Goal: Task Accomplishment & Management: Use online tool/utility

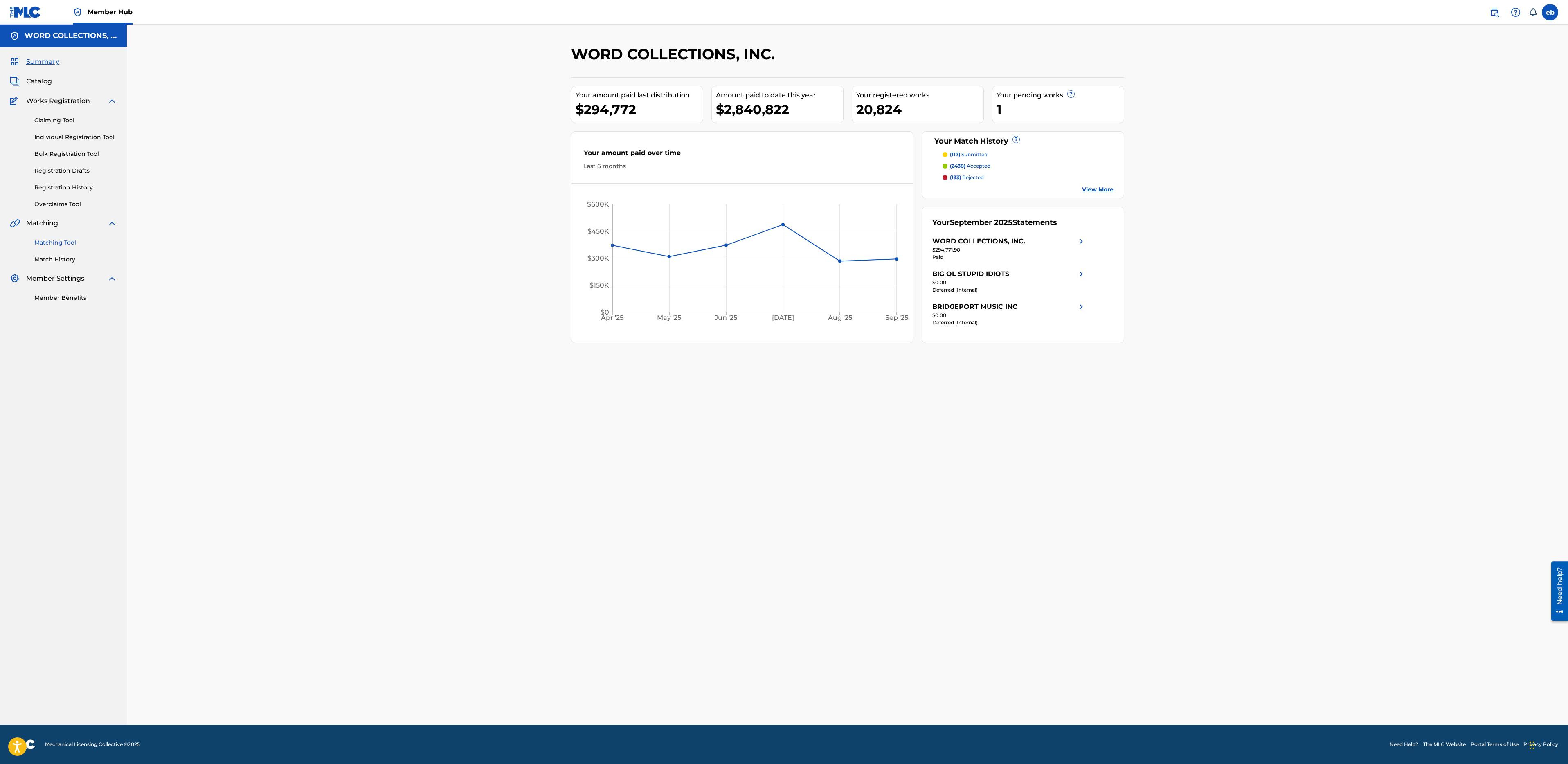
click at [71, 244] on link "Matching Tool" at bounding box center [75, 243] width 83 height 9
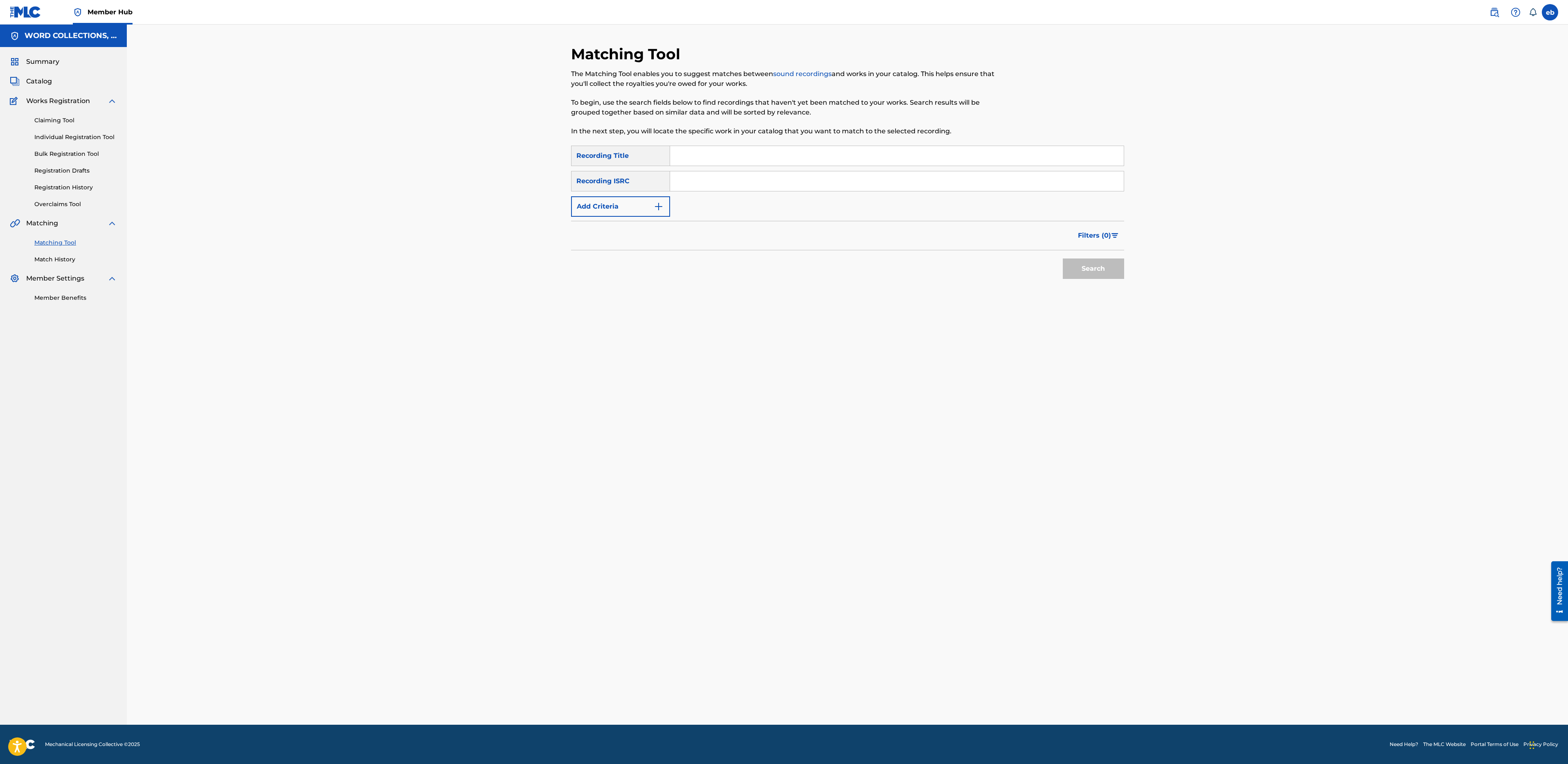
click at [718, 163] on input "Search Form" at bounding box center [897, 156] width 453 height 19
paste input "REKINDLED"
type input "REKINDLED"
click at [626, 205] on button "Add Criteria" at bounding box center [620, 207] width 99 height 21
click at [629, 199] on div "Writer" at bounding box center [613, 207] width 83 height 16
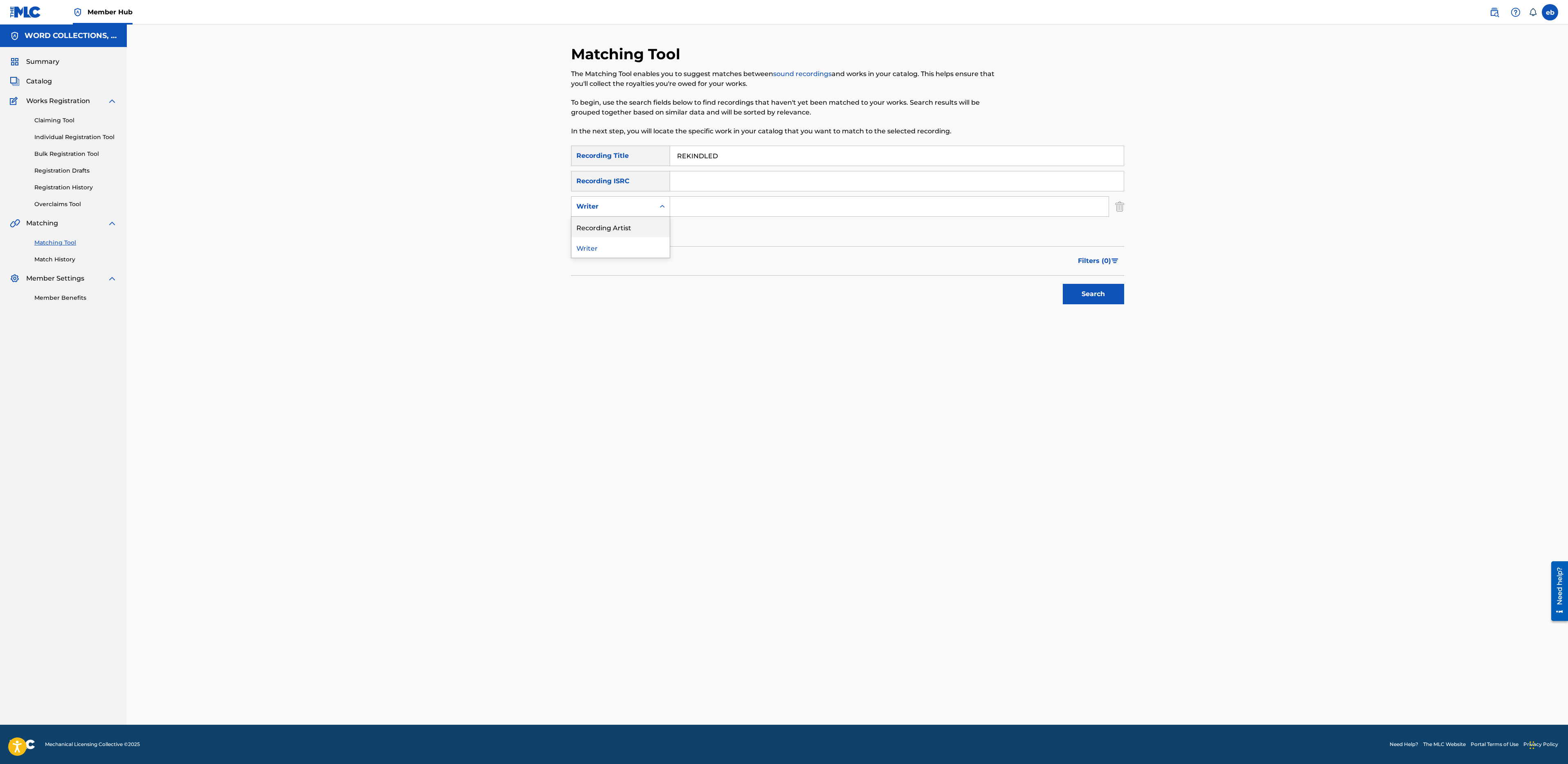
click at [628, 225] on div "Recording Artist" at bounding box center [620, 227] width 98 height 21
click at [699, 216] on input "Search Form" at bounding box center [889, 206] width 438 height 19
click at [1063, 284] on button "Search" at bounding box center [1093, 294] width 61 height 21
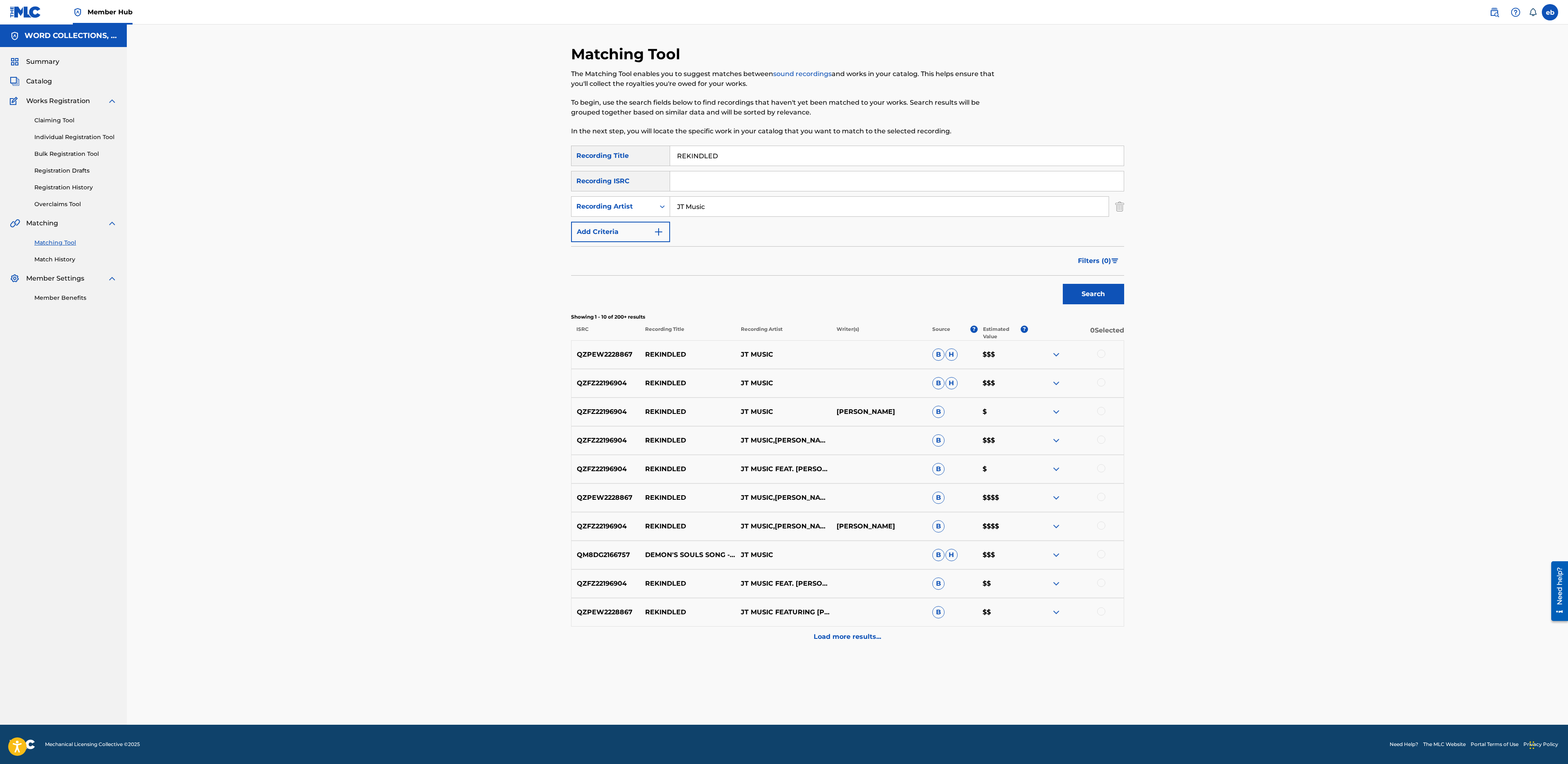
click at [1099, 360] on div "QZPEW2228867 REKINDLED JT MUSIC B H $$$" at bounding box center [847, 354] width 553 height 29
click at [1102, 356] on div at bounding box center [1101, 354] width 8 height 8
click at [1101, 386] on div at bounding box center [1101, 382] width 8 height 8
click at [1102, 415] on div at bounding box center [1101, 411] width 8 height 8
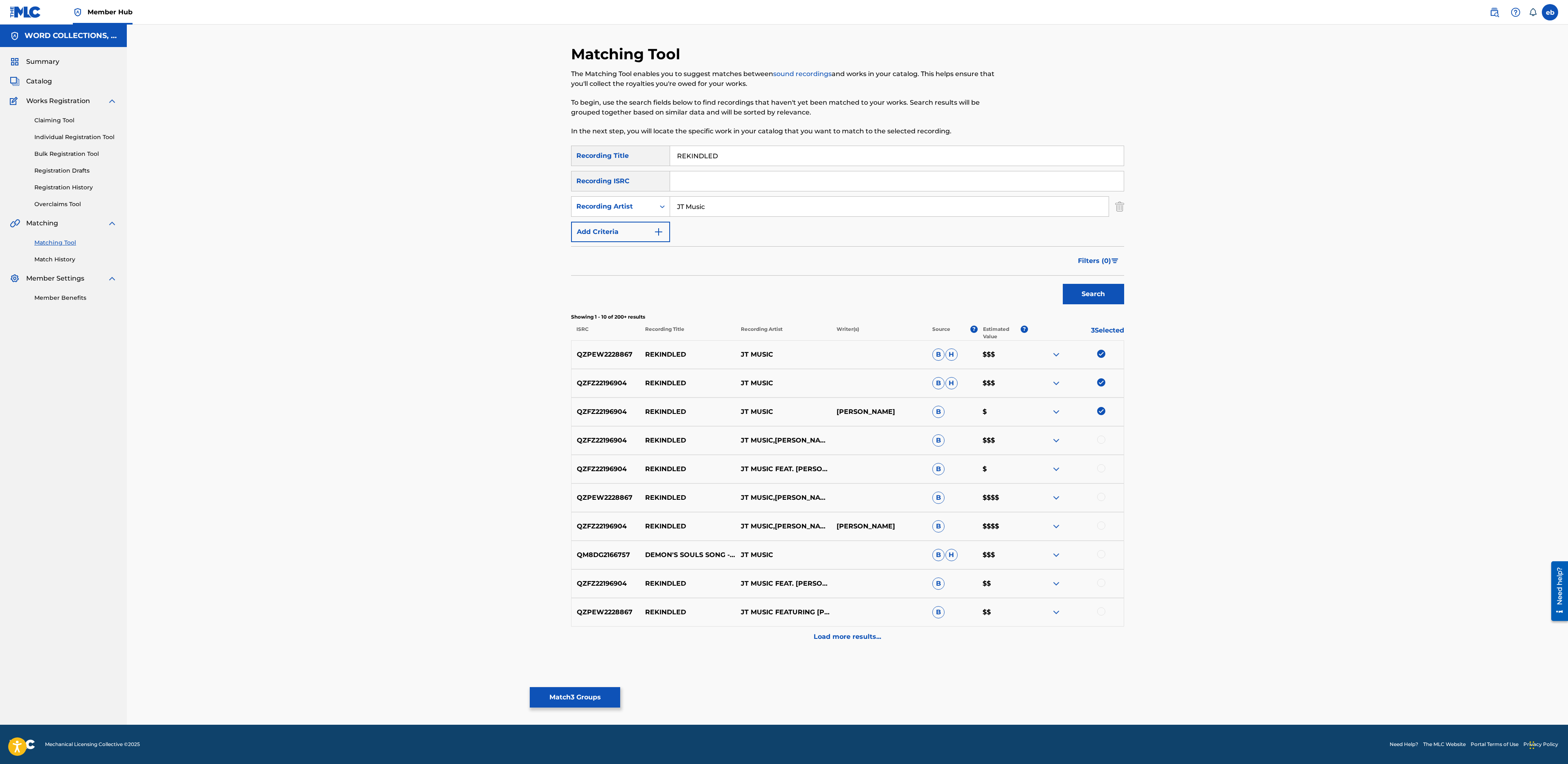
click at [1102, 441] on div at bounding box center [1101, 440] width 8 height 8
click at [1102, 469] on div at bounding box center [1101, 468] width 8 height 8
click at [1105, 502] on div at bounding box center [1076, 498] width 96 height 10
click at [1104, 494] on div at bounding box center [1101, 497] width 8 height 8
click at [1104, 528] on div at bounding box center [1101, 525] width 8 height 8
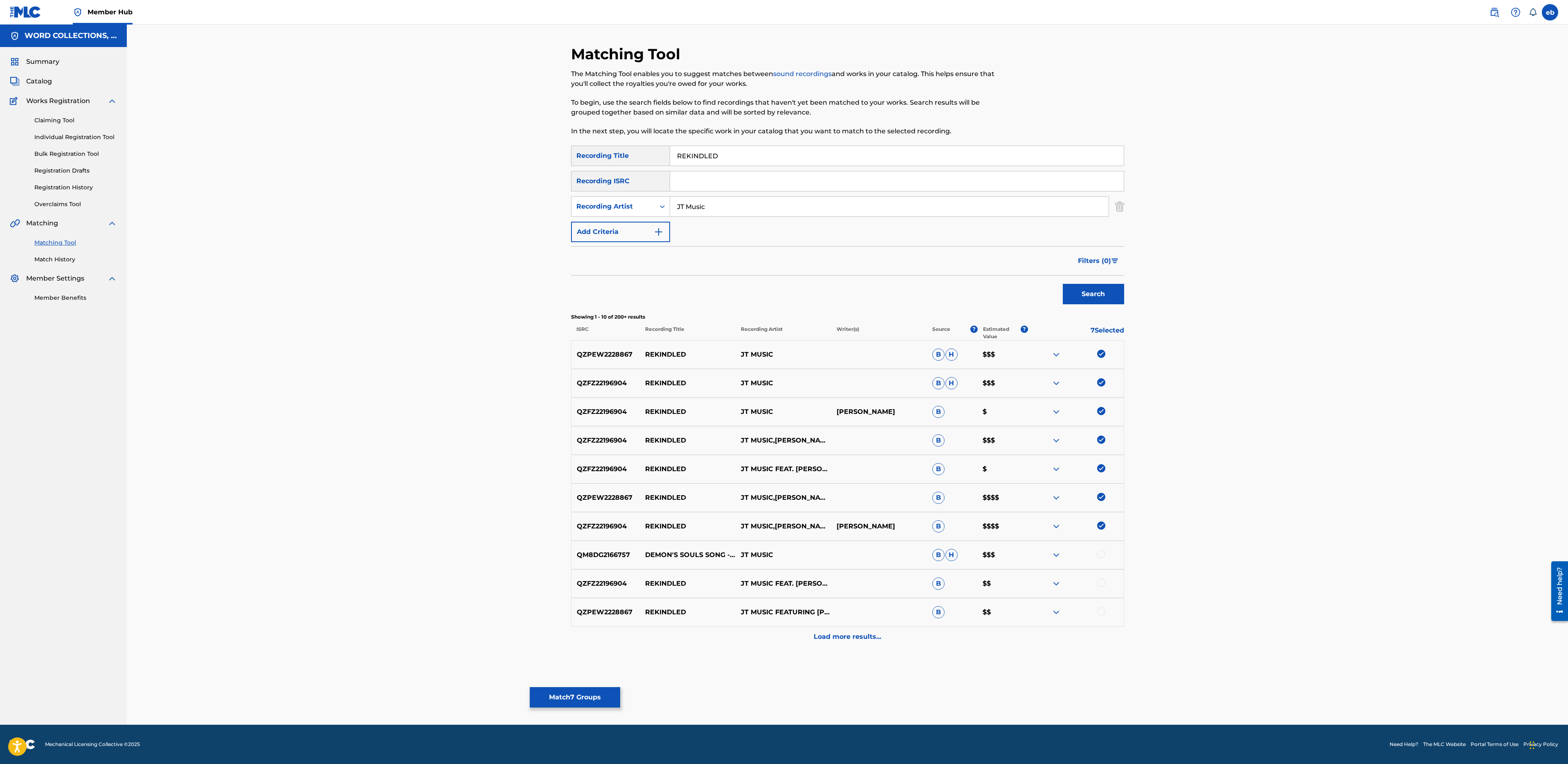
click at [1102, 556] on div at bounding box center [1101, 554] width 8 height 8
click at [1102, 581] on div at bounding box center [1101, 583] width 8 height 8
click at [1102, 612] on div at bounding box center [1101, 611] width 8 height 8
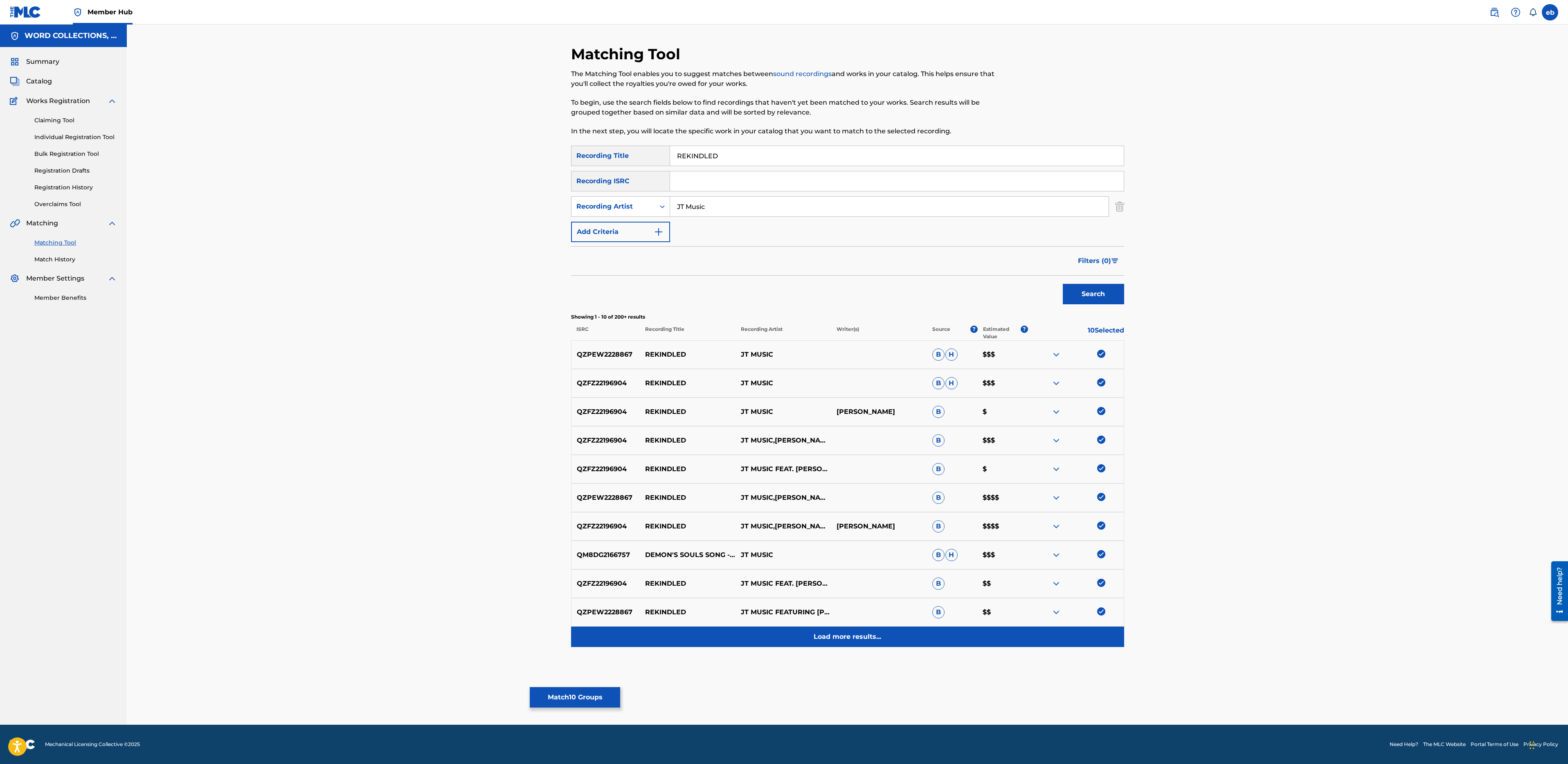
click at [859, 638] on p "Load more results..." at bounding box center [847, 637] width 68 height 10
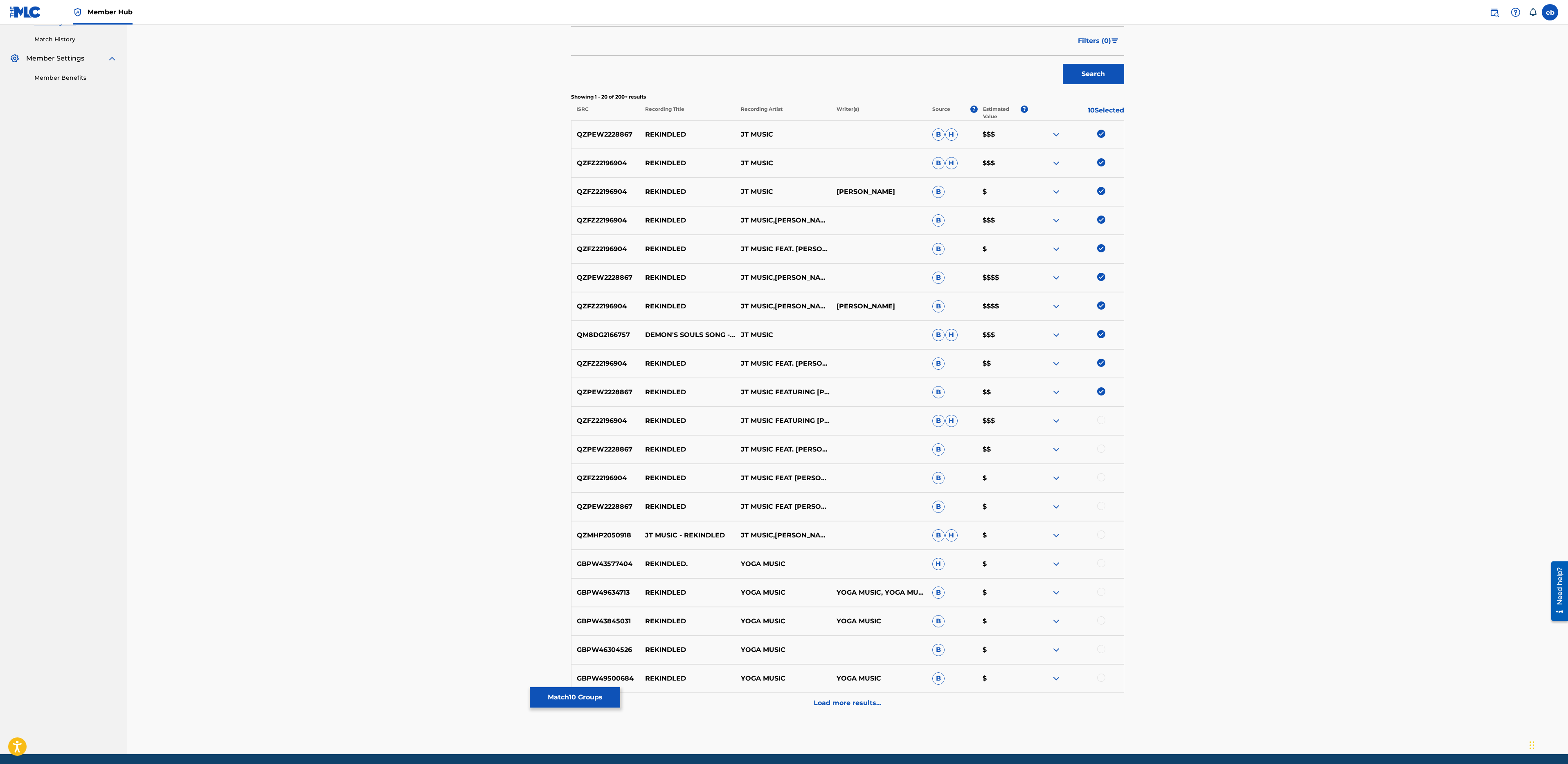
scroll to position [250, 0]
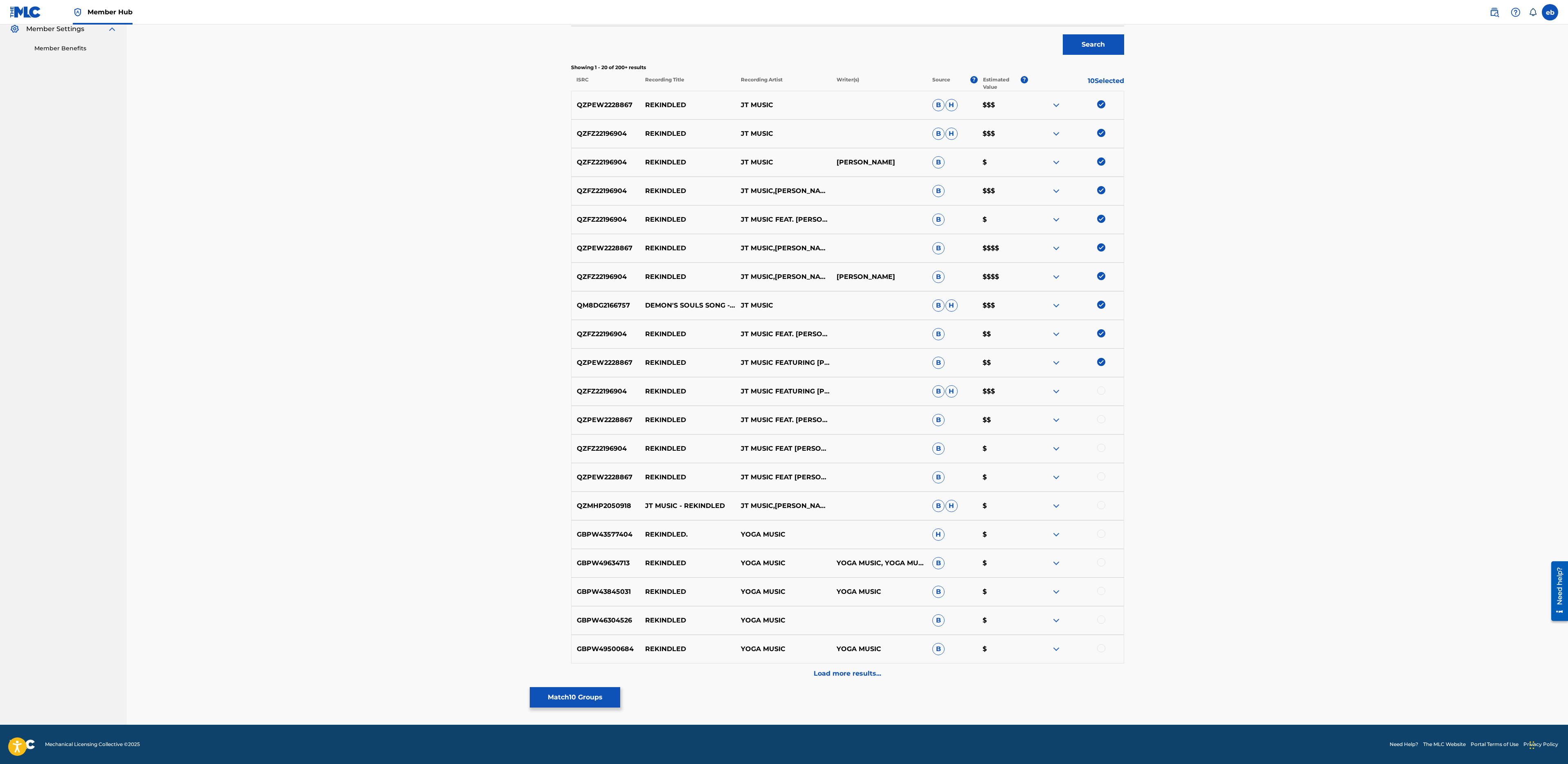
click at [1100, 387] on div at bounding box center [1101, 390] width 8 height 8
click at [1101, 421] on div at bounding box center [1101, 419] width 8 height 8
click at [1101, 446] on div at bounding box center [1101, 447] width 8 height 8
click at [1104, 474] on div at bounding box center [1101, 476] width 8 height 8
click at [1107, 503] on div at bounding box center [1076, 506] width 96 height 10
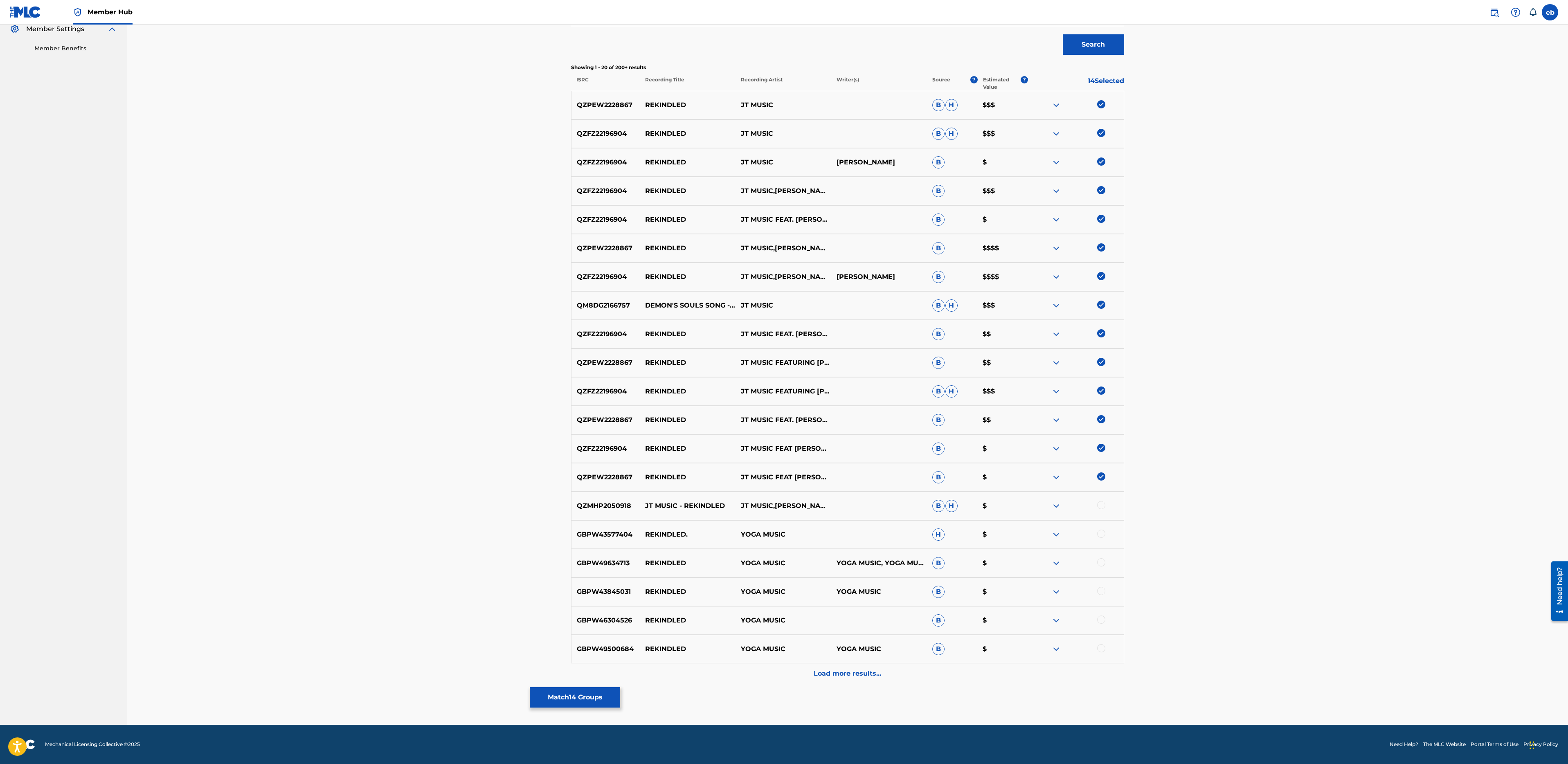
click at [1099, 502] on div at bounding box center [1101, 505] width 8 height 8
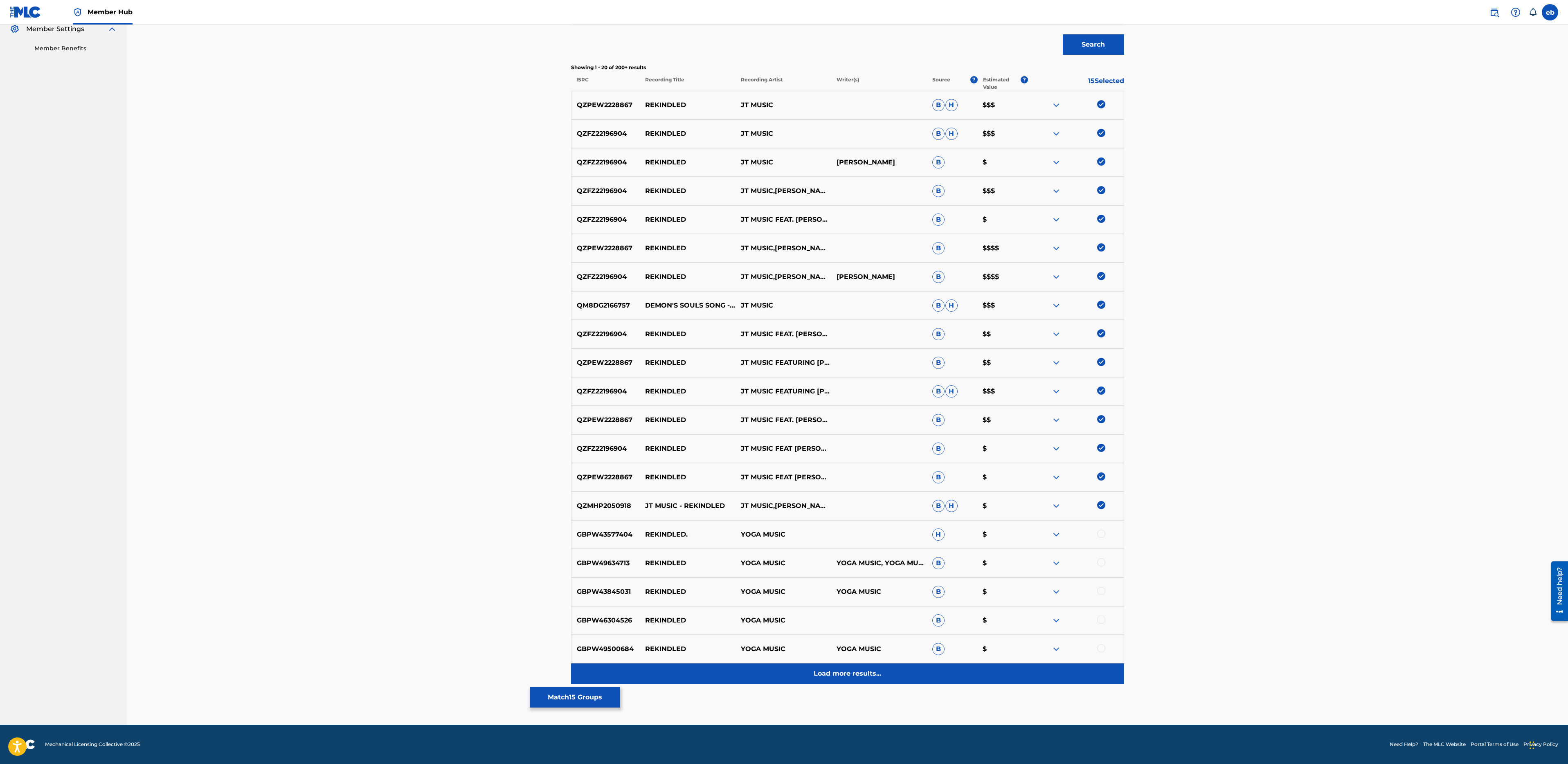
click at [849, 681] on div "Load more results..." at bounding box center [847, 674] width 553 height 21
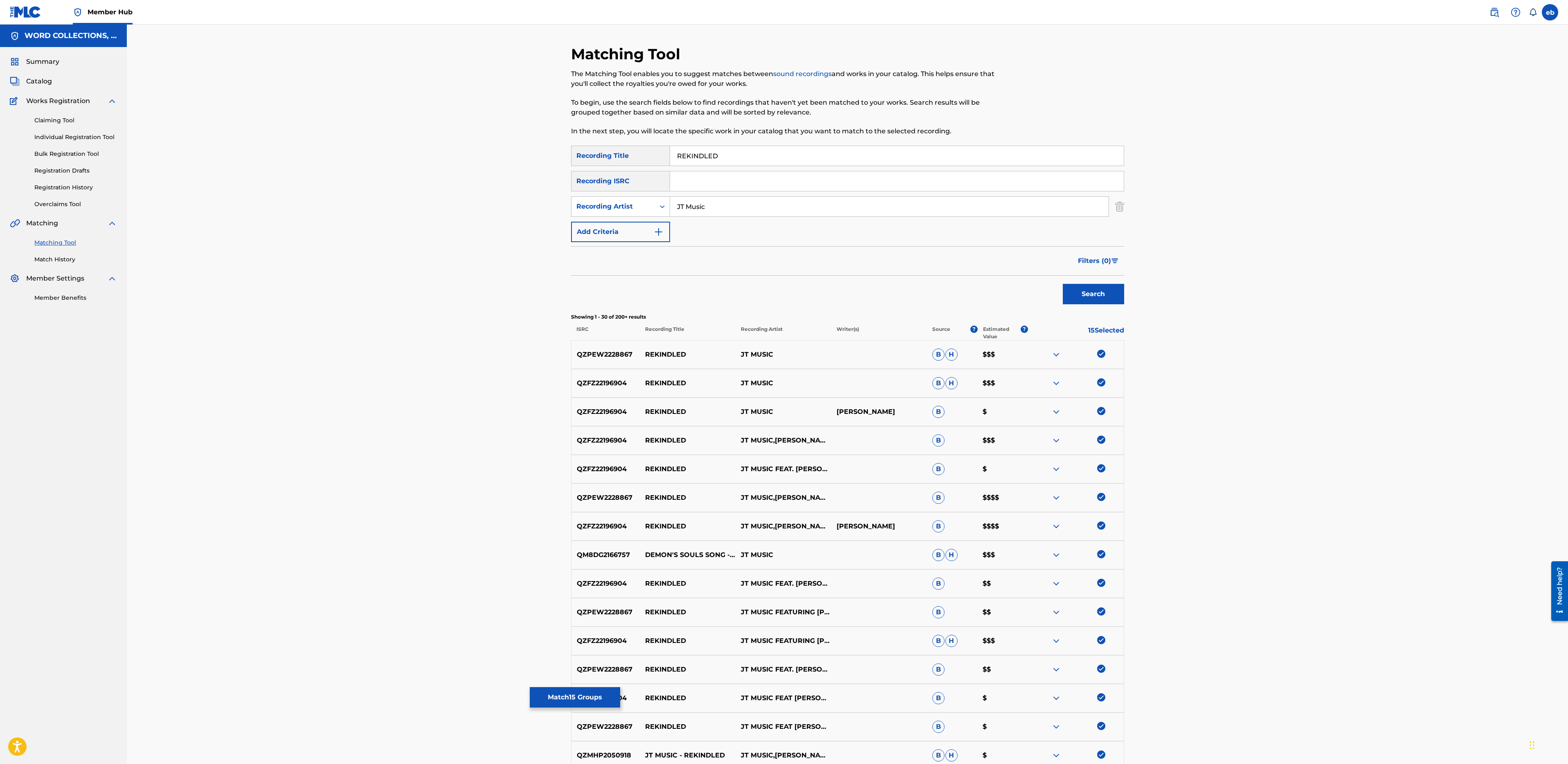
scroll to position [536, 0]
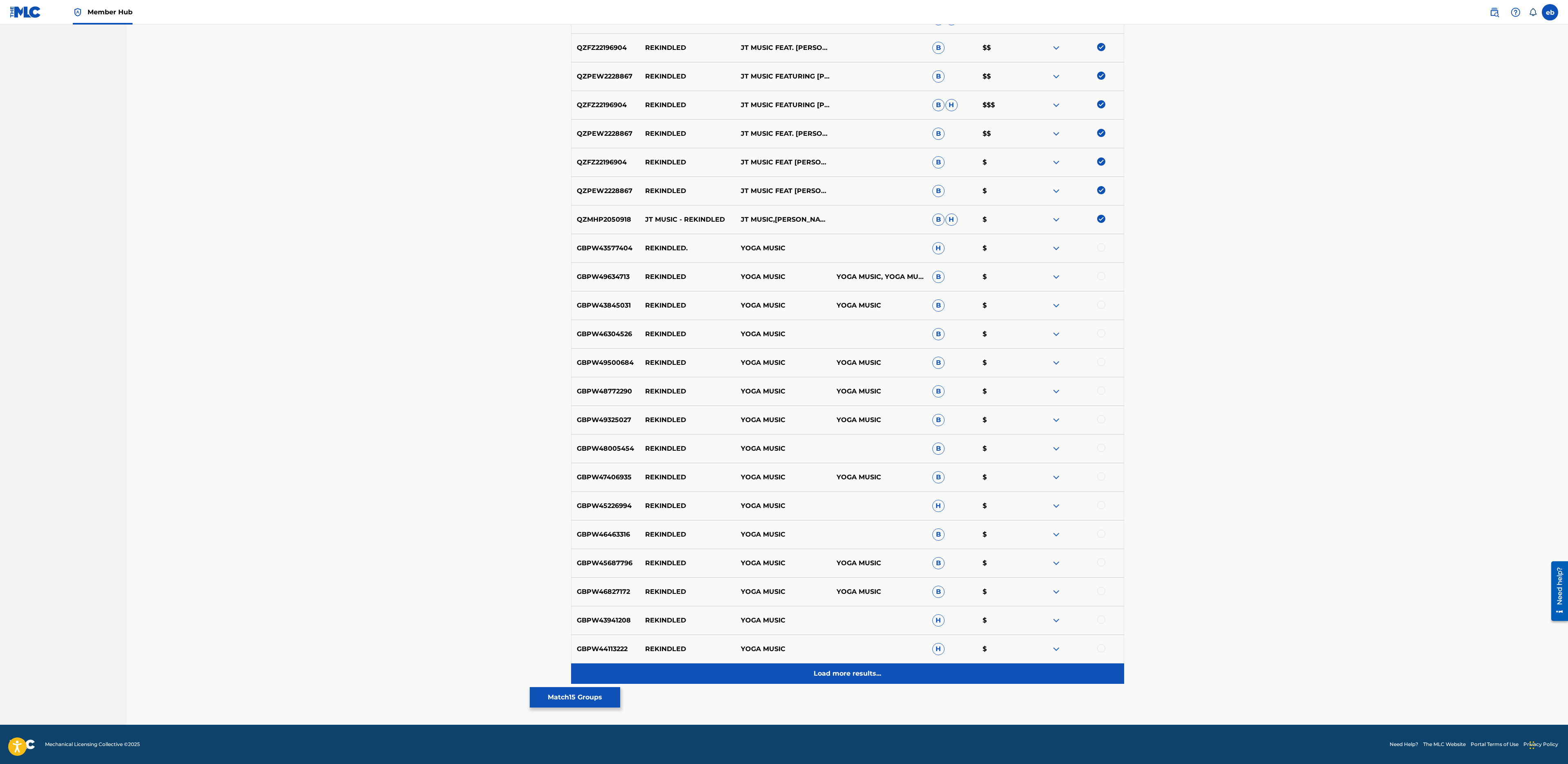
click at [847, 668] on div "Load more results..." at bounding box center [847, 674] width 553 height 21
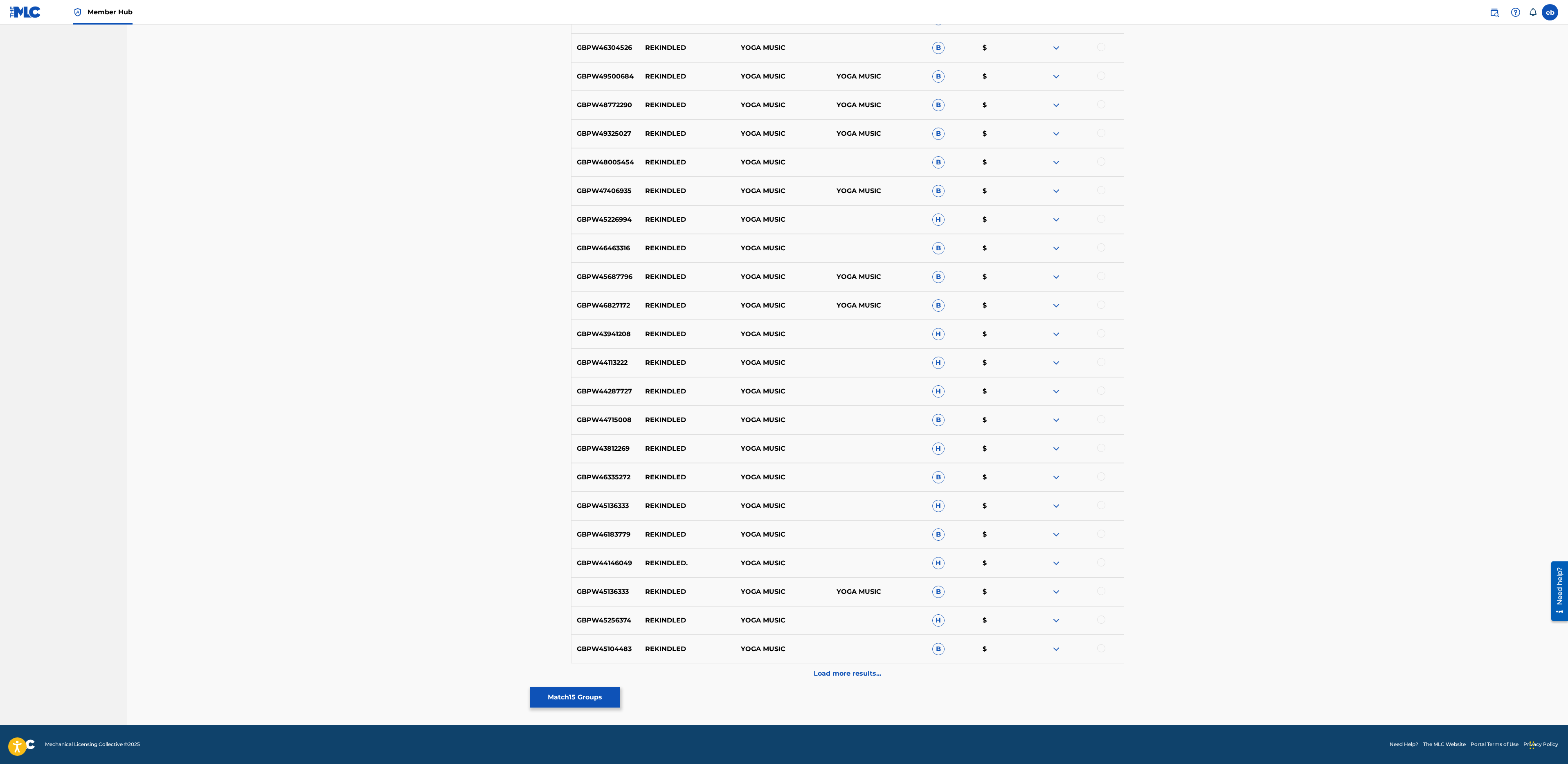
scroll to position [0, 0]
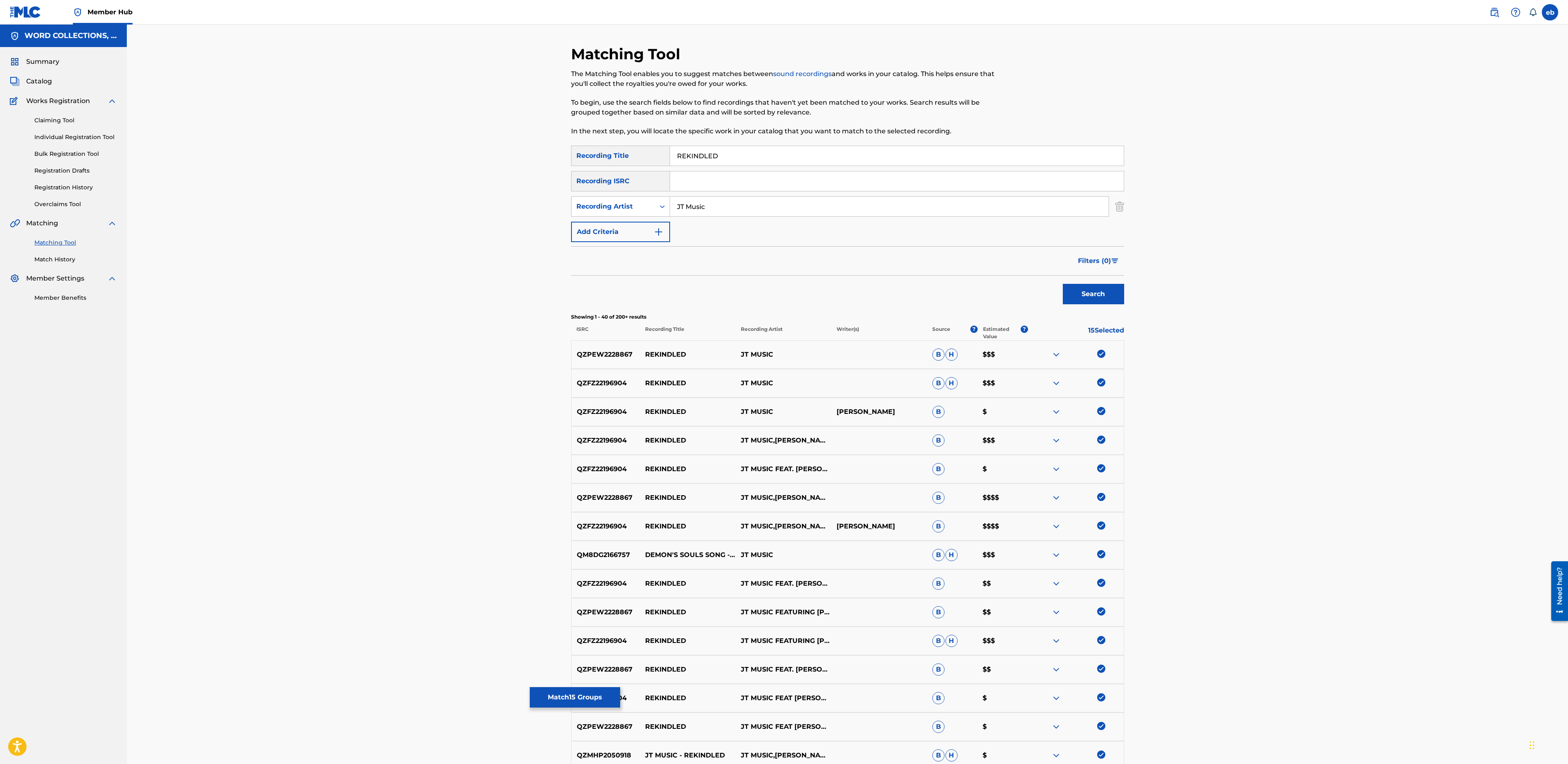
click at [687, 209] on input "JT Music" at bounding box center [889, 206] width 438 height 19
click at [1063, 284] on button "Search" at bounding box center [1093, 294] width 61 height 21
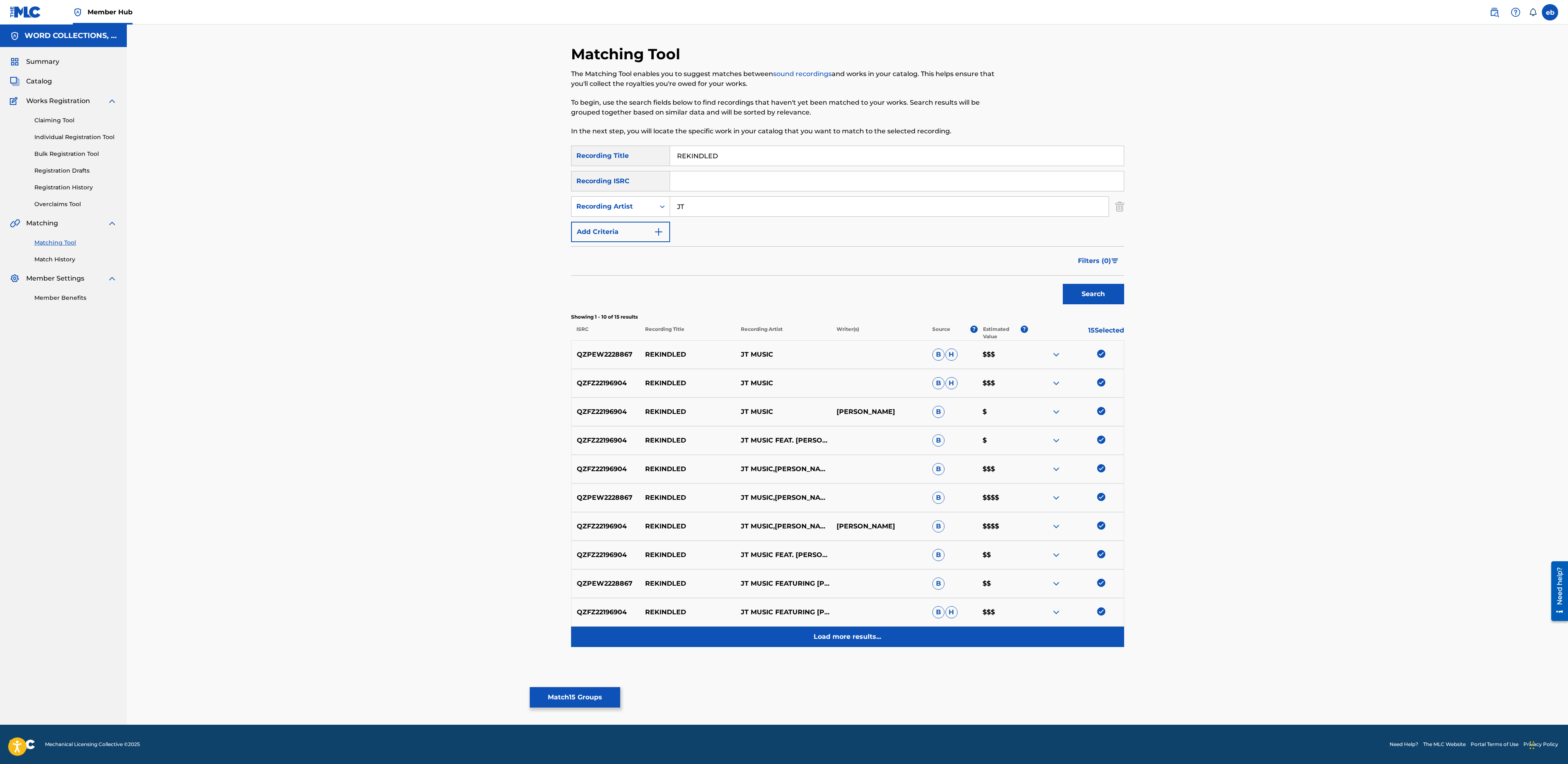
click at [864, 644] on div "Load more results..." at bounding box center [847, 637] width 553 height 21
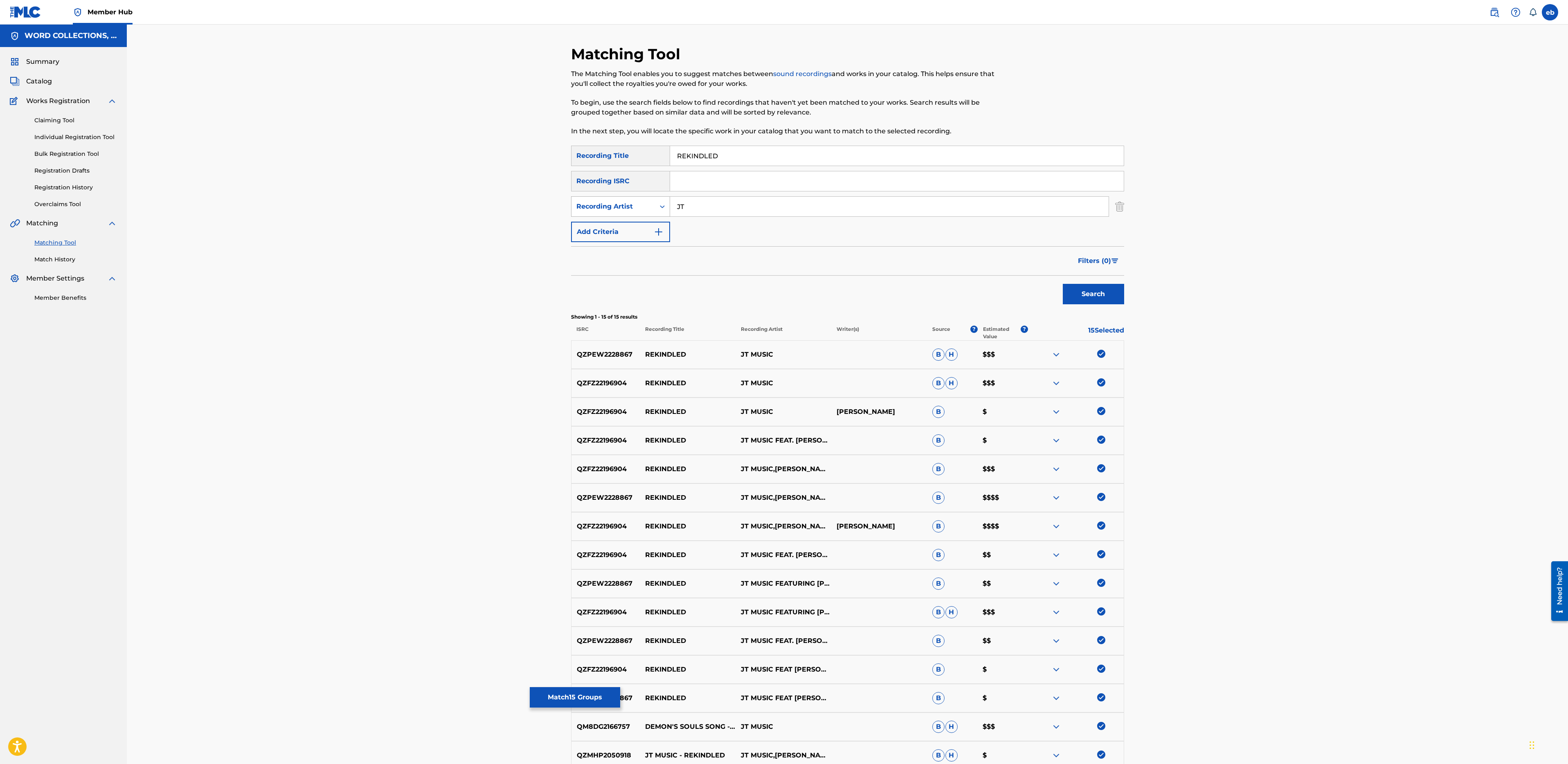
drag, startPoint x: 726, startPoint y: 208, endPoint x: 598, endPoint y: 206, distance: 128.0
click at [598, 206] on div "SearchWithCriteria0e6bf09e-07f7-4bee-b153-bb6541ca1cc4 Recording Artist JT" at bounding box center [847, 207] width 553 height 21
click at [1063, 284] on button "Search" at bounding box center [1093, 294] width 61 height 21
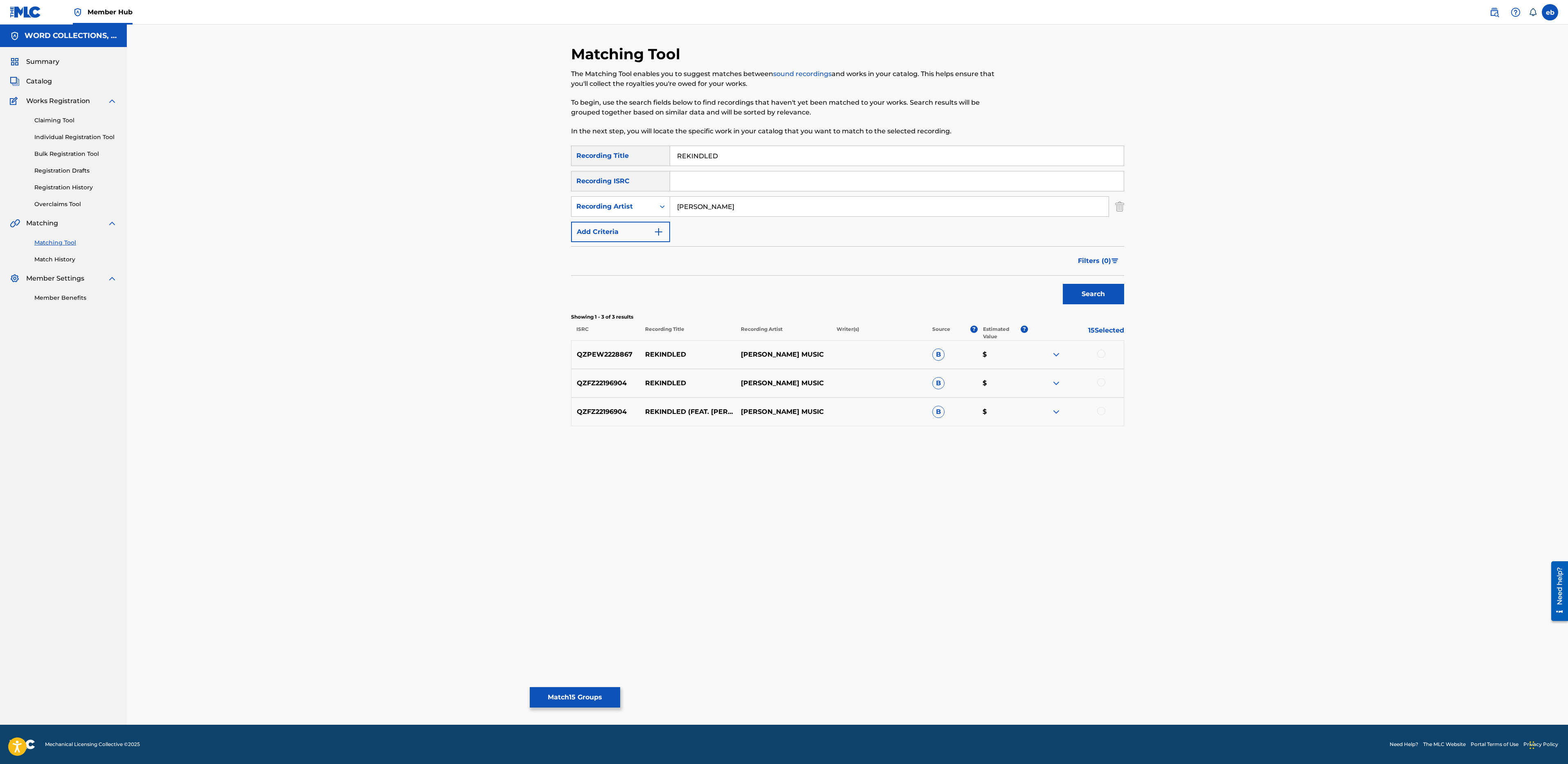
click at [1099, 352] on div at bounding box center [1101, 354] width 8 height 8
click at [1103, 385] on div at bounding box center [1101, 382] width 8 height 8
click at [1103, 415] on div at bounding box center [1076, 412] width 96 height 10
click at [1103, 411] on div at bounding box center [1101, 411] width 8 height 8
click at [712, 214] on input "J.T." at bounding box center [889, 206] width 438 height 19
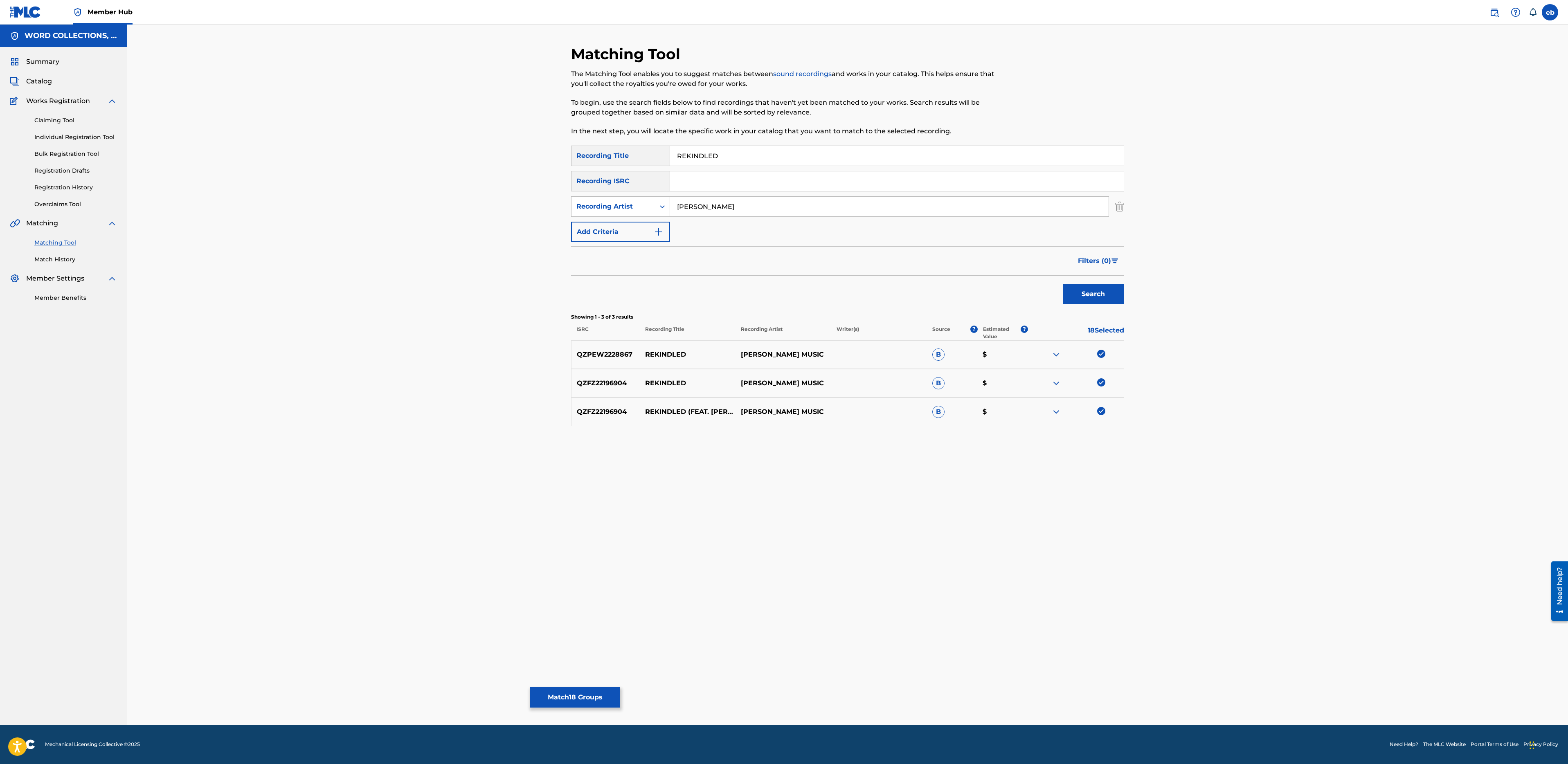
click at [1063, 284] on button "Search" at bounding box center [1093, 294] width 61 height 21
click at [718, 212] on input "J.T" at bounding box center [889, 206] width 438 height 19
click at [1063, 284] on button "Search" at bounding box center [1093, 294] width 61 height 21
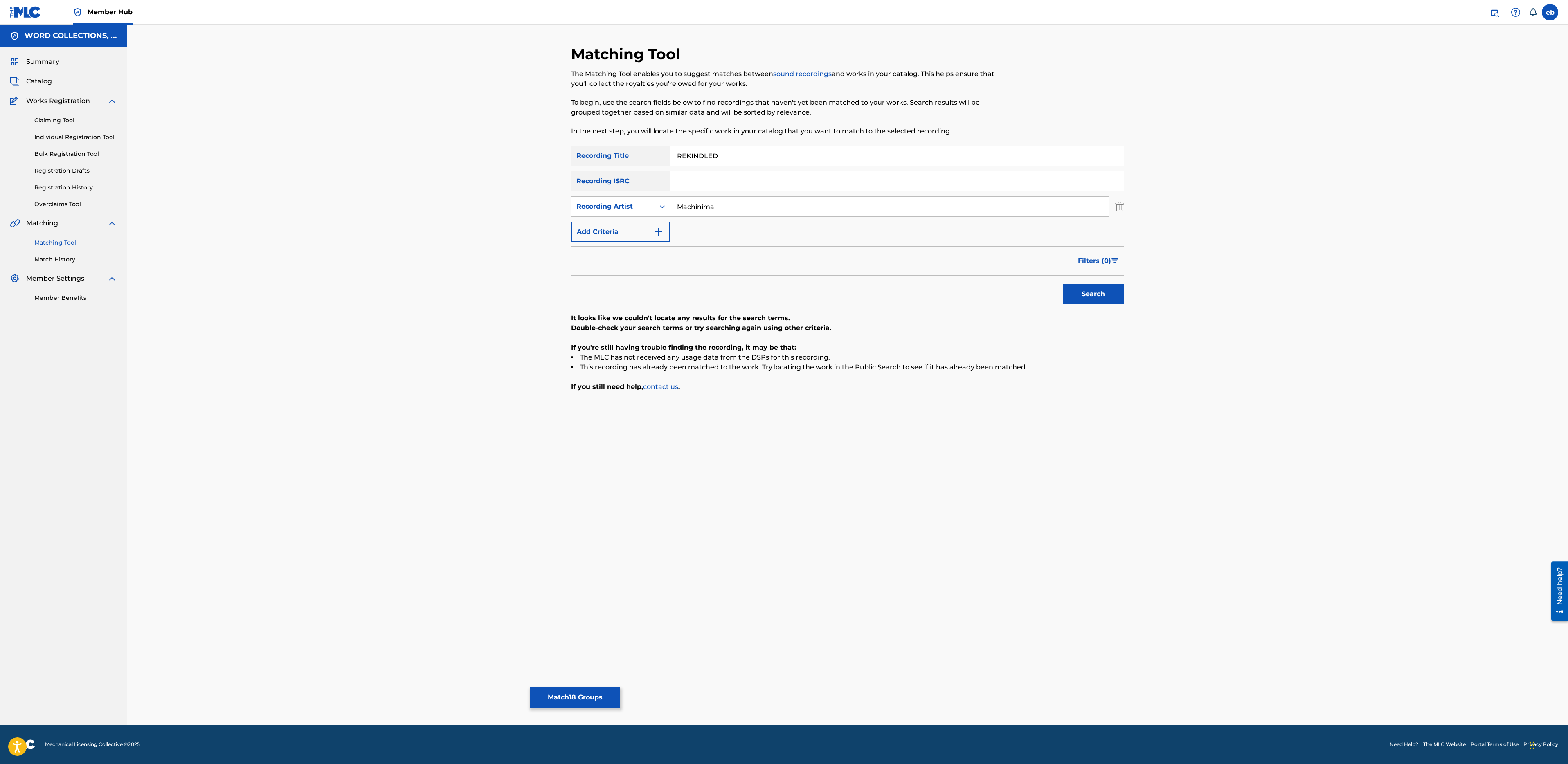
click at [723, 211] on input "Machinima" at bounding box center [889, 206] width 438 height 19
type input "J.T. Music"
click at [1063, 284] on button "Search" at bounding box center [1093, 294] width 61 height 21
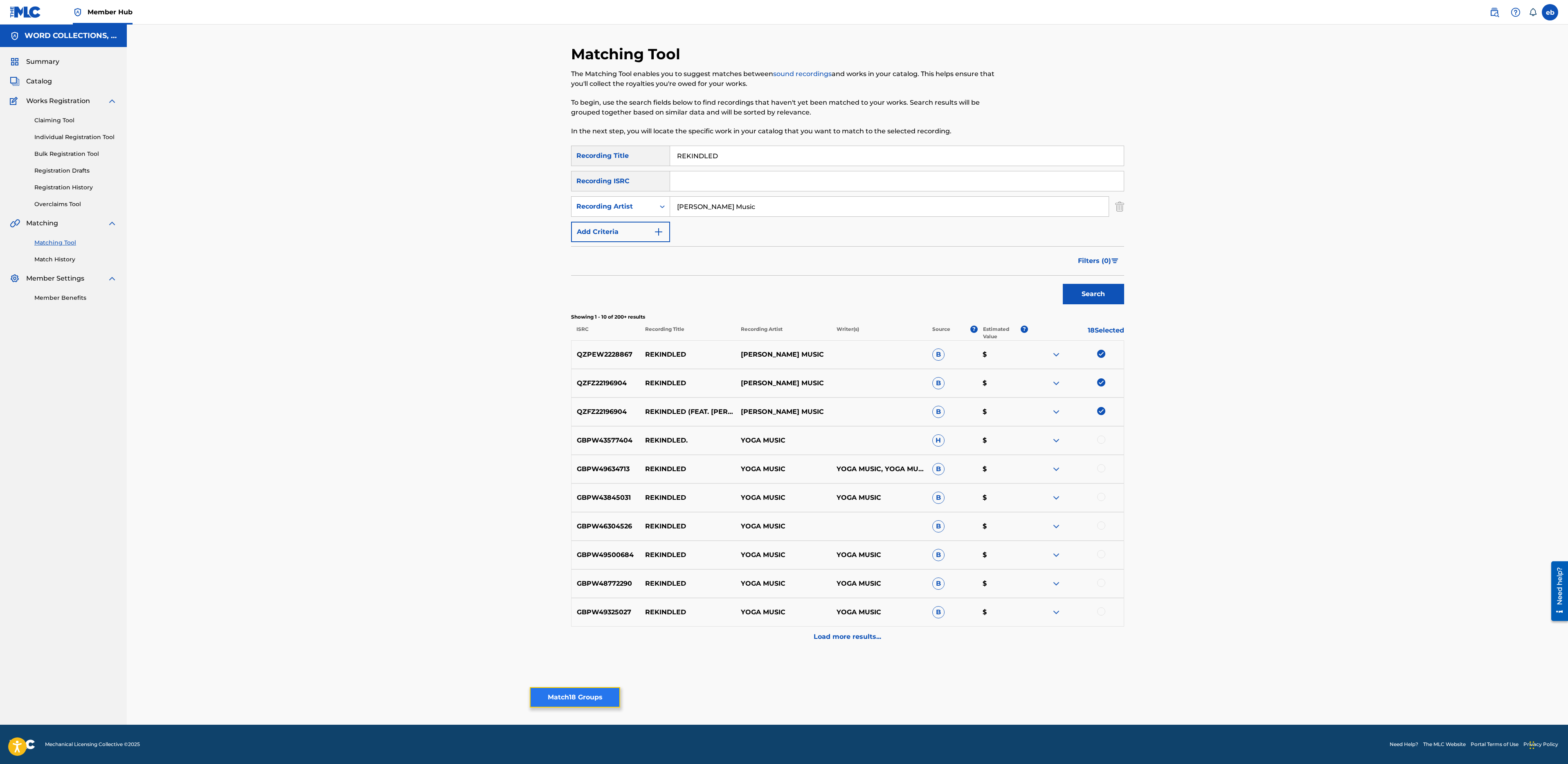
click at [565, 695] on button "Match 18 Groups" at bounding box center [575, 698] width 91 height 21
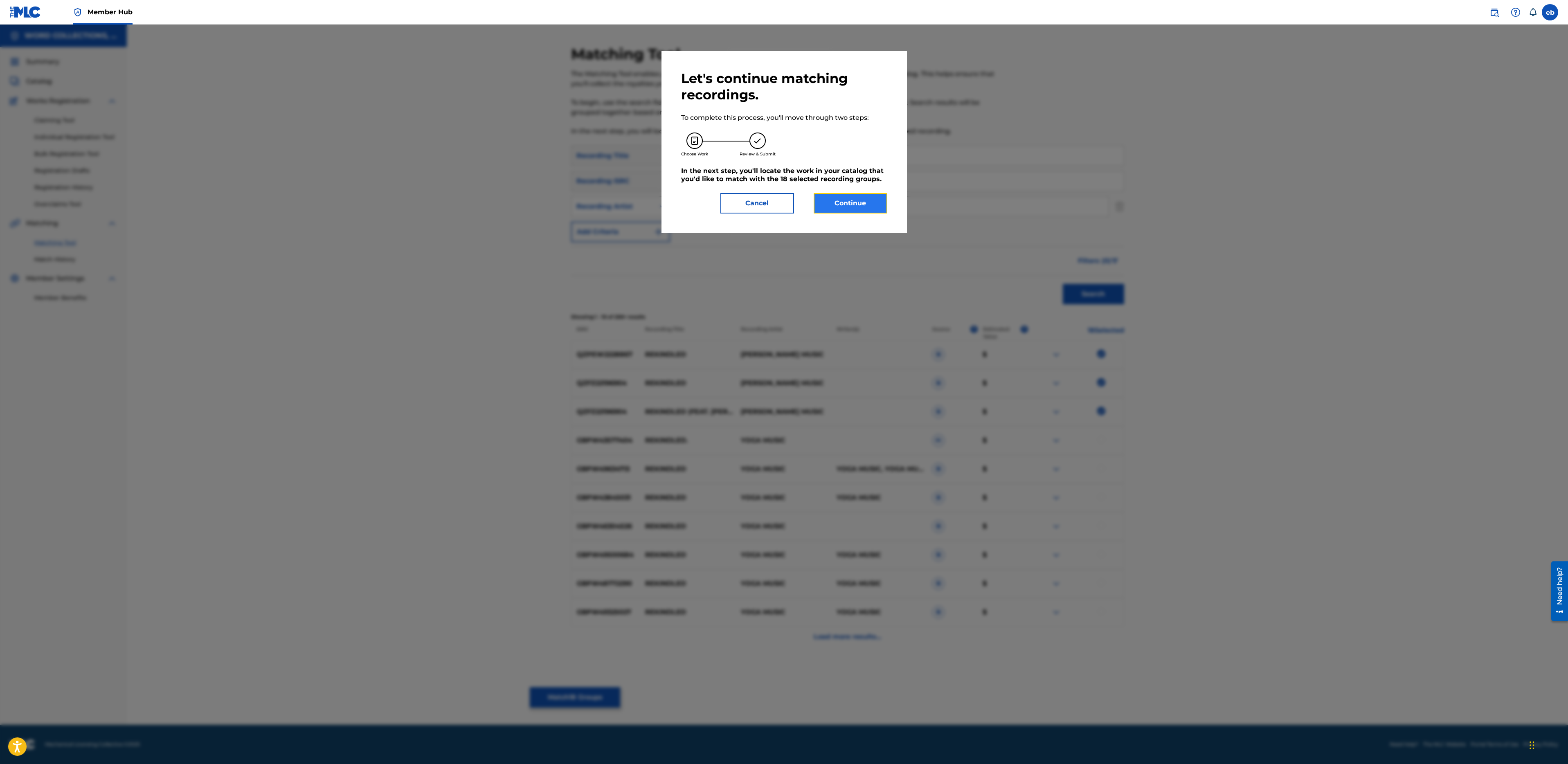
click at [848, 198] on button "Continue" at bounding box center [850, 203] width 74 height 21
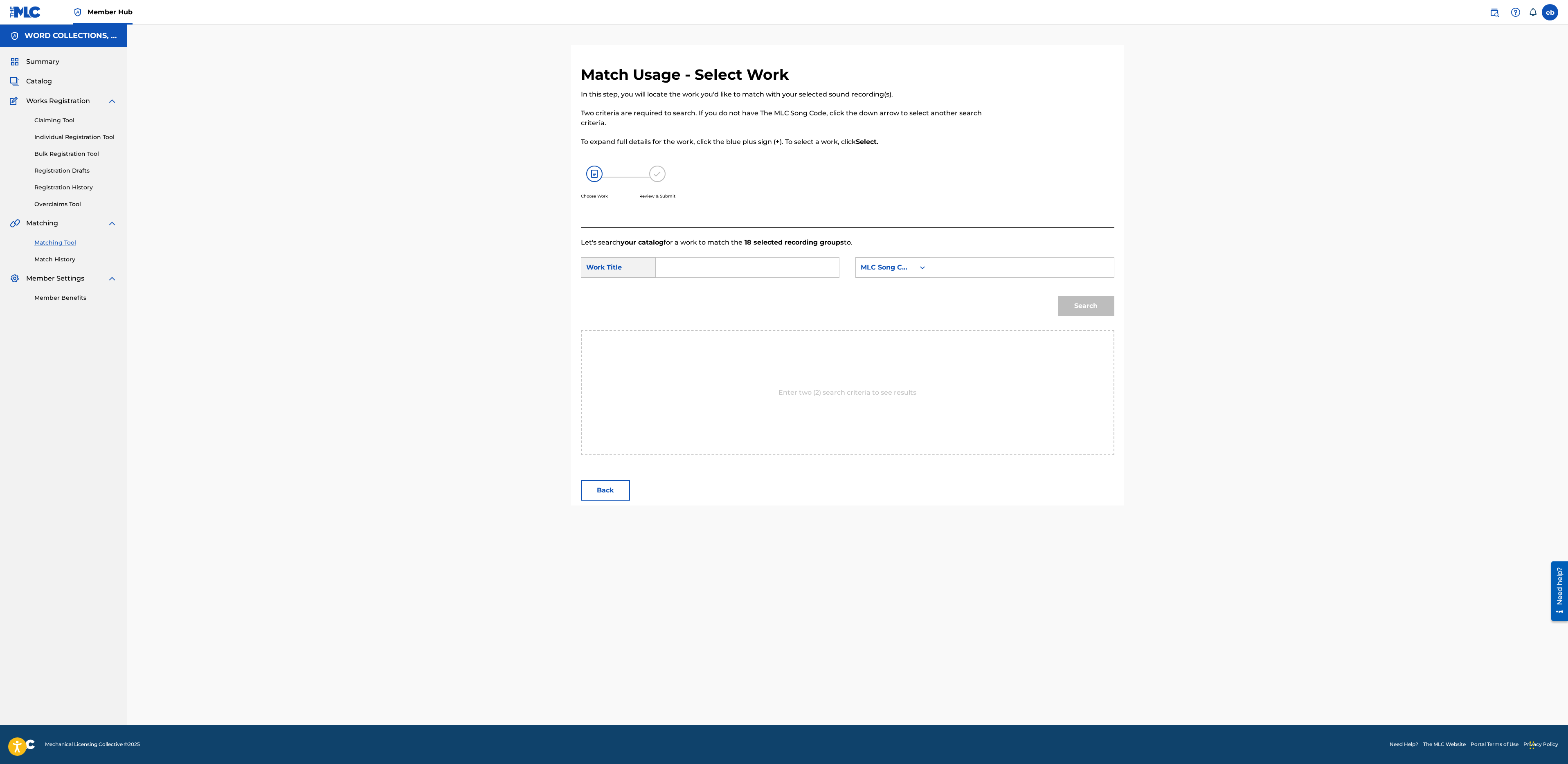
click at [724, 264] on input "Search Form" at bounding box center [747, 267] width 169 height 19
type input "rekindled"
click at [693, 287] on strong "rekindled" at bounding box center [686, 286] width 33 height 8
click at [895, 278] on div "SearchWithCriteria162c3a90-9f77-4cb3-86d3-145819470bb6 Work Title rekindled Sea…" at bounding box center [847, 270] width 533 height 26
click at [894, 267] on div "MLC Song Code" at bounding box center [885, 267] width 49 height 10
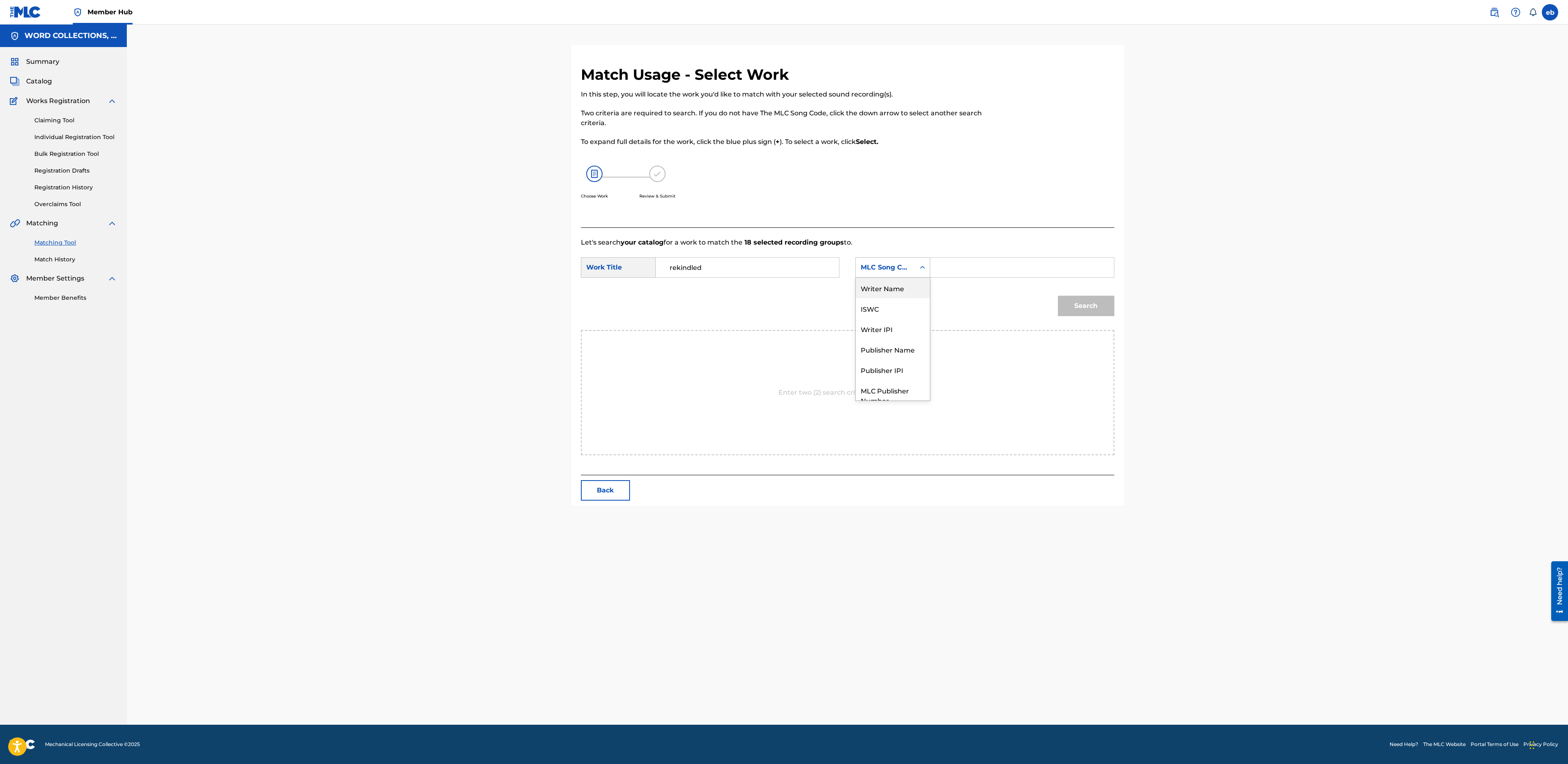
click at [887, 282] on div "Writer Name" at bounding box center [893, 288] width 74 height 21
click at [945, 272] on input "Search Form" at bounding box center [1022, 267] width 169 height 19
type input "gelardi"
click at [1058, 296] on button "Search" at bounding box center [1086, 306] width 57 height 21
click at [1084, 311] on button "Search" at bounding box center [1086, 306] width 57 height 21
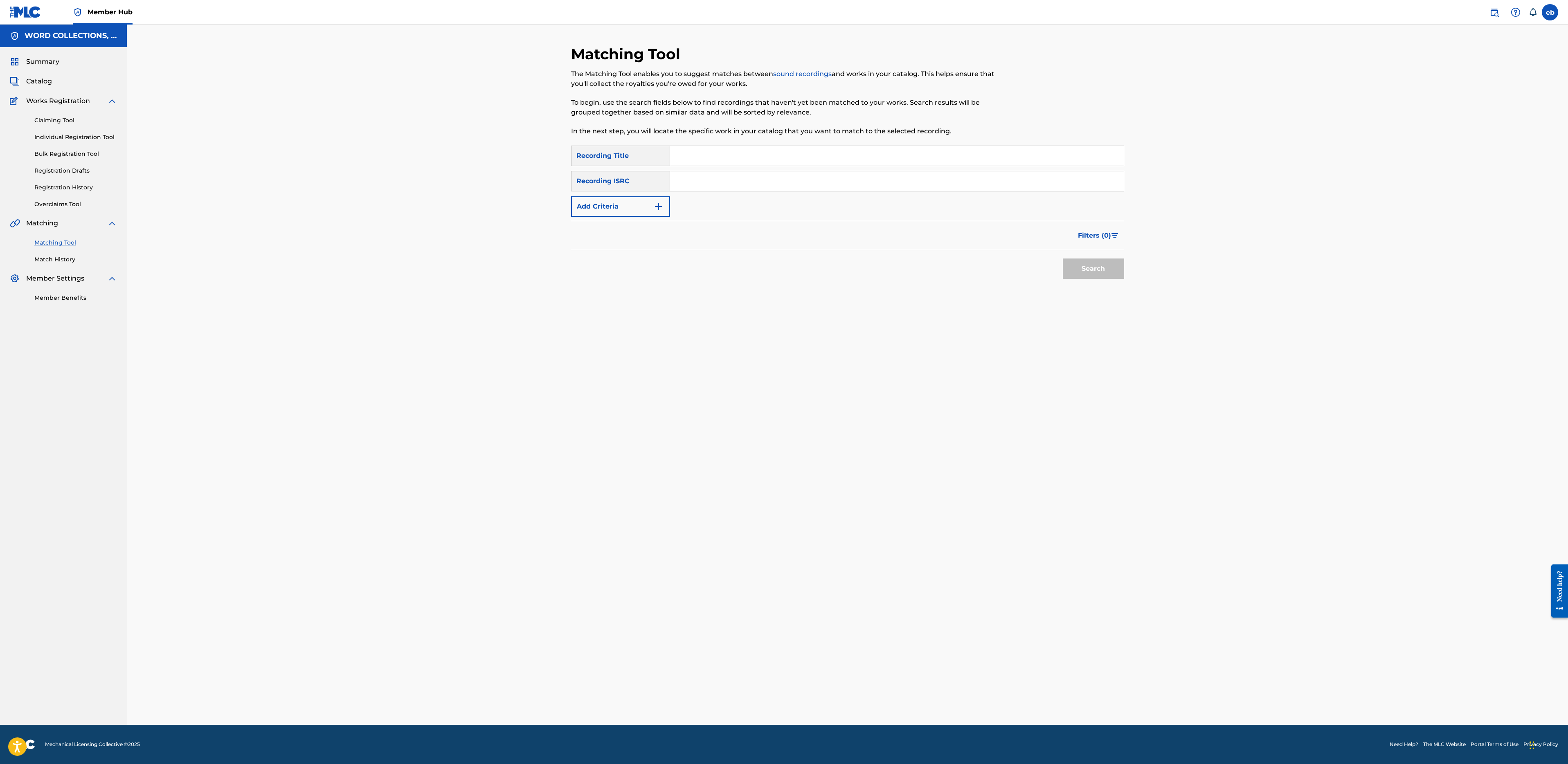
click at [817, 151] on input "Search Form" at bounding box center [897, 156] width 453 height 19
paste input "REKINDLED"
type input "REKINDLED"
click at [1063, 259] on button "Search" at bounding box center [1093, 269] width 61 height 21
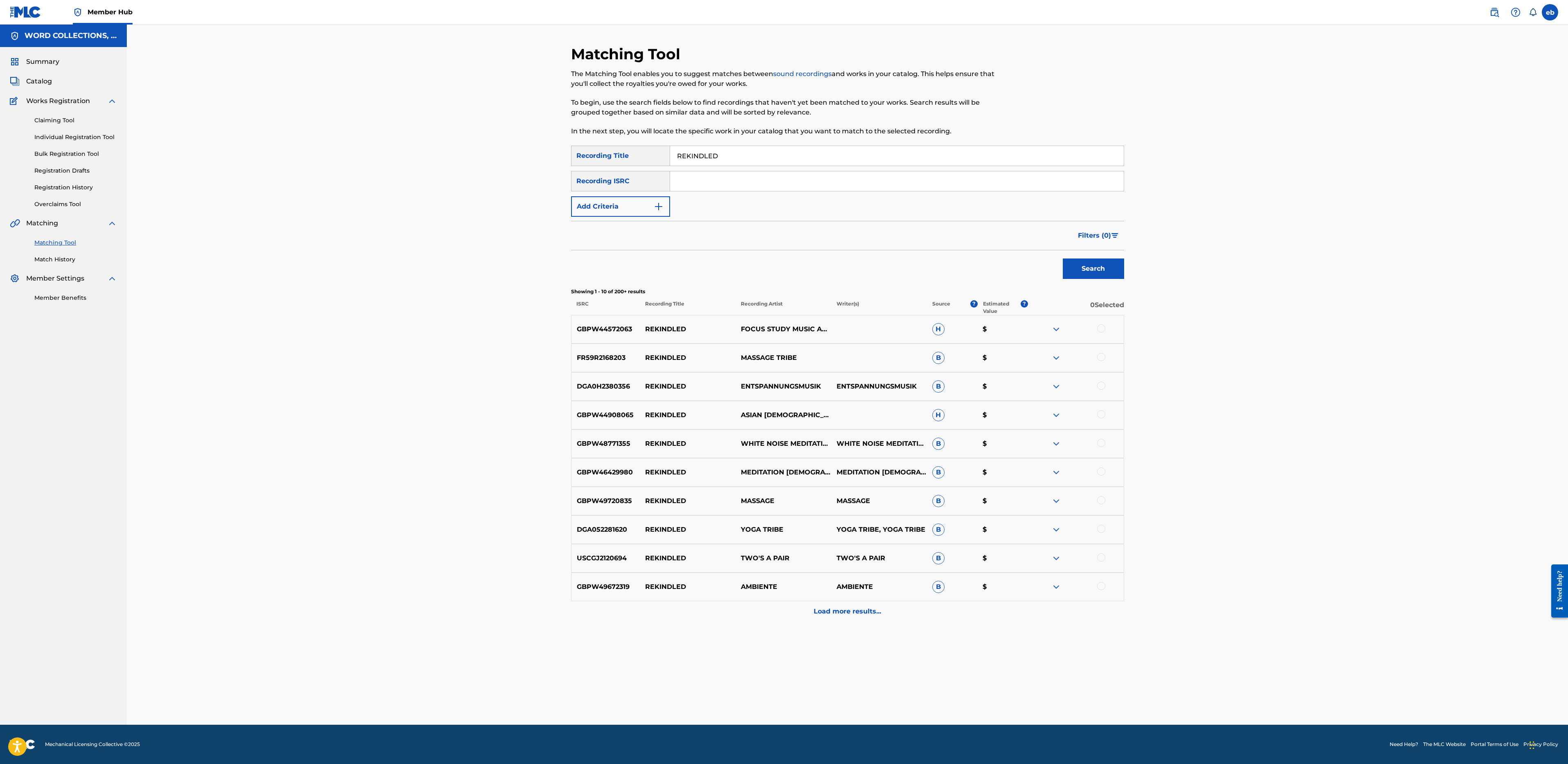
click at [774, 182] on input "Search Form" at bounding box center [897, 181] width 453 height 19
click at [1063, 259] on button "Search" at bounding box center [1093, 269] width 61 height 21
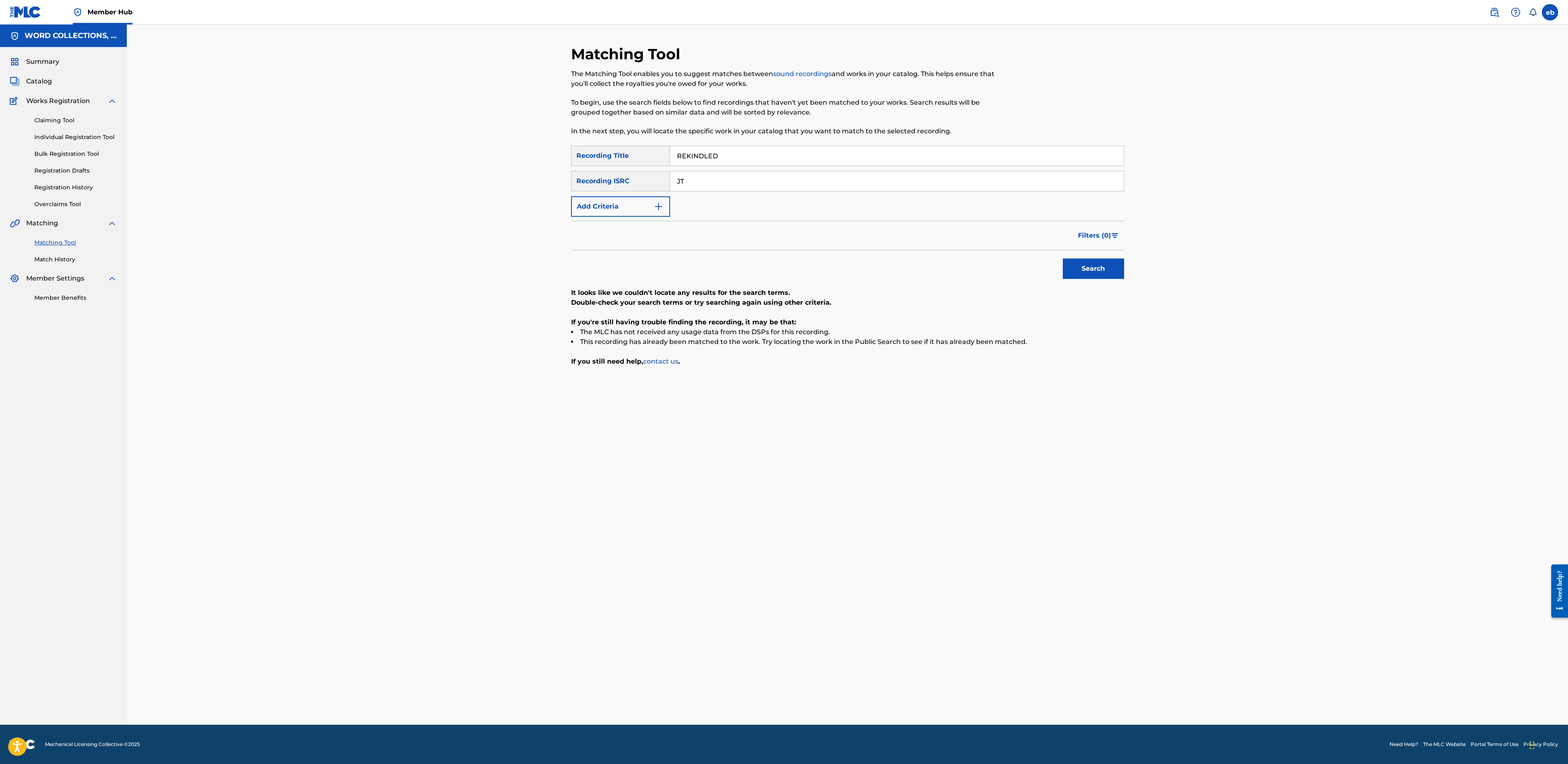
click at [735, 181] on input "JT" at bounding box center [897, 181] width 453 height 19
type input "JT Music"
click at [1063, 259] on button "Search" at bounding box center [1093, 269] width 61 height 21
click at [629, 191] on div "Recording ISRC" at bounding box center [620, 181] width 99 height 21
click at [629, 203] on button "Add Criteria" at bounding box center [620, 207] width 99 height 21
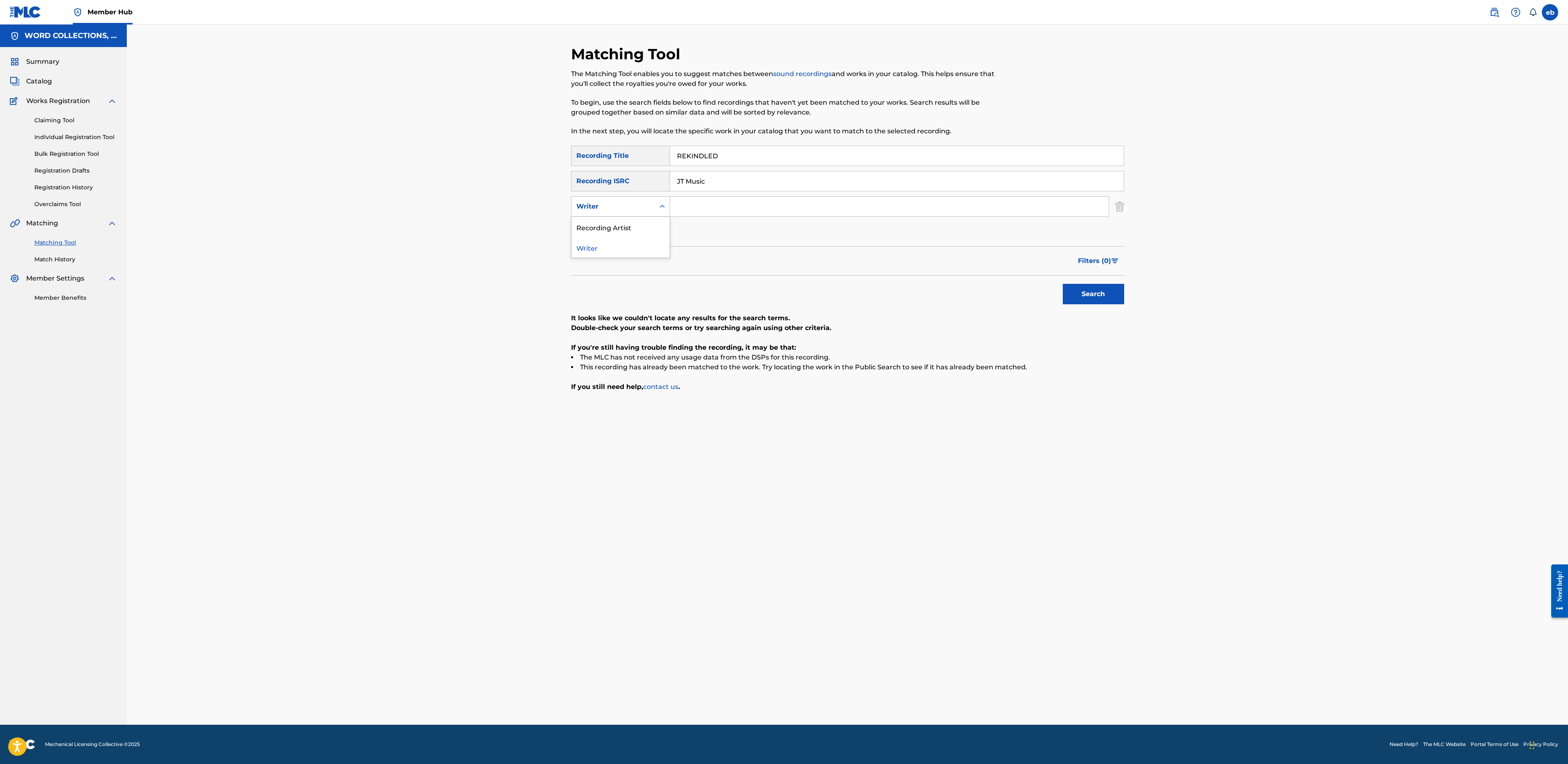
click at [628, 204] on div "Writer" at bounding box center [613, 206] width 74 height 10
click at [632, 228] on div "Recording Artist" at bounding box center [620, 227] width 98 height 21
click at [709, 181] on input "JT Music" at bounding box center [897, 181] width 453 height 19
click at [710, 210] on input "Search Form" at bounding box center [889, 206] width 438 height 19
paste input "JT Music"
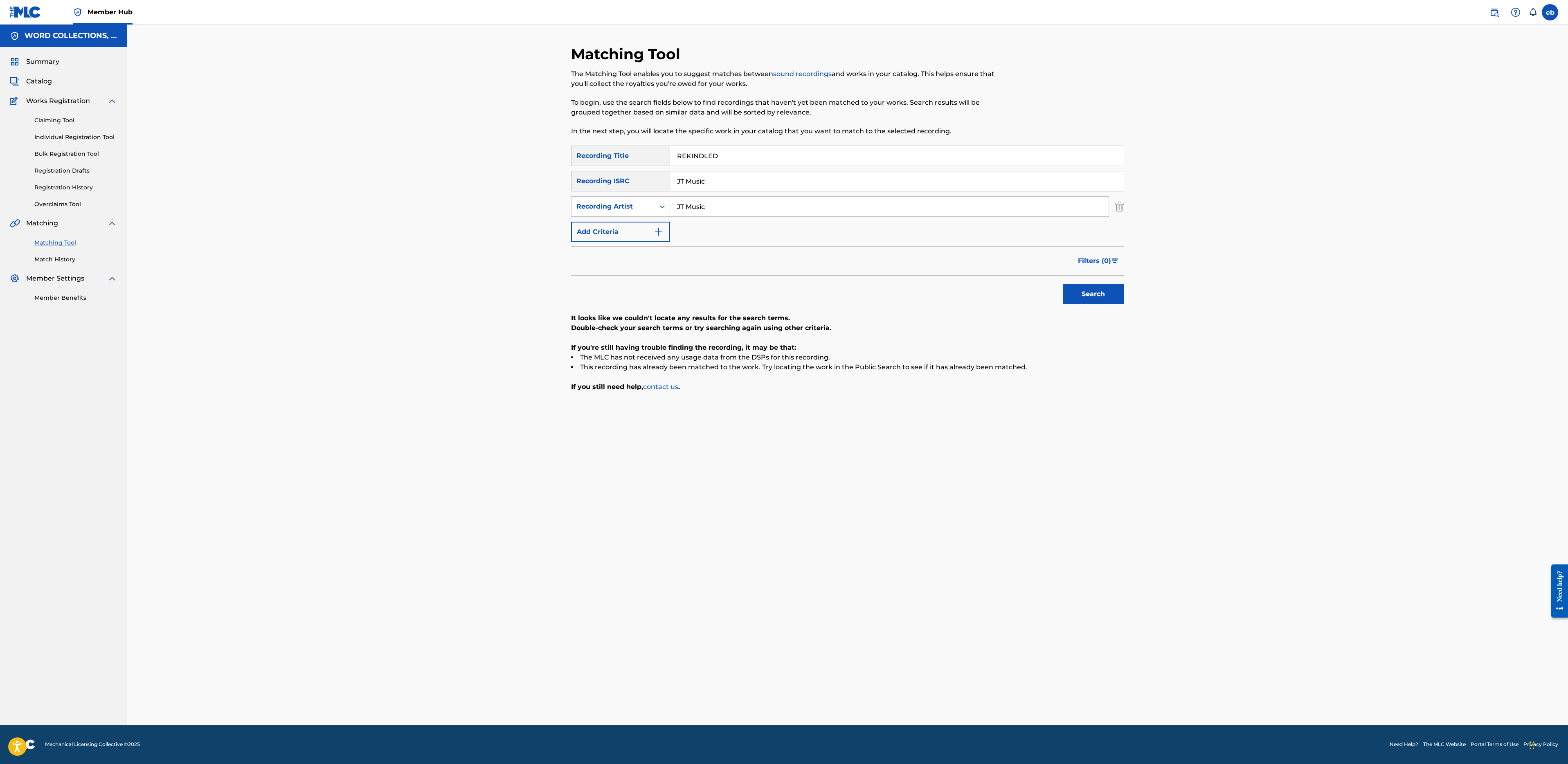
type input "JT Music"
click at [730, 169] on div "SearchWithCriteria442ee703-c494-47cb-88ee-09bf307609f0 Recording Title REKINDLE…" at bounding box center [847, 194] width 553 height 97
click at [730, 180] on input "JT Music" at bounding box center [897, 181] width 453 height 19
click at [1063, 284] on button "Search" at bounding box center [1093, 294] width 61 height 21
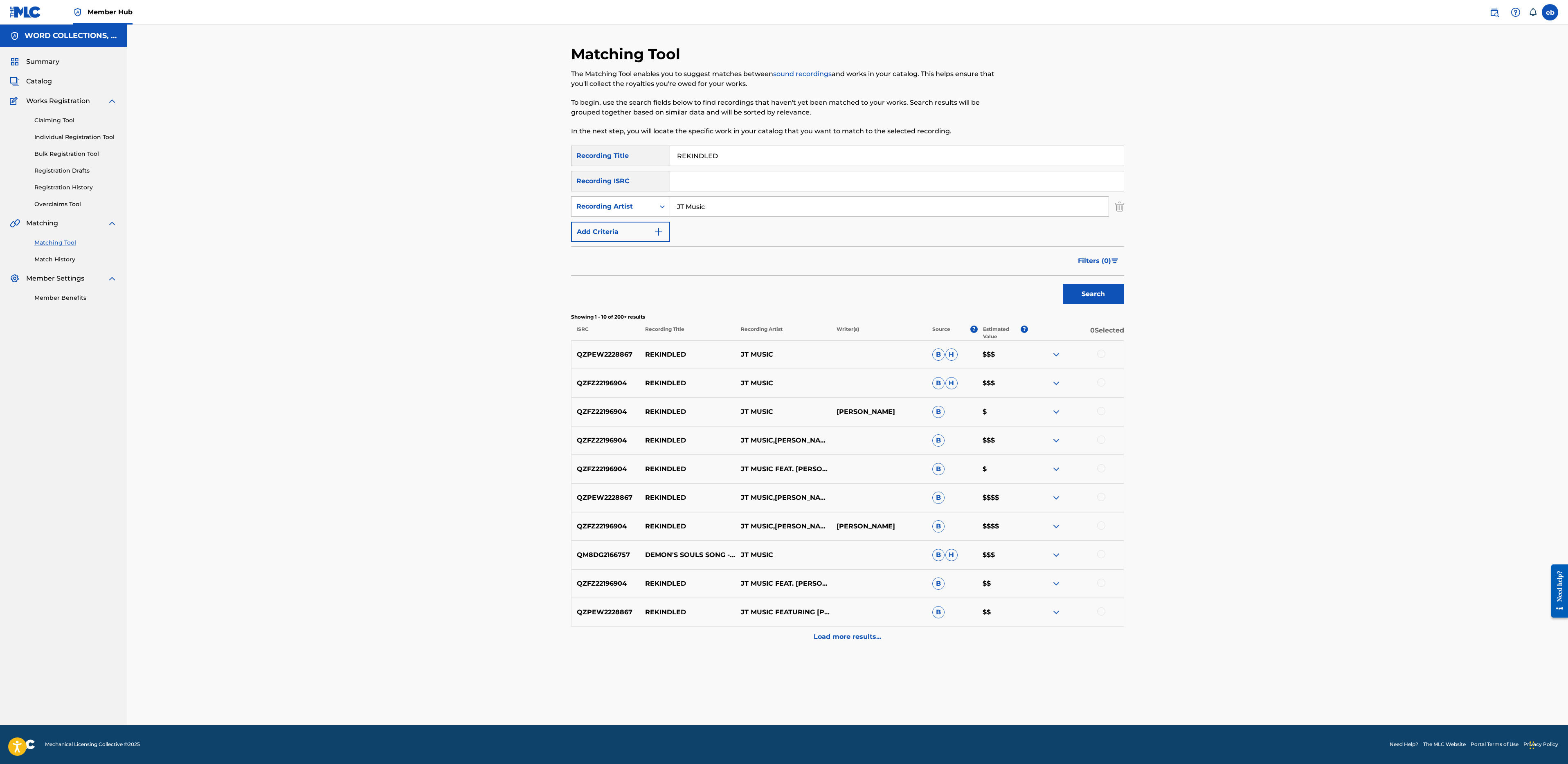
click at [1097, 352] on div at bounding box center [1101, 354] width 8 height 8
click at [1101, 390] on div "QZFZ22196904 REKINDLED JT MUSIC B H $$$" at bounding box center [847, 383] width 553 height 29
click at [1101, 382] on div at bounding box center [1101, 382] width 8 height 8
click at [1101, 410] on div at bounding box center [1101, 411] width 8 height 8
click at [1104, 433] on div "QZFZ22196904 REKINDLED JT MUSIC,ANDREA STORM KADEN B $$$" at bounding box center [847, 440] width 553 height 29
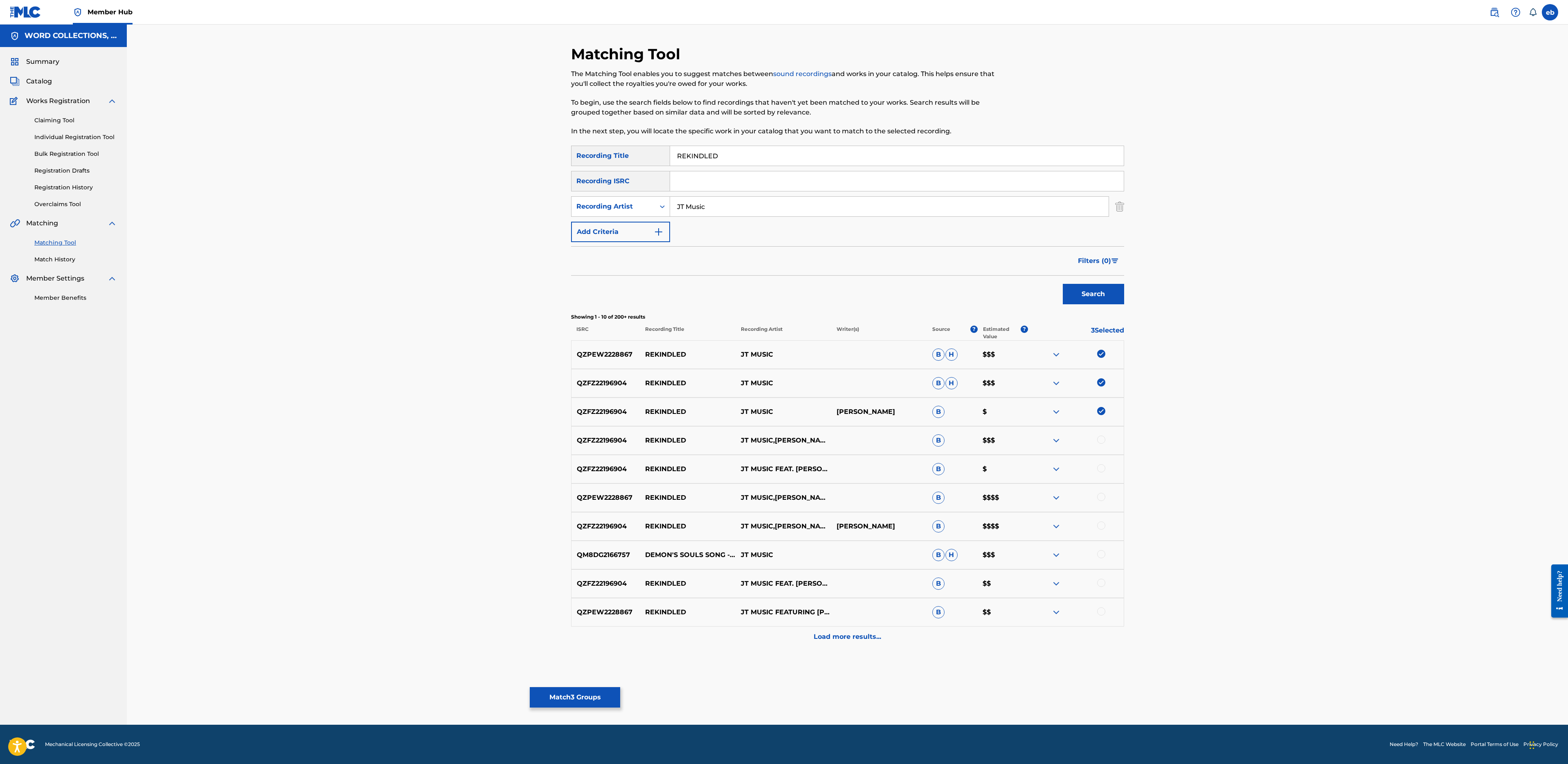
click at [1104, 447] on div "QZFZ22196904 REKINDLED JT MUSIC,ANDREA STORM KADEN B $$$" at bounding box center [847, 440] width 553 height 29
click at [1103, 443] on div at bounding box center [1101, 440] width 8 height 8
click at [1103, 464] on div at bounding box center [1101, 468] width 8 height 8
click at [1103, 495] on div at bounding box center [1101, 497] width 8 height 8
click at [1101, 527] on div at bounding box center [1101, 525] width 8 height 8
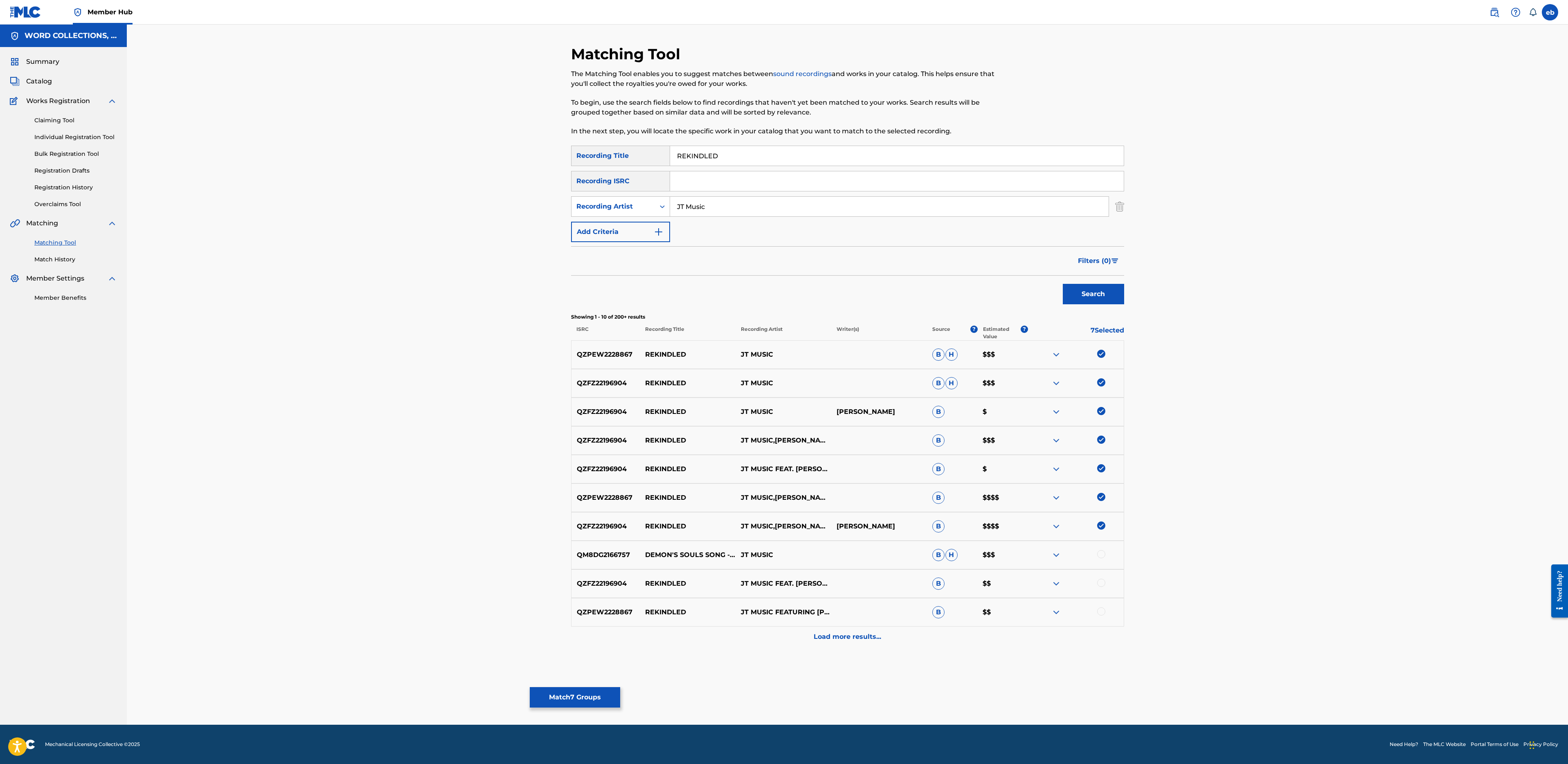
click at [1101, 550] on div "QM8DG2166757 DEMON'S SOULS SONG - "REKINDLED" JT MUSIC B H $$$" at bounding box center [847, 555] width 553 height 29
click at [1101, 557] on div at bounding box center [1101, 554] width 8 height 8
click at [1106, 589] on div "QZFZ22196904 REKINDLED JT MUSIC FEAT. ANDREA STORM KADEN B $$" at bounding box center [847, 584] width 553 height 29
click at [1099, 587] on div at bounding box center [1076, 584] width 96 height 10
click at [1103, 584] on div at bounding box center [1101, 583] width 8 height 8
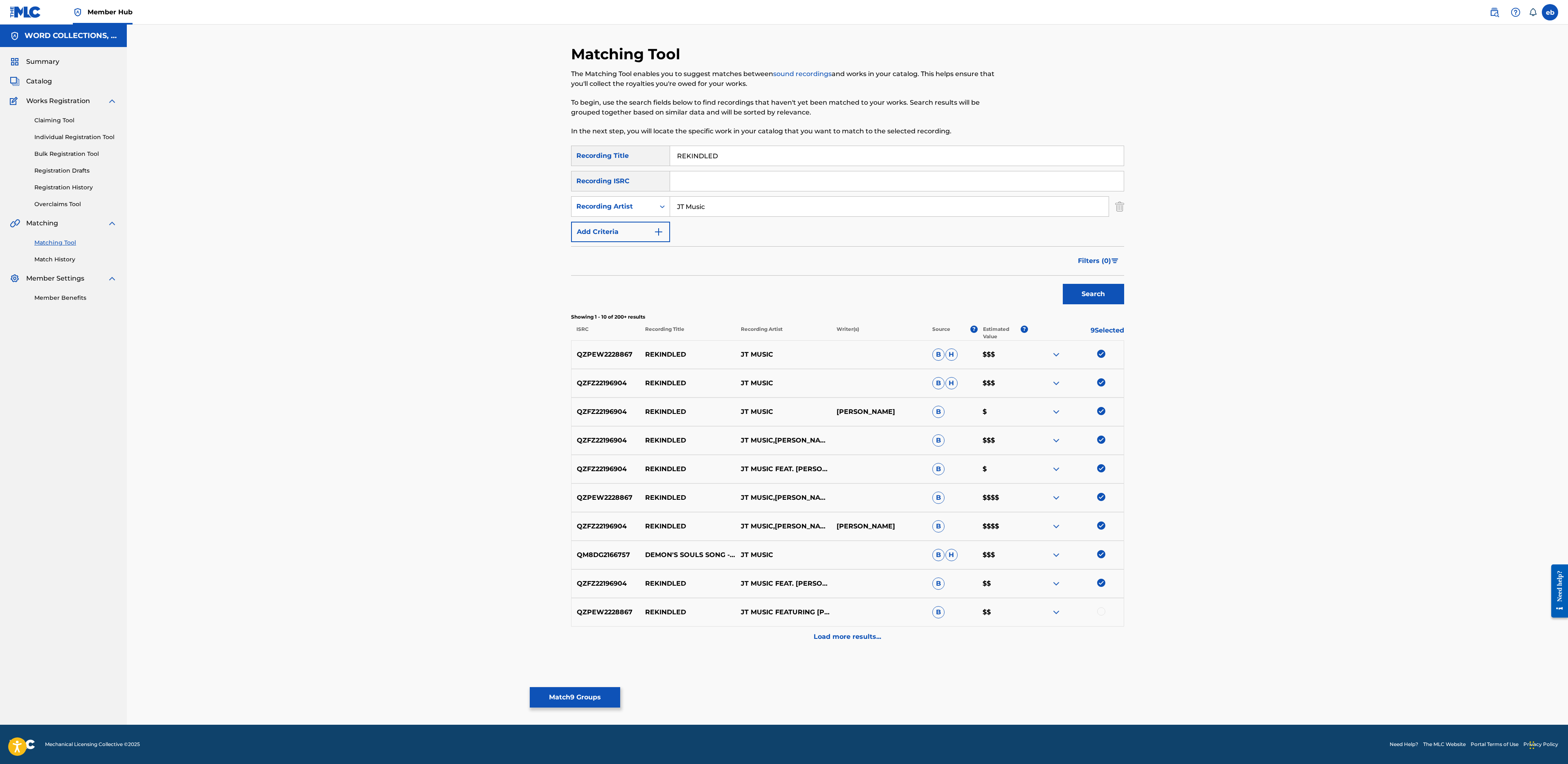
click at [1103, 612] on div at bounding box center [1101, 611] width 8 height 8
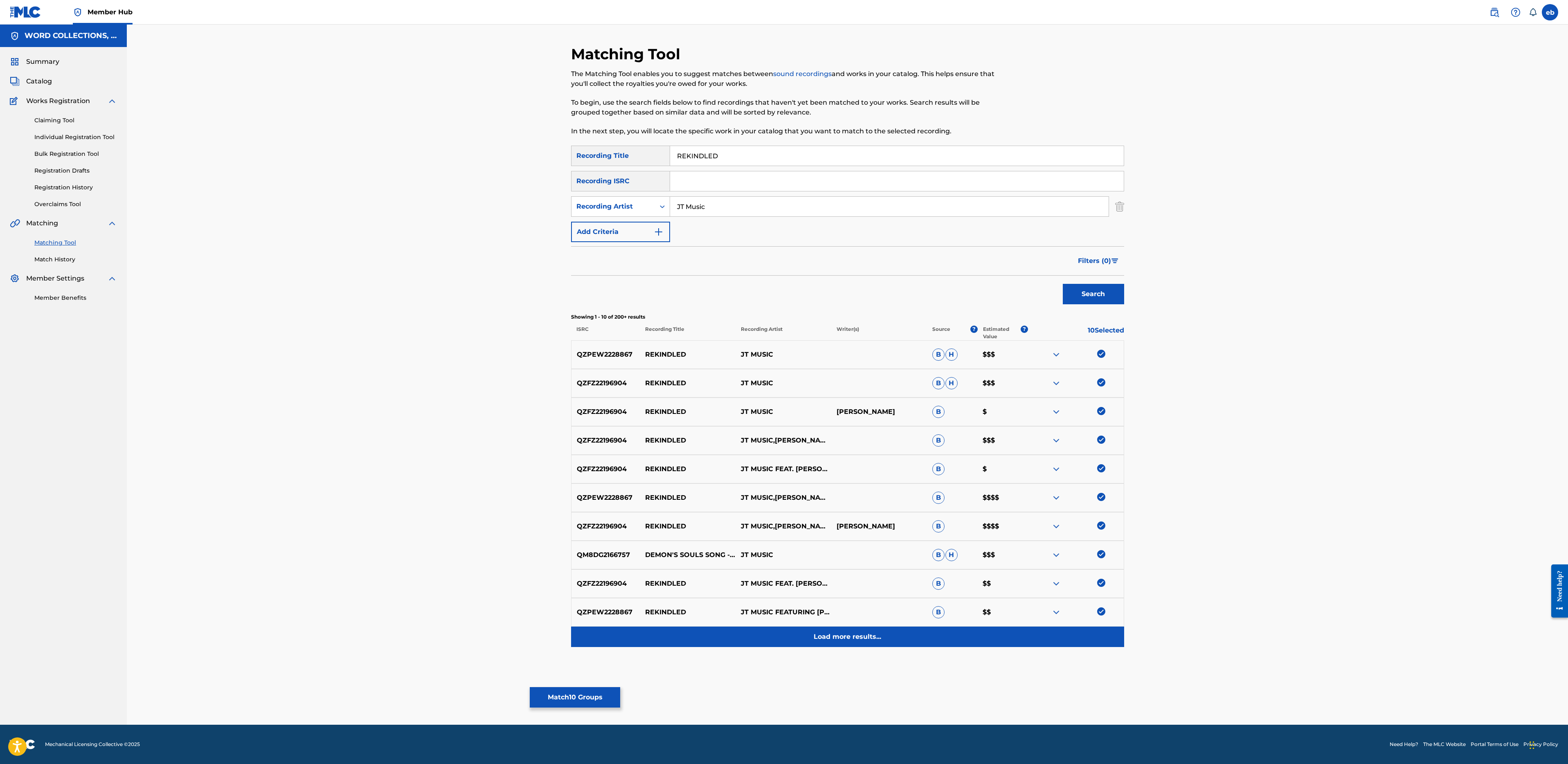
click at [860, 642] on p "Load more results..." at bounding box center [847, 637] width 68 height 10
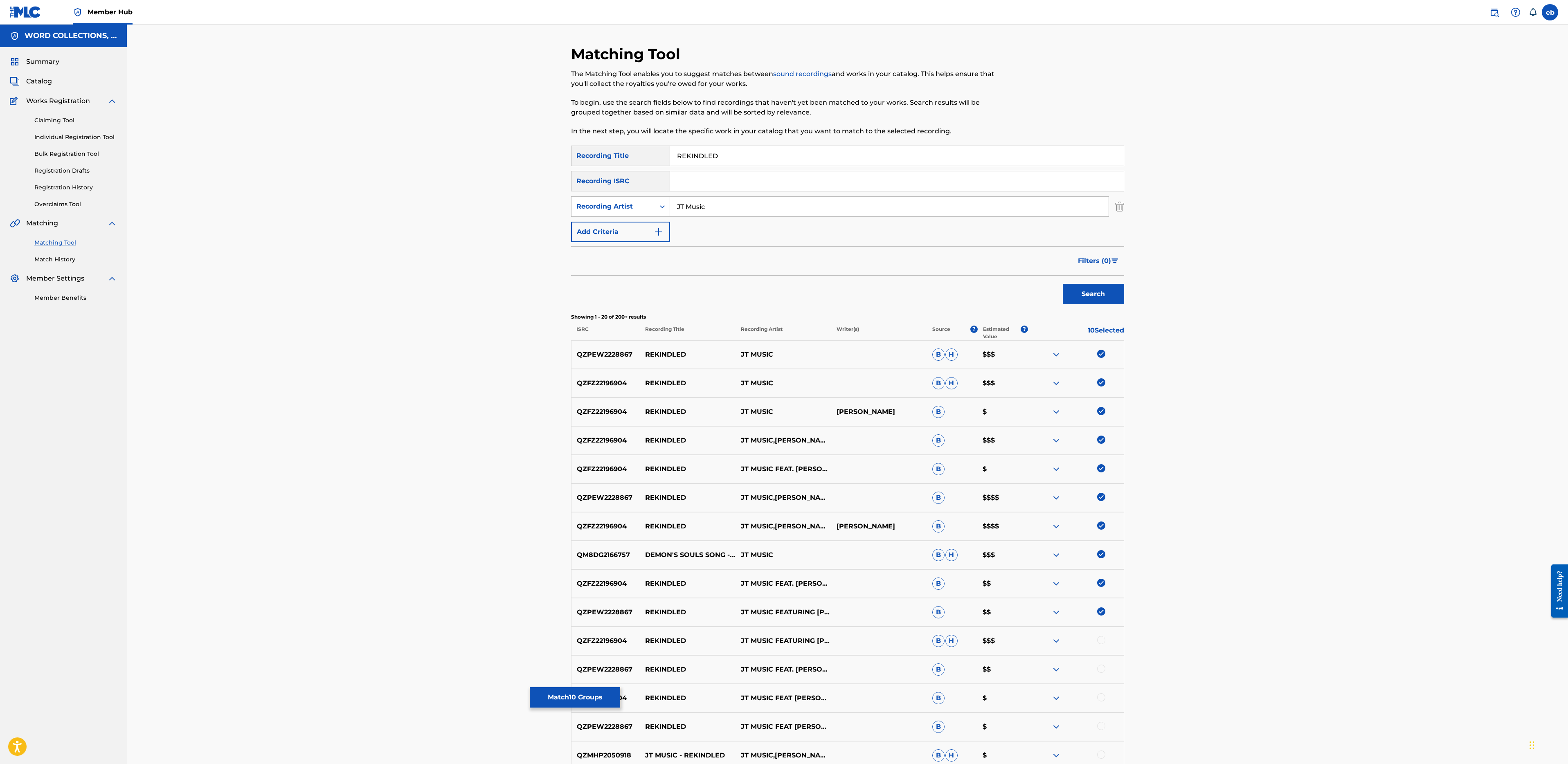
scroll to position [250, 0]
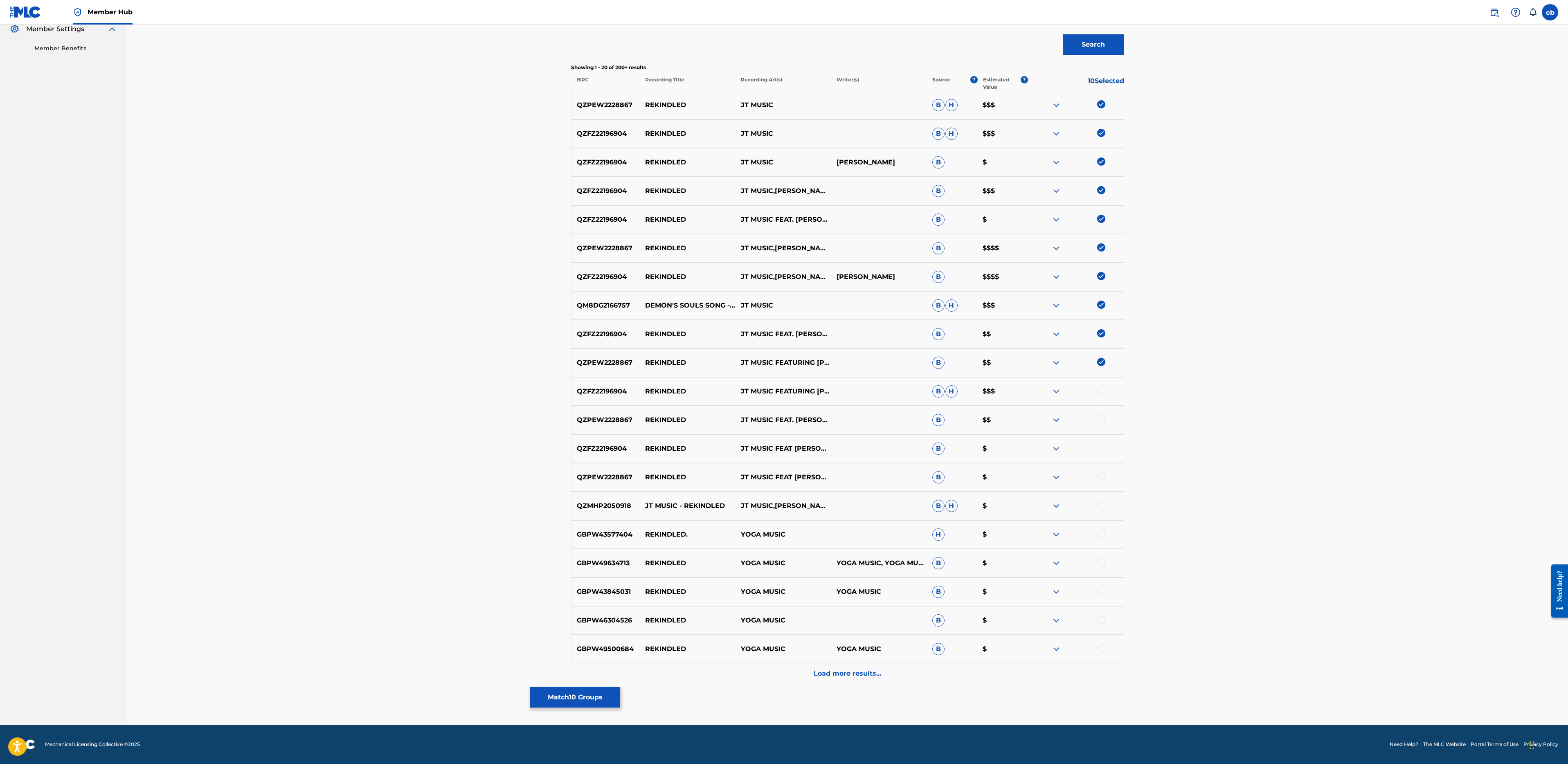
click at [1104, 506] on div at bounding box center [1101, 505] width 8 height 8
click at [1102, 478] on div at bounding box center [1101, 476] width 8 height 8
click at [1101, 450] on div at bounding box center [1101, 447] width 8 height 8
click at [1101, 420] on div at bounding box center [1101, 419] width 8 height 8
click at [1101, 390] on div at bounding box center [1101, 390] width 8 height 8
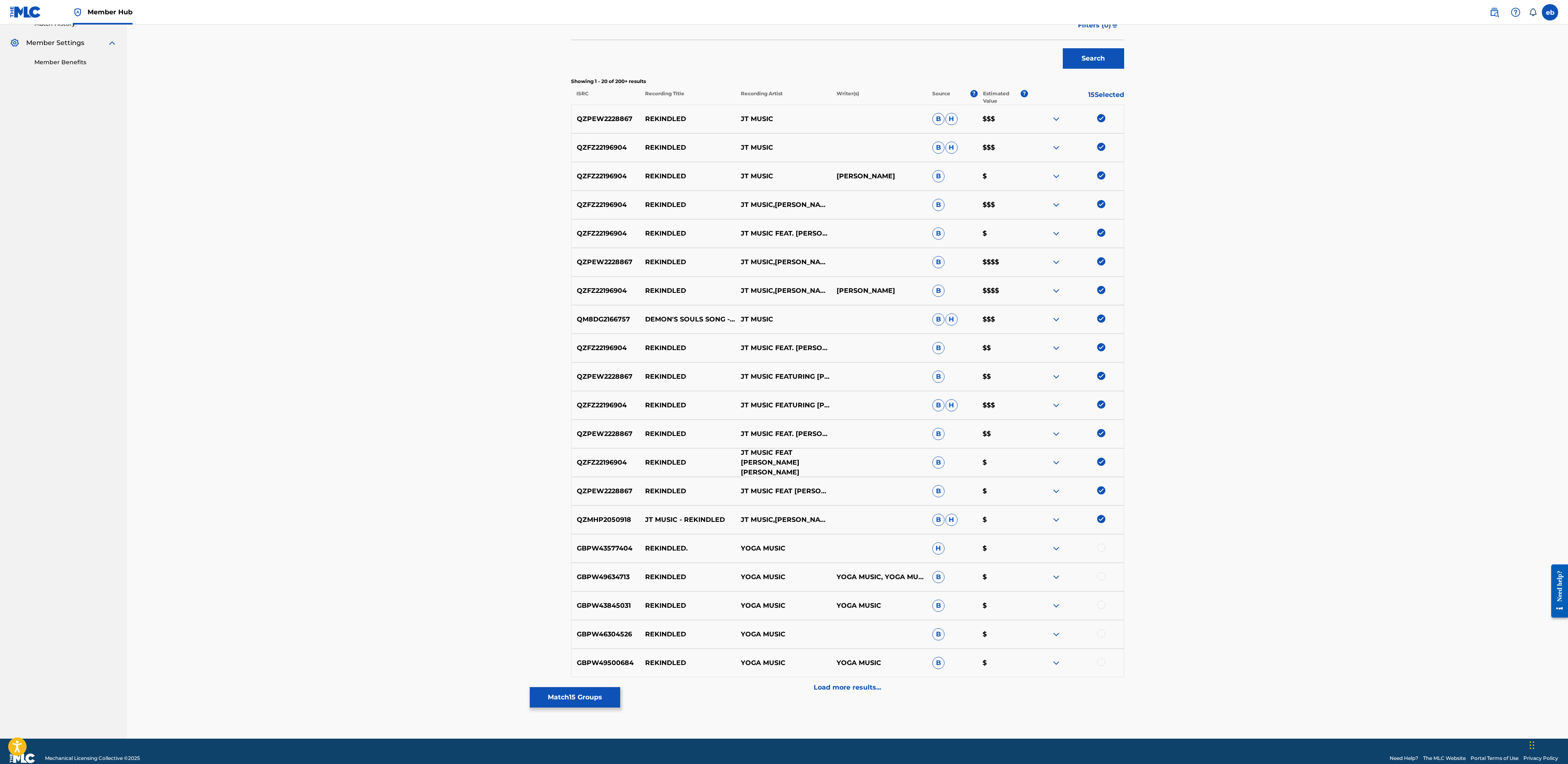
scroll to position [0, 0]
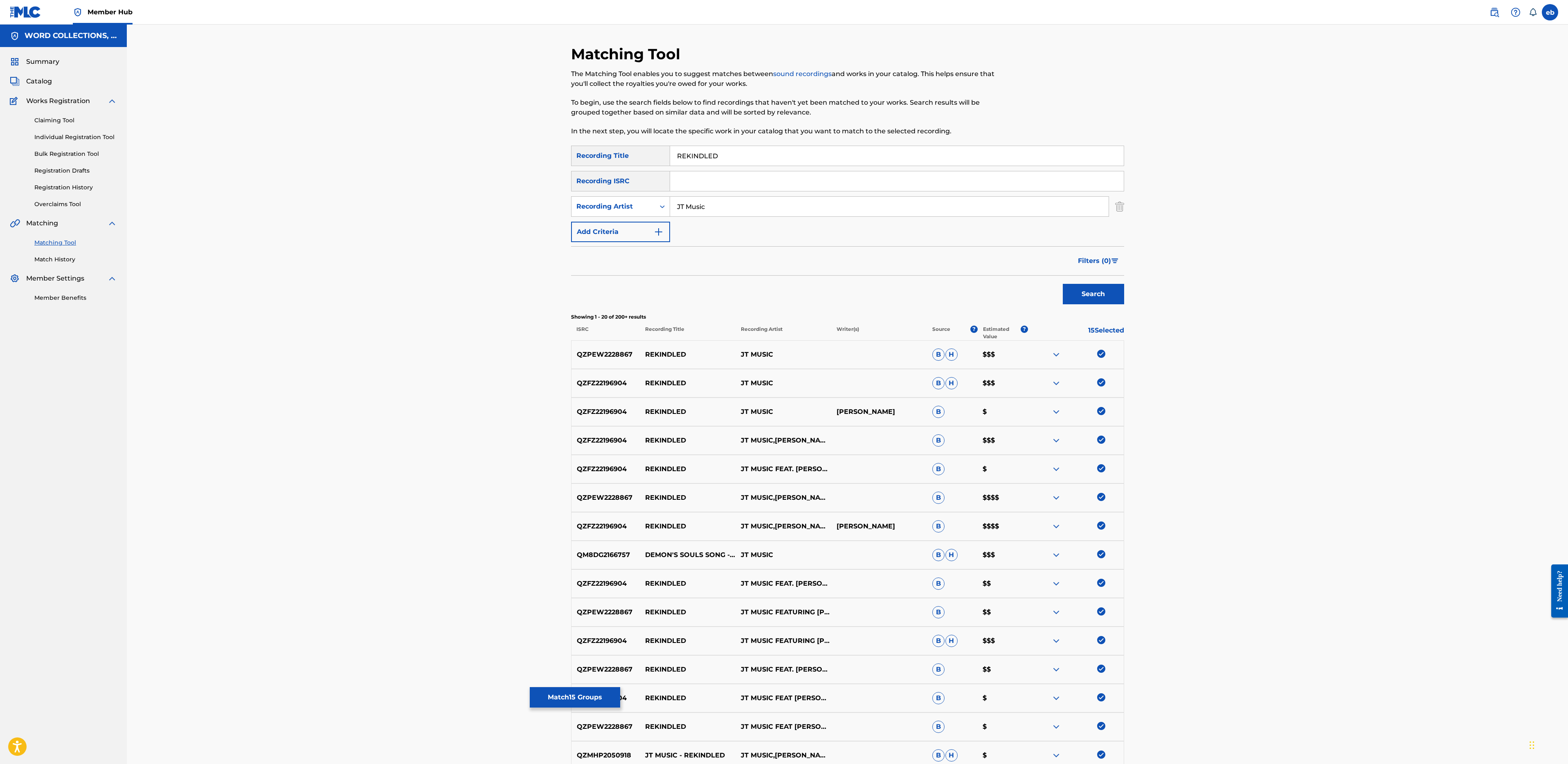
click at [678, 210] on input "JT Music" at bounding box center [889, 206] width 438 height 19
click at [1063, 284] on button "Search" at bounding box center [1093, 294] width 61 height 21
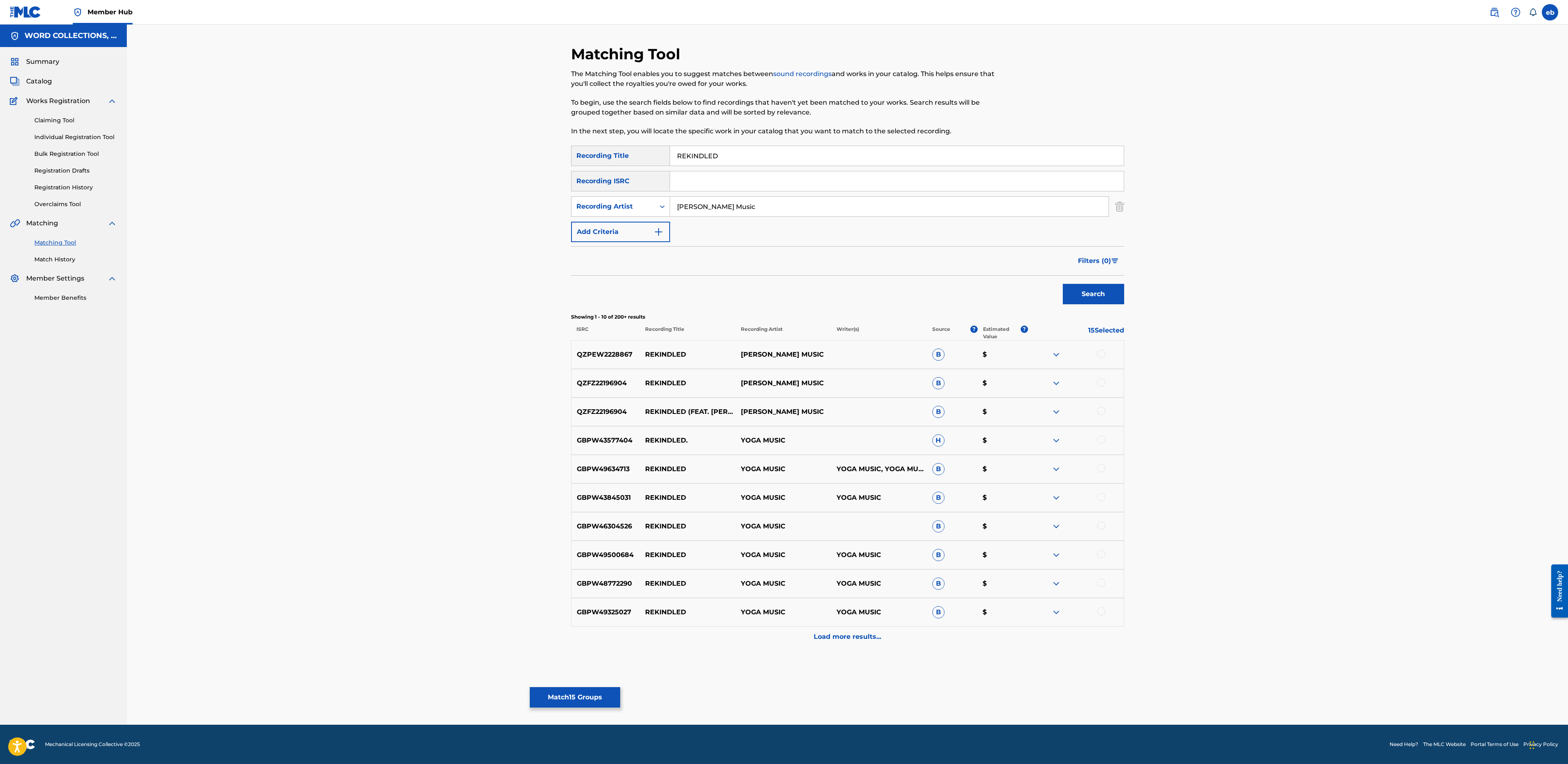
click at [1063, 284] on button "Search" at bounding box center [1093, 294] width 61 height 21
click at [1103, 354] on div at bounding box center [1101, 354] width 8 height 8
click at [1103, 385] on div at bounding box center [1101, 382] width 8 height 8
click at [1103, 411] on div at bounding box center [1101, 411] width 8 height 8
click at [698, 205] on input "J.T. Music" at bounding box center [889, 206] width 438 height 19
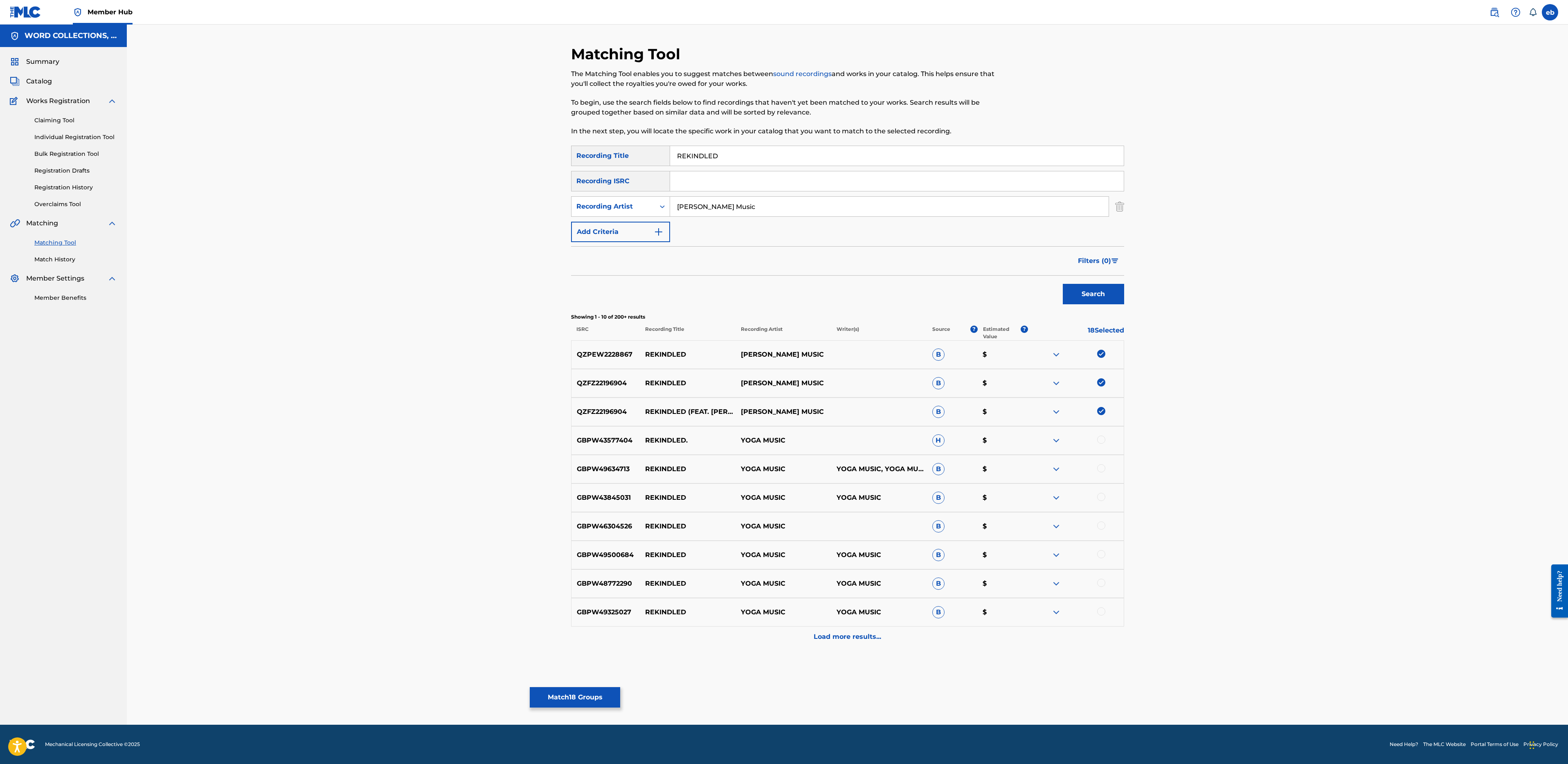
click at [698, 205] on input "J.T. Music" at bounding box center [889, 206] width 438 height 19
type input "J.T."
click at [1063, 284] on button "Search" at bounding box center [1093, 294] width 61 height 21
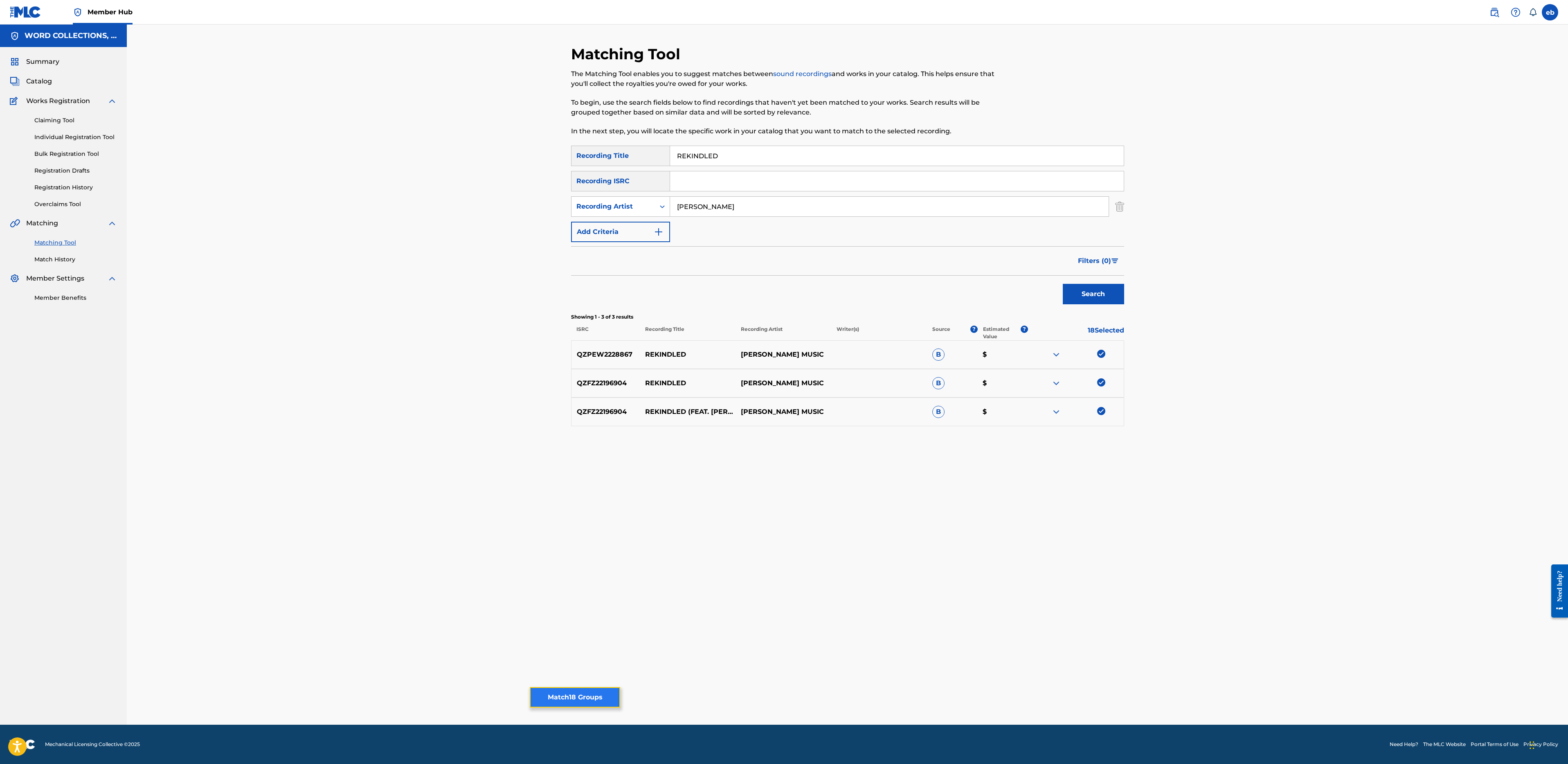
click at [590, 698] on button "Match 18 Groups" at bounding box center [575, 698] width 91 height 21
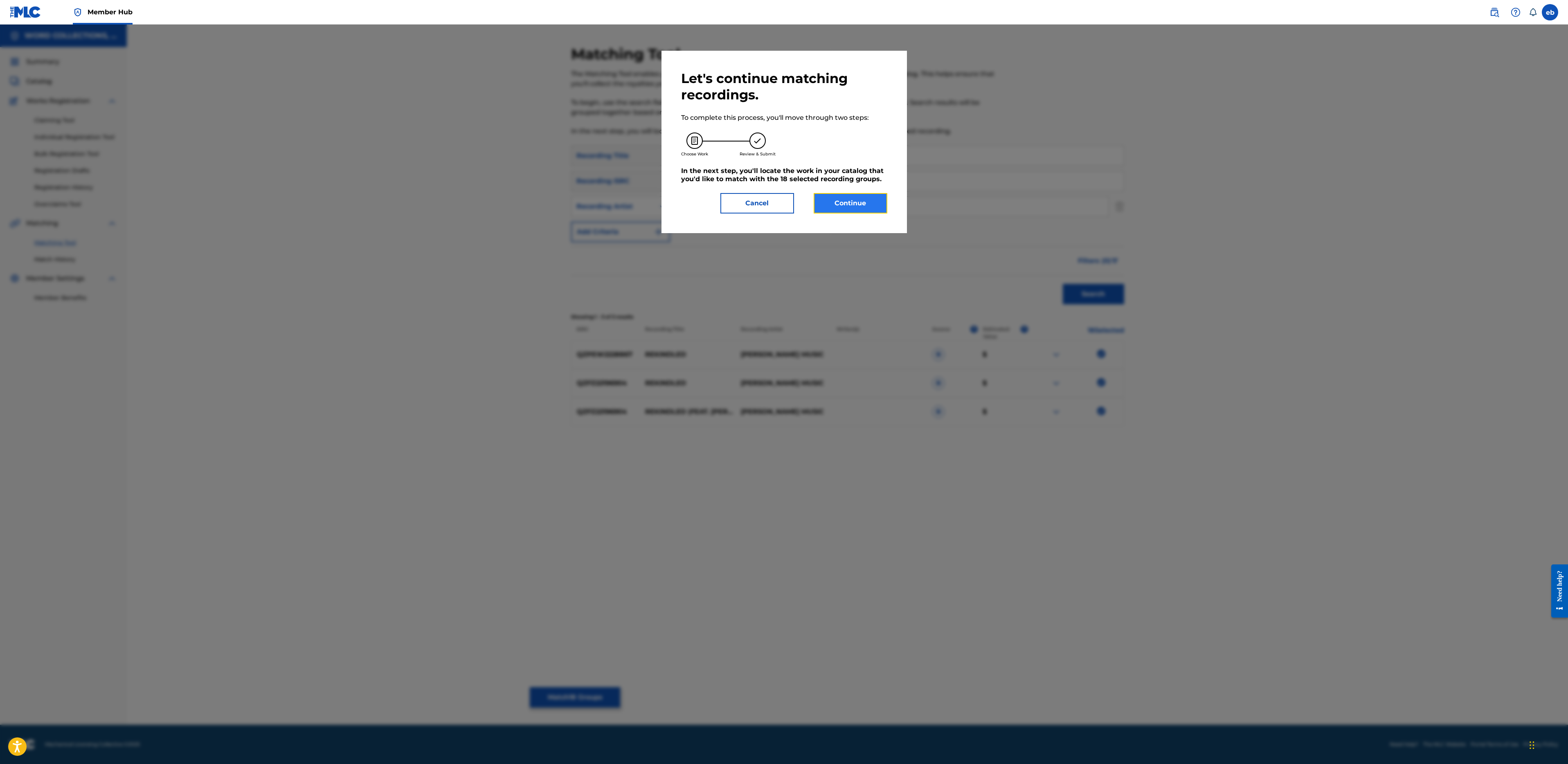
click at [836, 197] on button "Continue" at bounding box center [850, 203] width 74 height 21
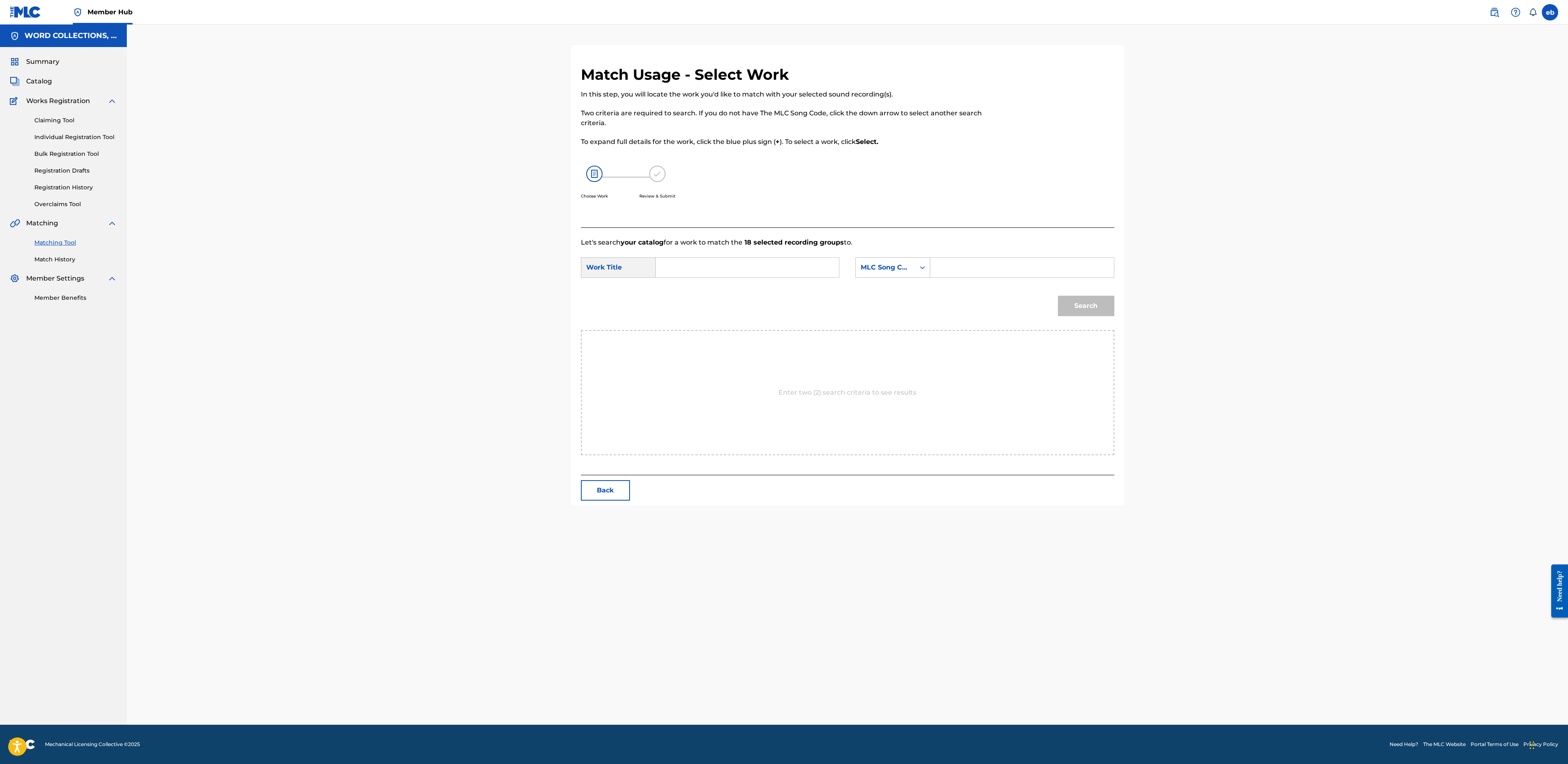
click at [702, 264] on input "Search Form" at bounding box center [747, 267] width 169 height 19
paste input "JT Music"
click at [696, 282] on span "dled" at bounding box center [695, 286] width 15 height 8
type input "rekindled"
click at [978, 268] on input "Search Form" at bounding box center [1022, 267] width 169 height 19
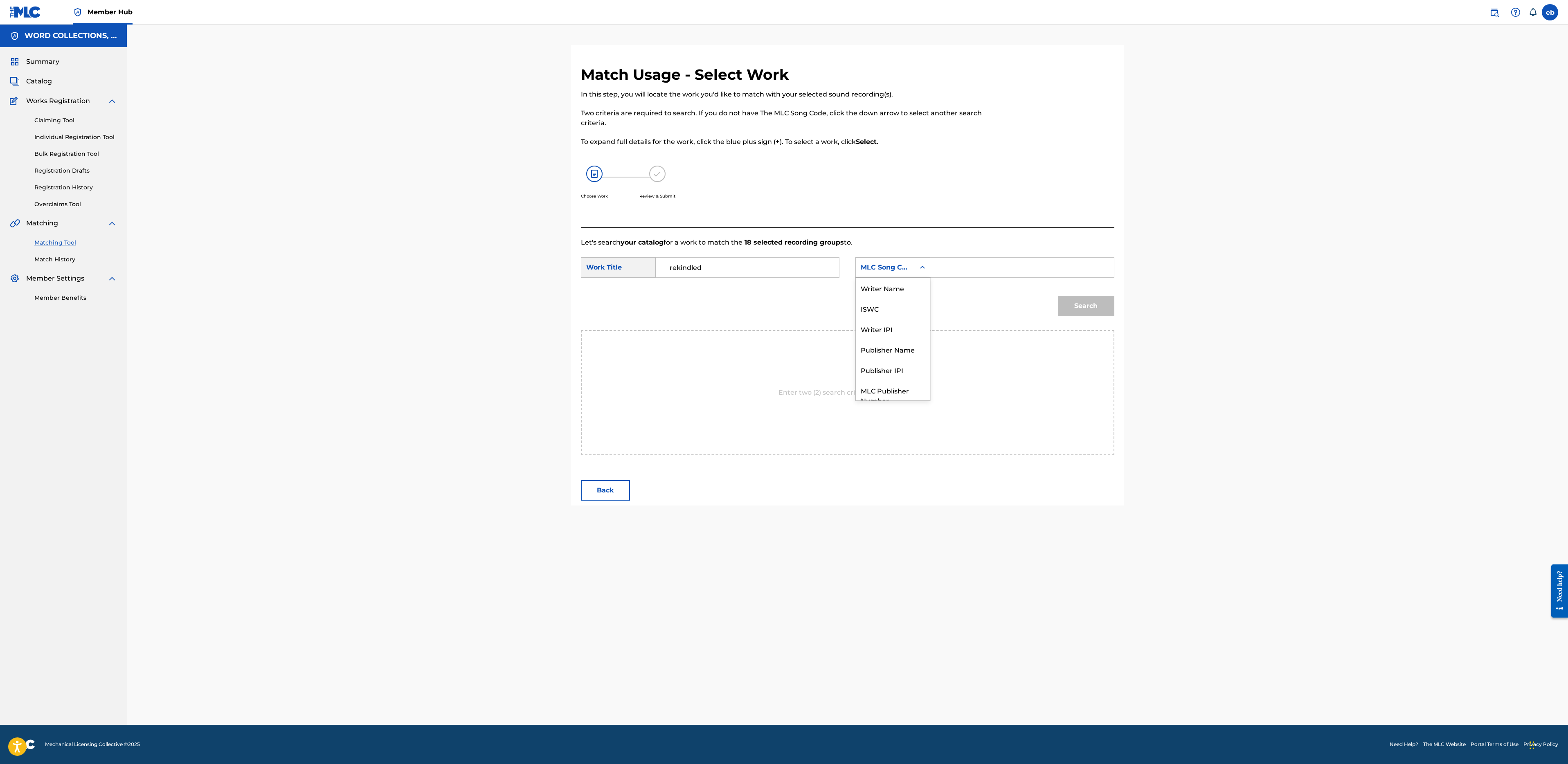
click at [880, 260] on div "MLC Song Code" at bounding box center [885, 268] width 59 height 16
click at [884, 287] on div "Writer Name" at bounding box center [893, 288] width 74 height 21
click at [940, 268] on input "Search Form" at bounding box center [1022, 267] width 169 height 19
type input "gelardi"
click at [1058, 296] on button "Search" at bounding box center [1086, 306] width 57 height 21
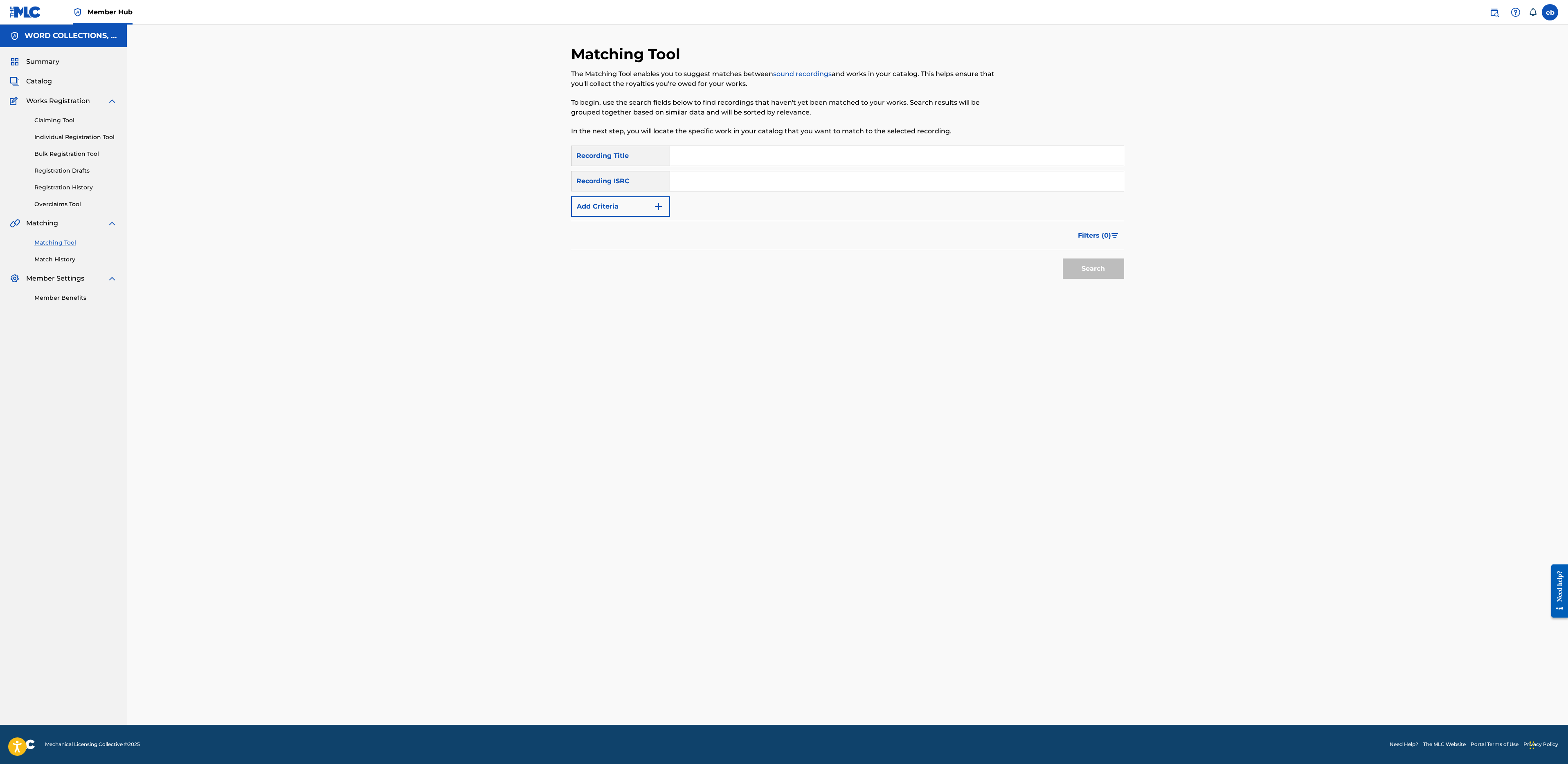
click at [843, 152] on input "Search Form" at bounding box center [897, 156] width 453 height 19
paste input "JT Music"
click at [1063, 259] on button "Search" at bounding box center [1093, 269] width 61 height 21
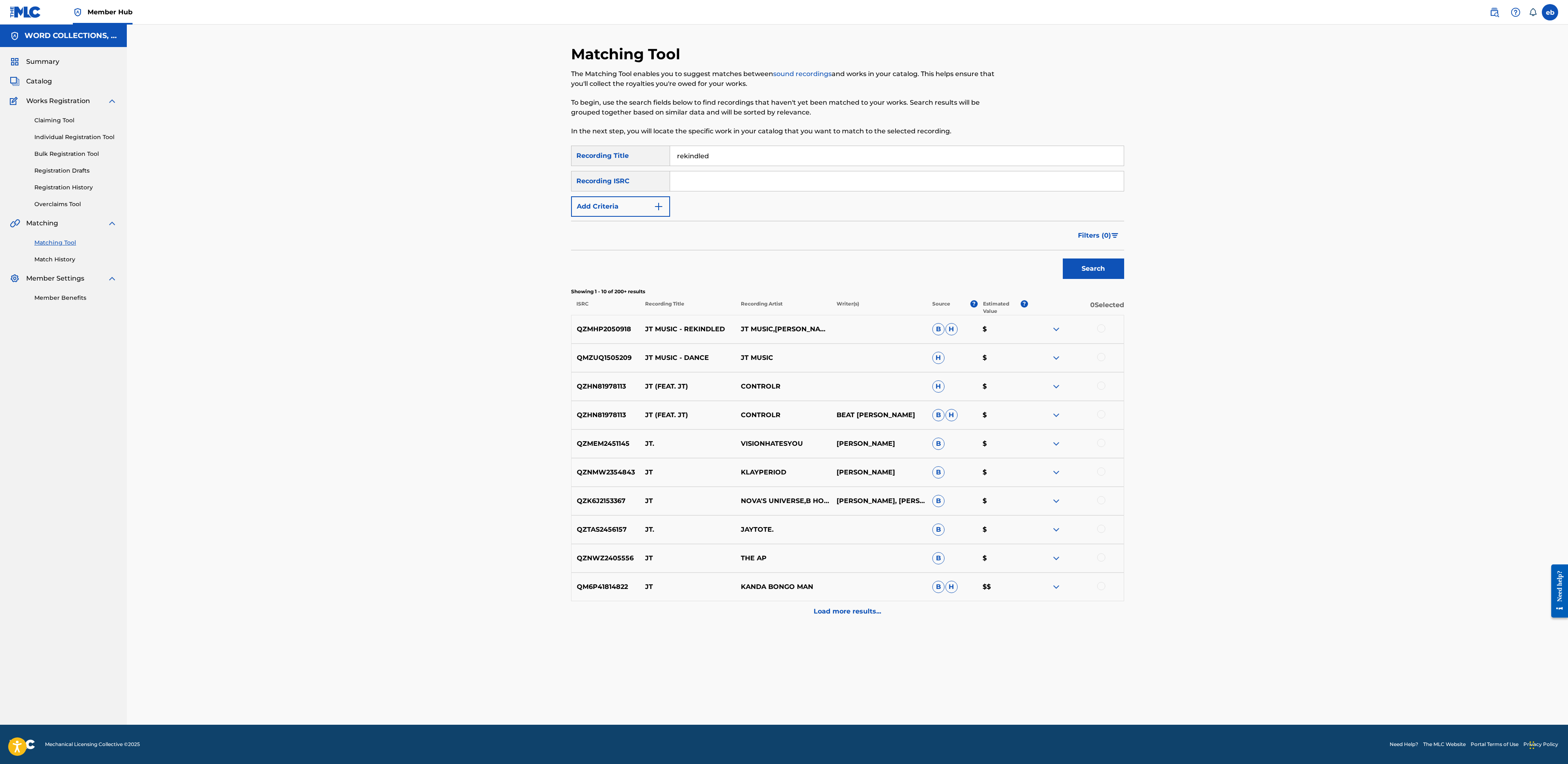
type input "rekindled"
click at [1063, 259] on button "Search" at bounding box center [1093, 269] width 61 height 21
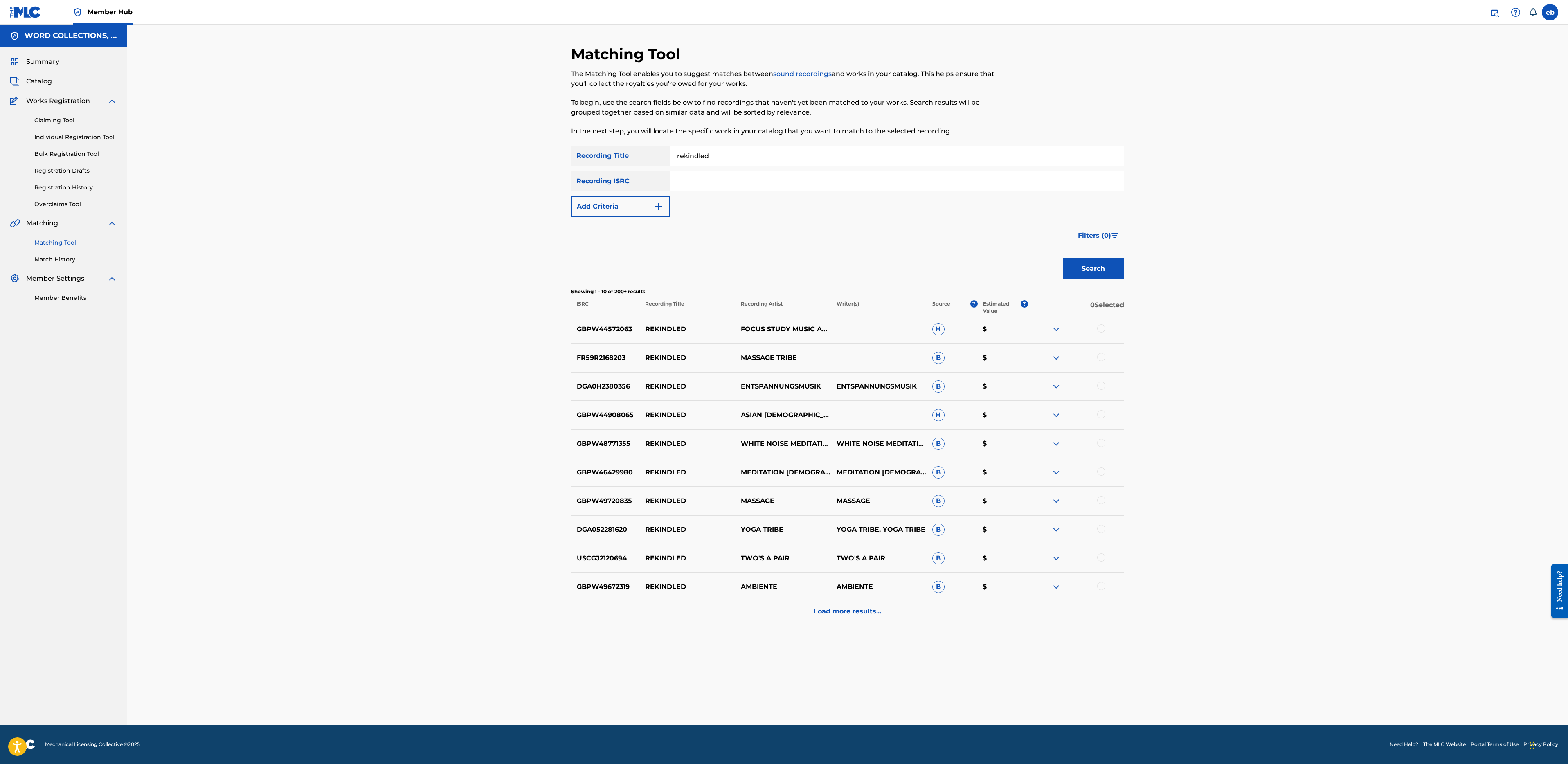
click at [784, 180] on input "Search Form" at bounding box center [897, 181] width 453 height 19
click at [1063, 259] on button "Search" at bounding box center [1093, 269] width 61 height 21
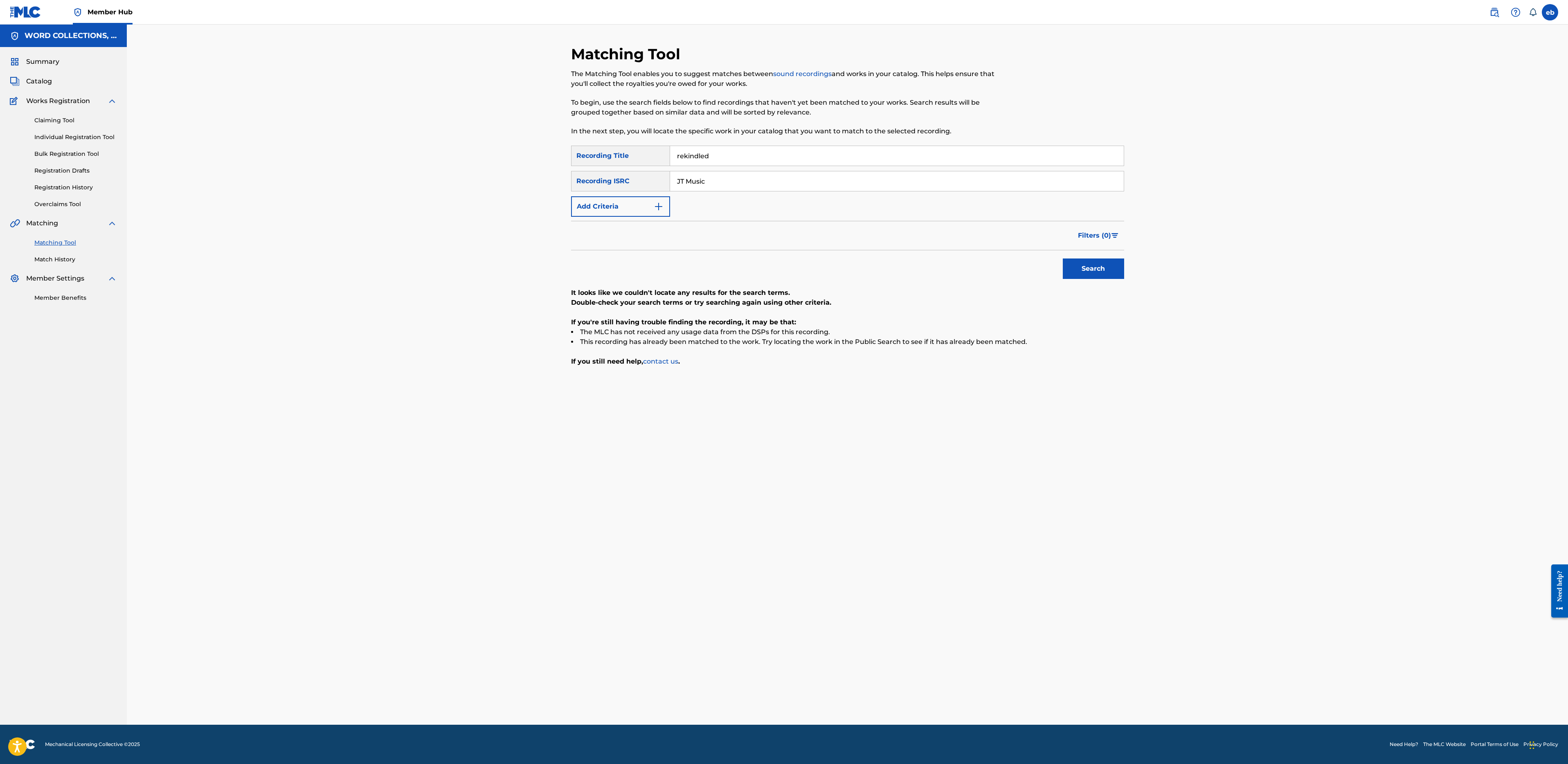
type input "JT Music"
click at [1063, 259] on button "Search" at bounding box center [1093, 269] width 61 height 21
click at [627, 206] on button "Add Criteria" at bounding box center [620, 207] width 99 height 21
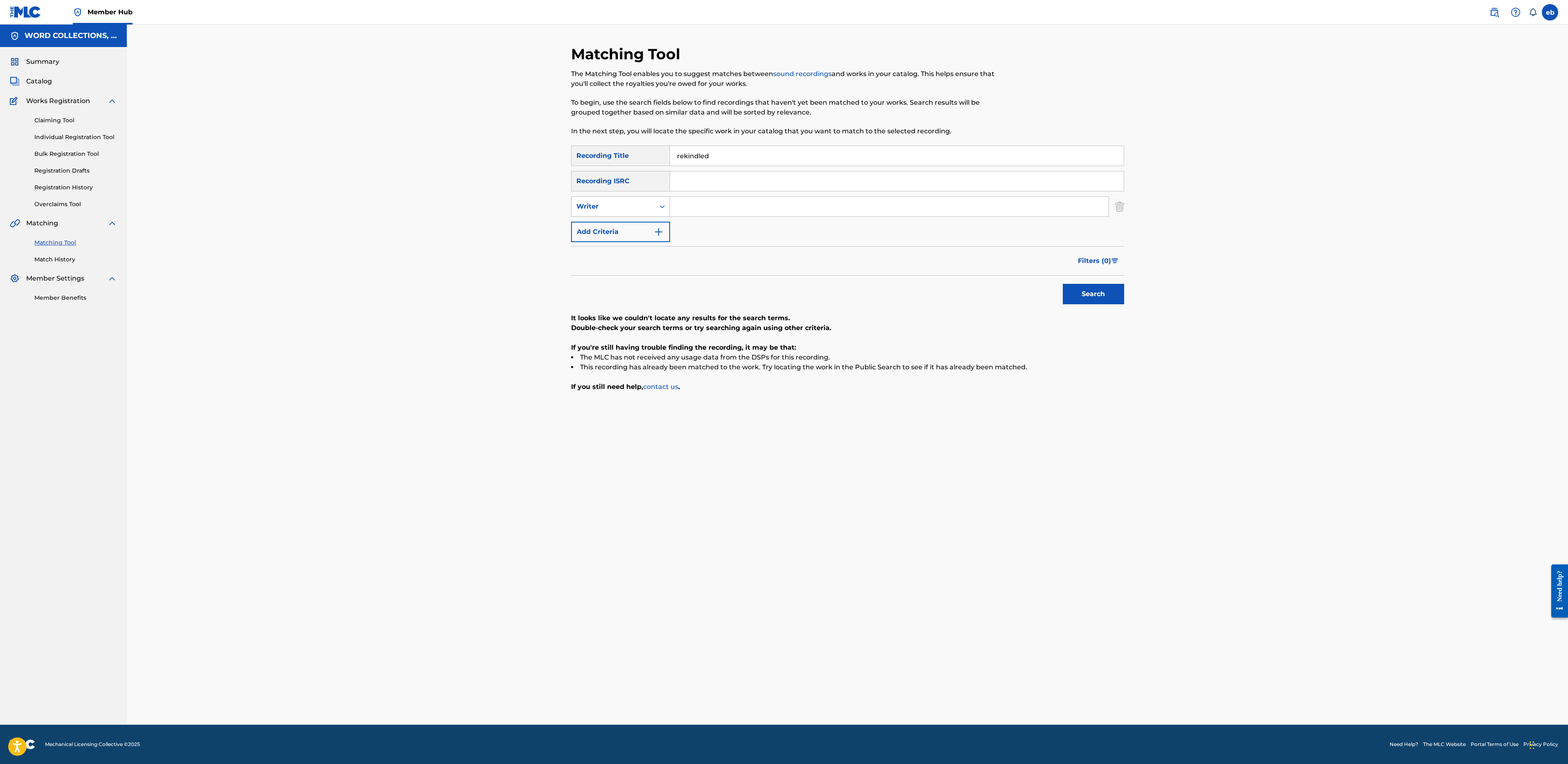
click at [633, 205] on div "Writer" at bounding box center [613, 206] width 74 height 10
click at [633, 227] on div "Recording Artist" at bounding box center [620, 227] width 98 height 21
click at [701, 211] on input "Search Form" at bounding box center [889, 206] width 438 height 19
click at [1063, 284] on button "Search" at bounding box center [1093, 294] width 61 height 21
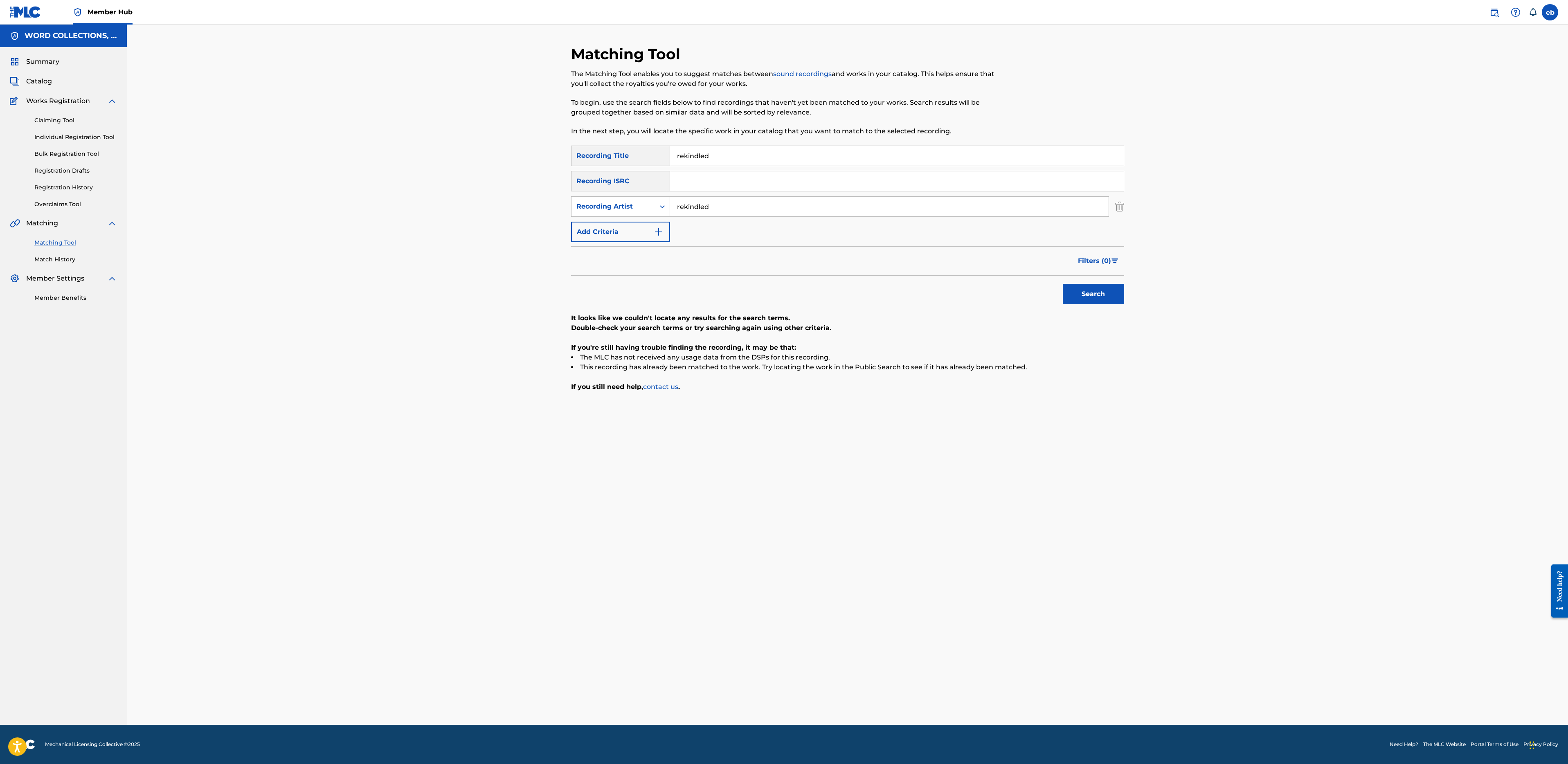
click at [720, 157] on input "rekindled" at bounding box center [897, 156] width 453 height 19
click at [722, 209] on input "rekindled" at bounding box center [889, 206] width 438 height 19
click at [1063, 284] on button "Search" at bounding box center [1093, 294] width 61 height 21
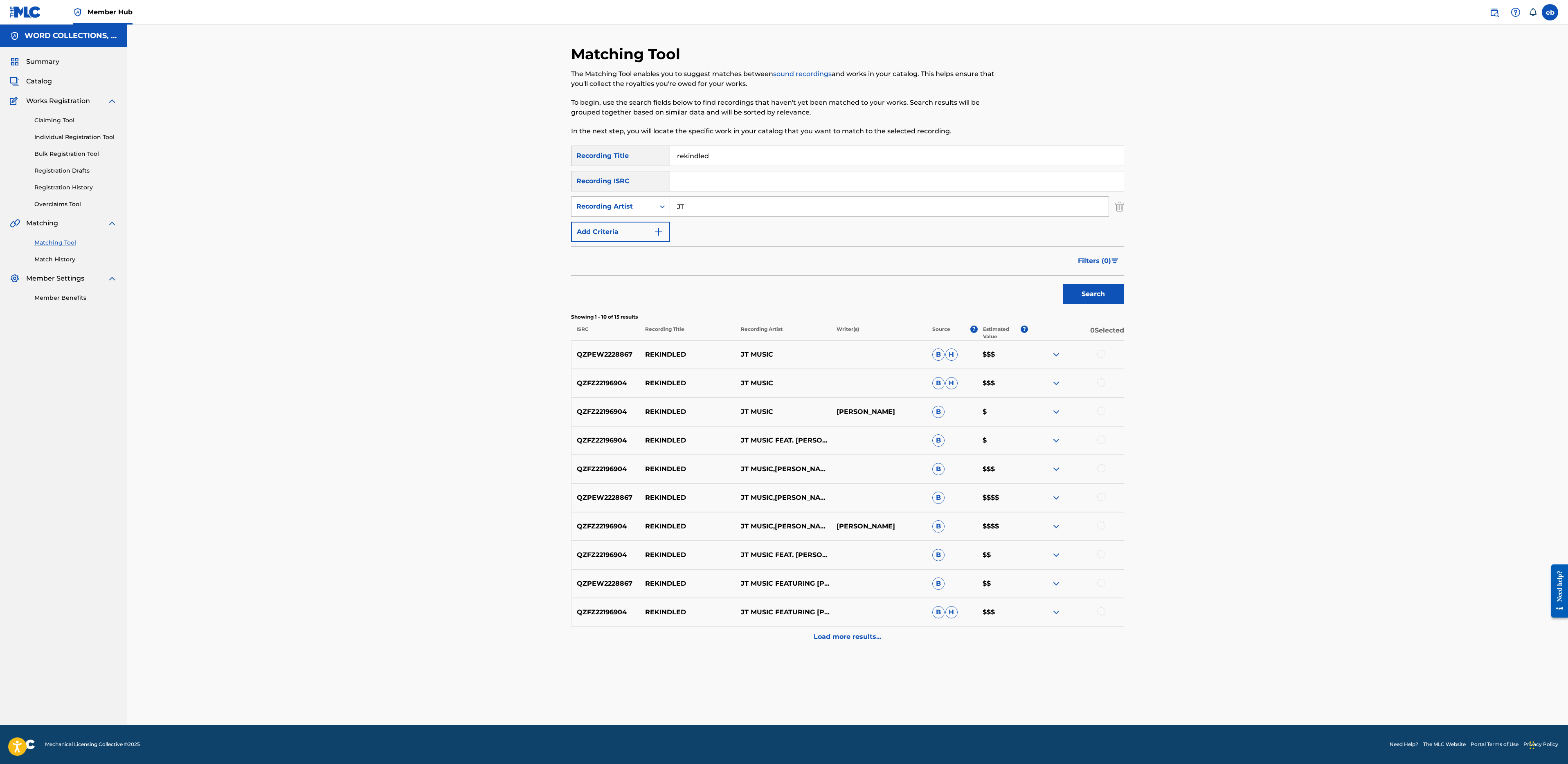
click at [1063, 284] on button "Search" at bounding box center [1093, 294] width 61 height 21
click at [1107, 355] on div at bounding box center [1076, 355] width 96 height 10
click at [1105, 354] on div at bounding box center [1101, 354] width 8 height 8
click at [1102, 384] on div at bounding box center [1101, 382] width 8 height 8
click at [1102, 419] on div "QZFZ22196904 REKINDLED JT MUSIC JEFF DUTTON B $" at bounding box center [847, 412] width 553 height 29
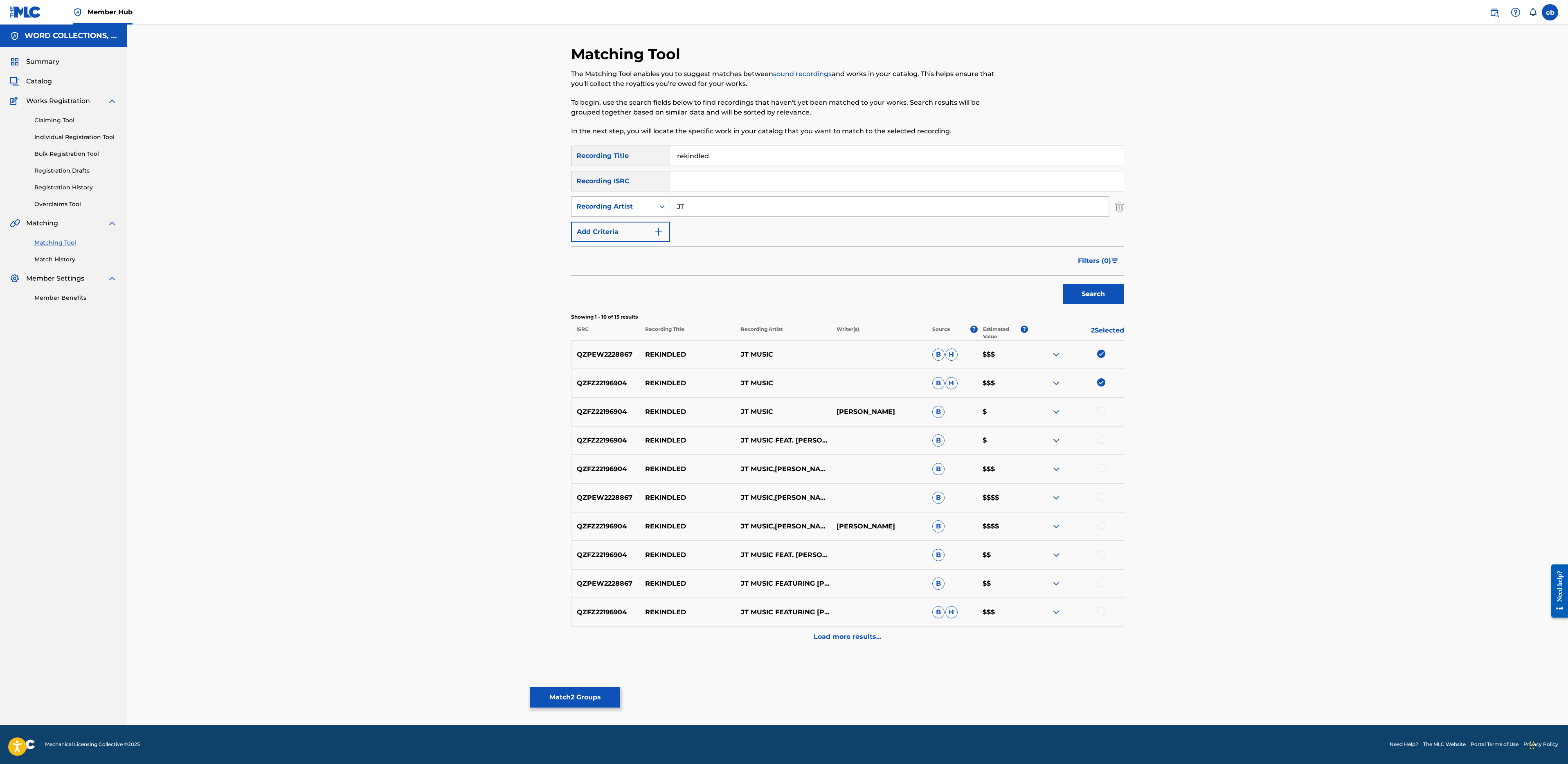
click at [1102, 404] on div "QZFZ22196904 REKINDLED JT MUSIC JEFF DUTTON B $" at bounding box center [847, 412] width 553 height 29
click at [1102, 435] on div "QZFZ22196904 REKINDLED JT MUSIC FEAT. ANDREA STORM KADEN,JT MUSIC,ANDREA STORM …" at bounding box center [847, 440] width 553 height 29
click at [1102, 412] on div at bounding box center [1101, 411] width 8 height 8
click at [1102, 439] on div at bounding box center [1101, 440] width 8 height 8
click at [1102, 468] on div at bounding box center [1101, 468] width 8 height 8
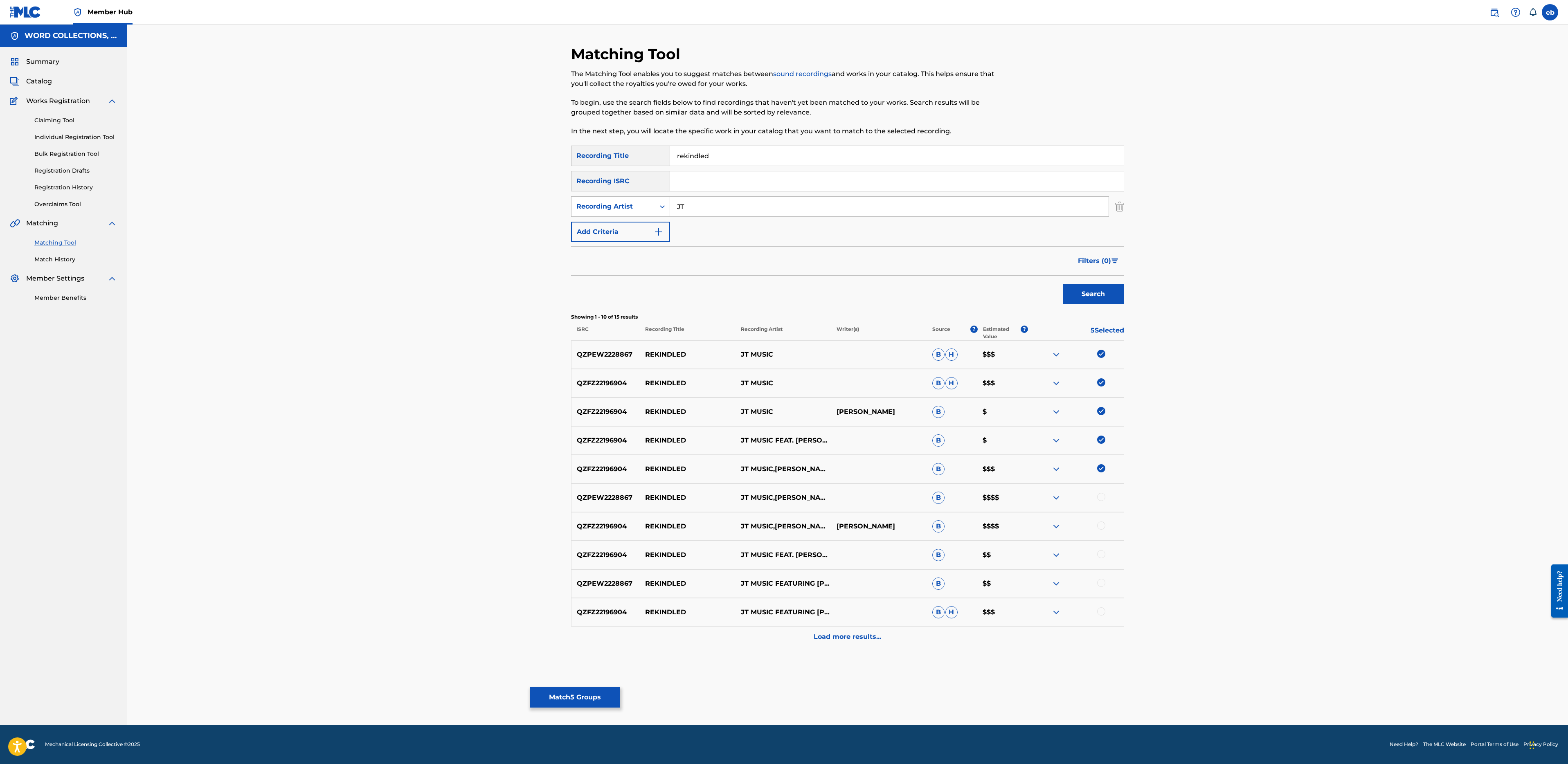
click at [1104, 499] on div at bounding box center [1101, 497] width 8 height 8
click at [1104, 527] on div at bounding box center [1101, 525] width 8 height 8
click at [1104, 557] on div at bounding box center [1101, 554] width 8 height 8
click at [1102, 591] on div "QZPEW2228867 REKINDLED JT MUSIC FEATURING ANDREA STORM KADEN B $$" at bounding box center [847, 584] width 553 height 29
click at [1104, 583] on div at bounding box center [1101, 583] width 8 height 8
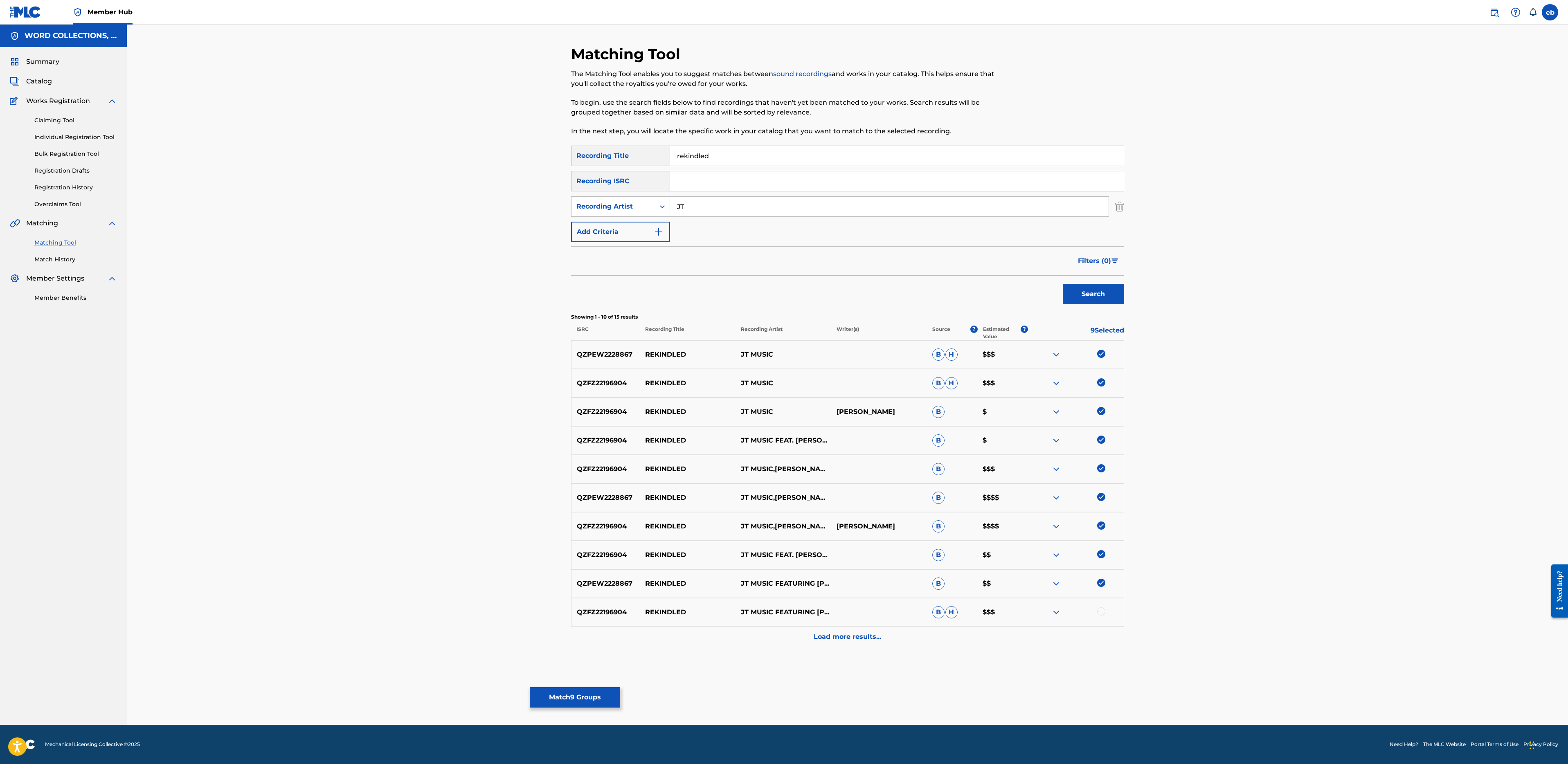
click at [1103, 612] on div at bounding box center [1101, 611] width 8 height 8
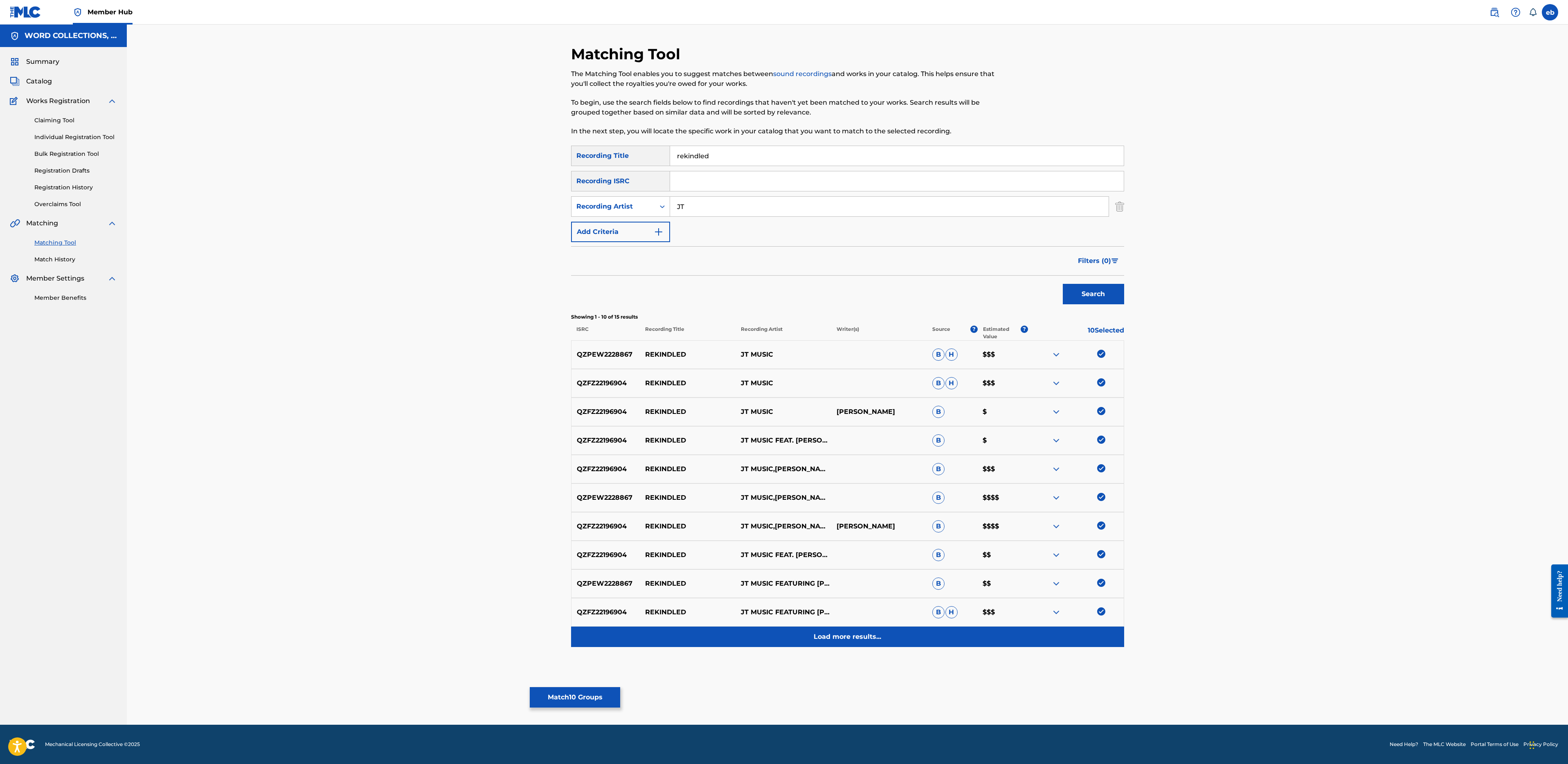
click at [859, 640] on p "Load more results..." at bounding box center [847, 637] width 68 height 10
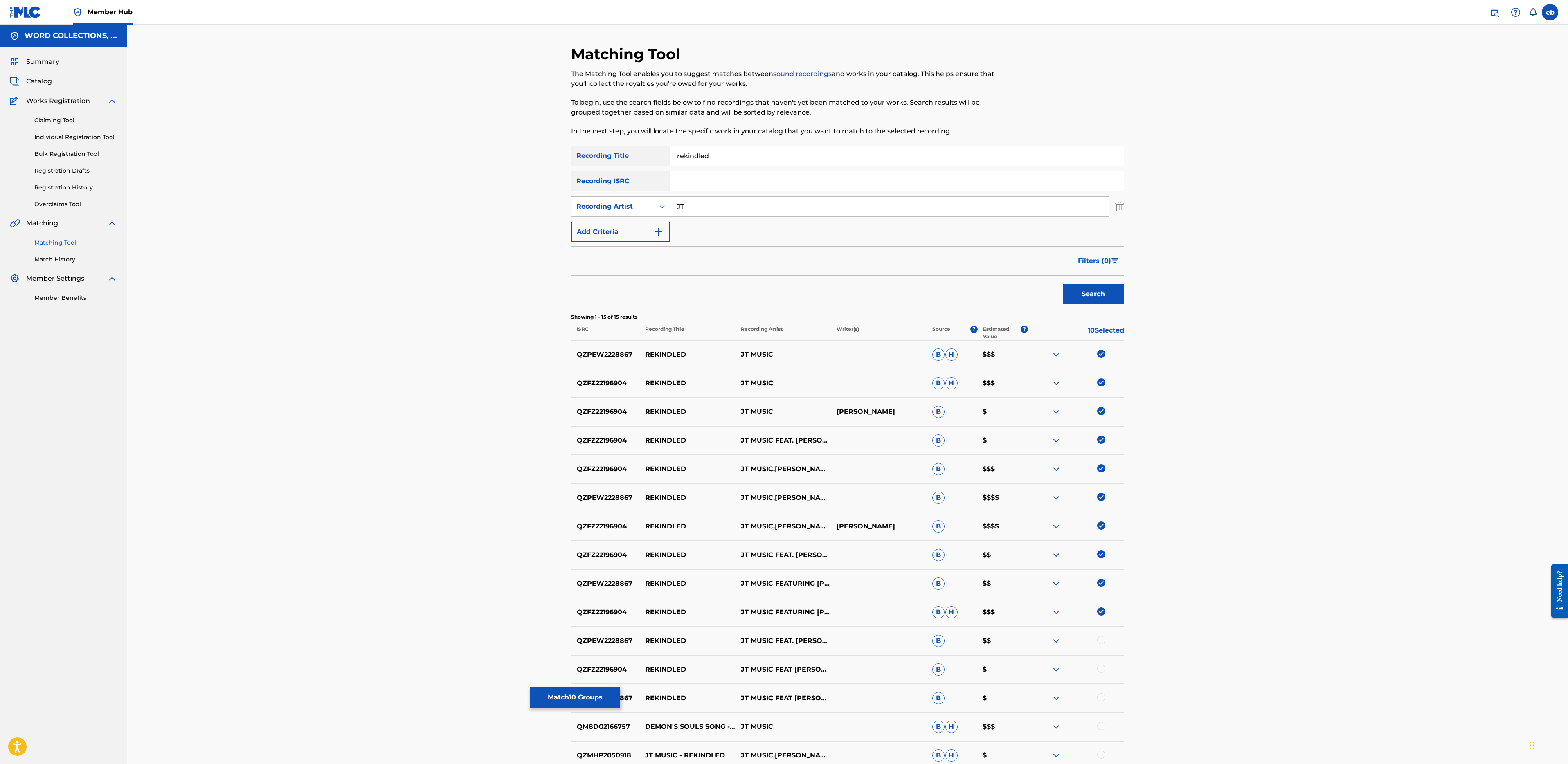
scroll to position [86, 0]
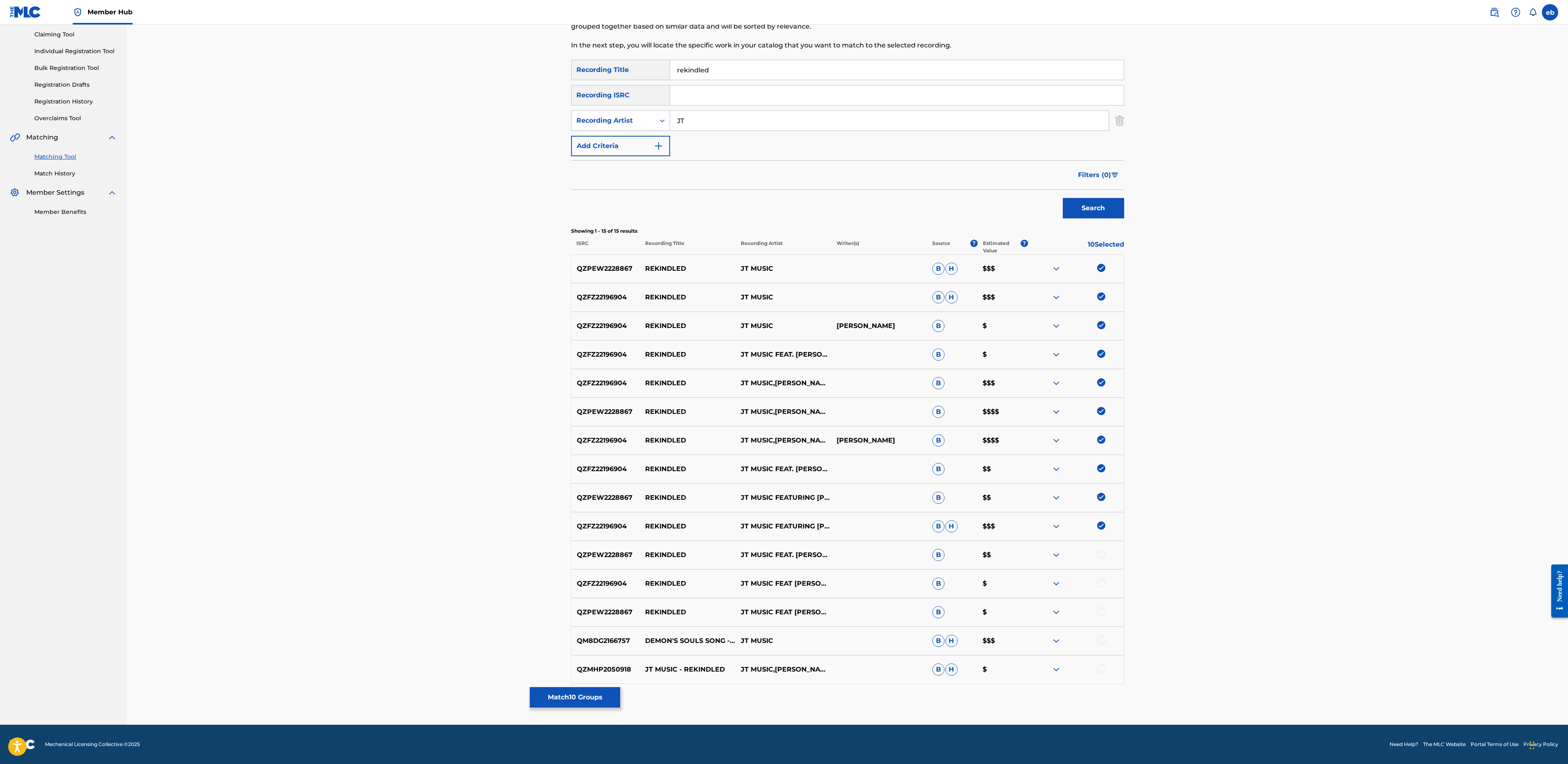
click at [1103, 671] on div at bounding box center [1101, 668] width 8 height 8
click at [1101, 642] on div at bounding box center [1101, 640] width 8 height 8
click at [1104, 611] on div at bounding box center [1101, 611] width 8 height 8
click at [1104, 583] on div at bounding box center [1101, 583] width 8 height 8
click at [1104, 550] on div at bounding box center [1101, 554] width 8 height 8
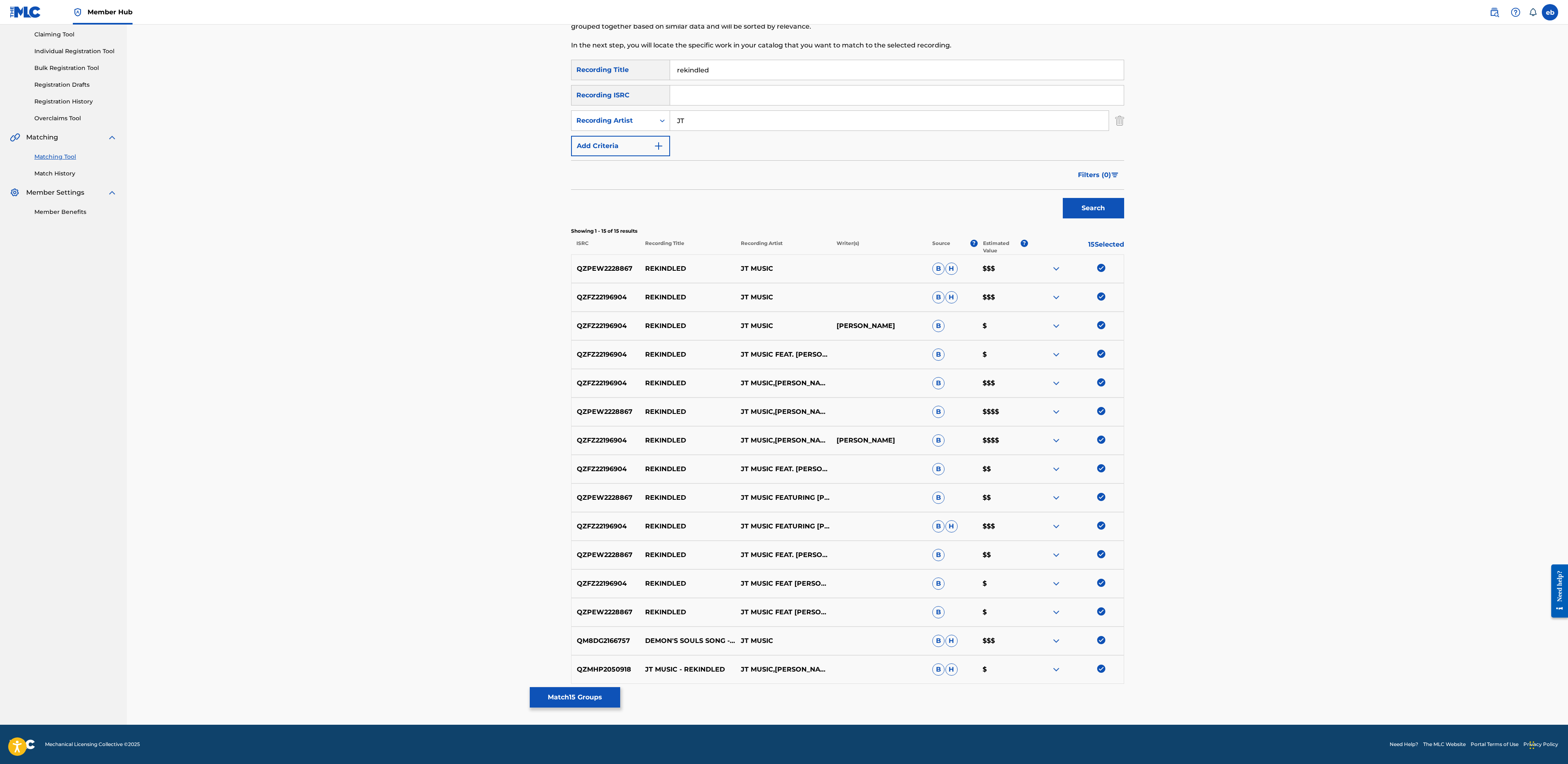
click at [715, 118] on input "JT" at bounding box center [889, 121] width 438 height 19
type input "J.T."
click at [1063, 198] on button "Search" at bounding box center [1093, 208] width 61 height 21
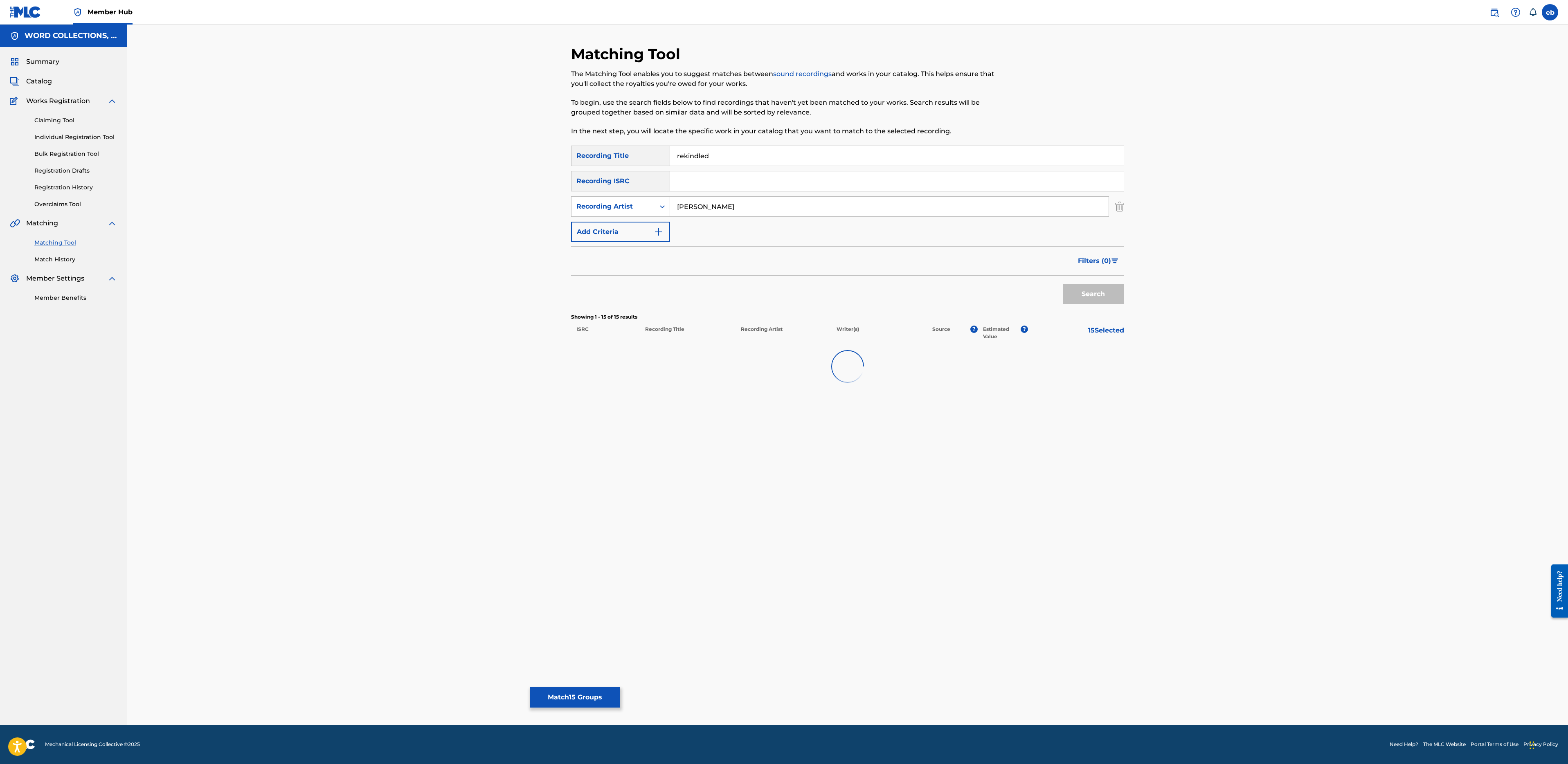
scroll to position [0, 0]
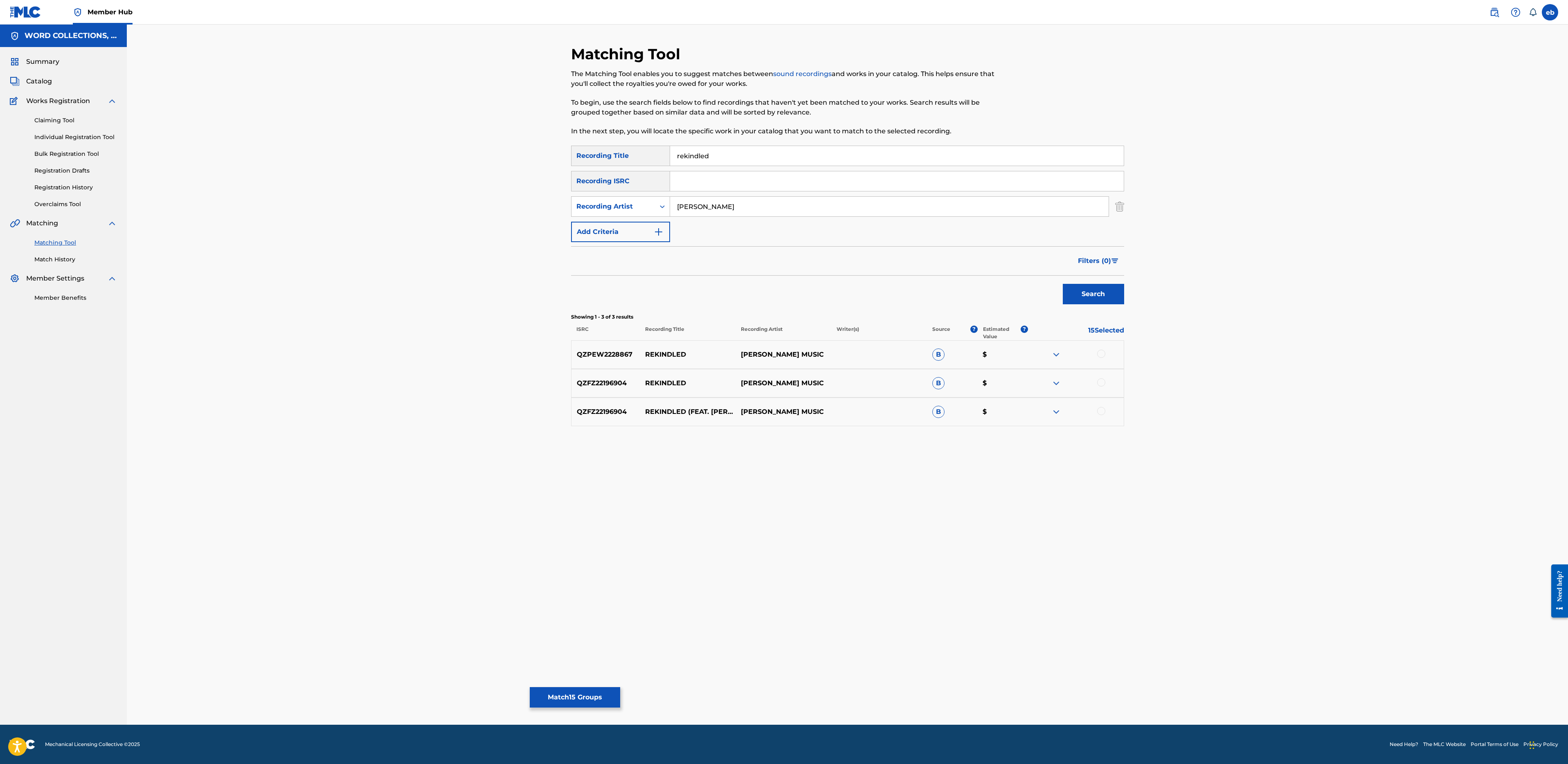
click at [1104, 356] on div at bounding box center [1076, 355] width 96 height 10
click at [1104, 384] on div at bounding box center [1101, 382] width 8 height 8
click at [1101, 352] on div at bounding box center [1101, 354] width 8 height 8
click at [1102, 410] on div at bounding box center [1101, 411] width 8 height 8
click at [589, 690] on button "Match 18 Groups" at bounding box center [575, 698] width 91 height 21
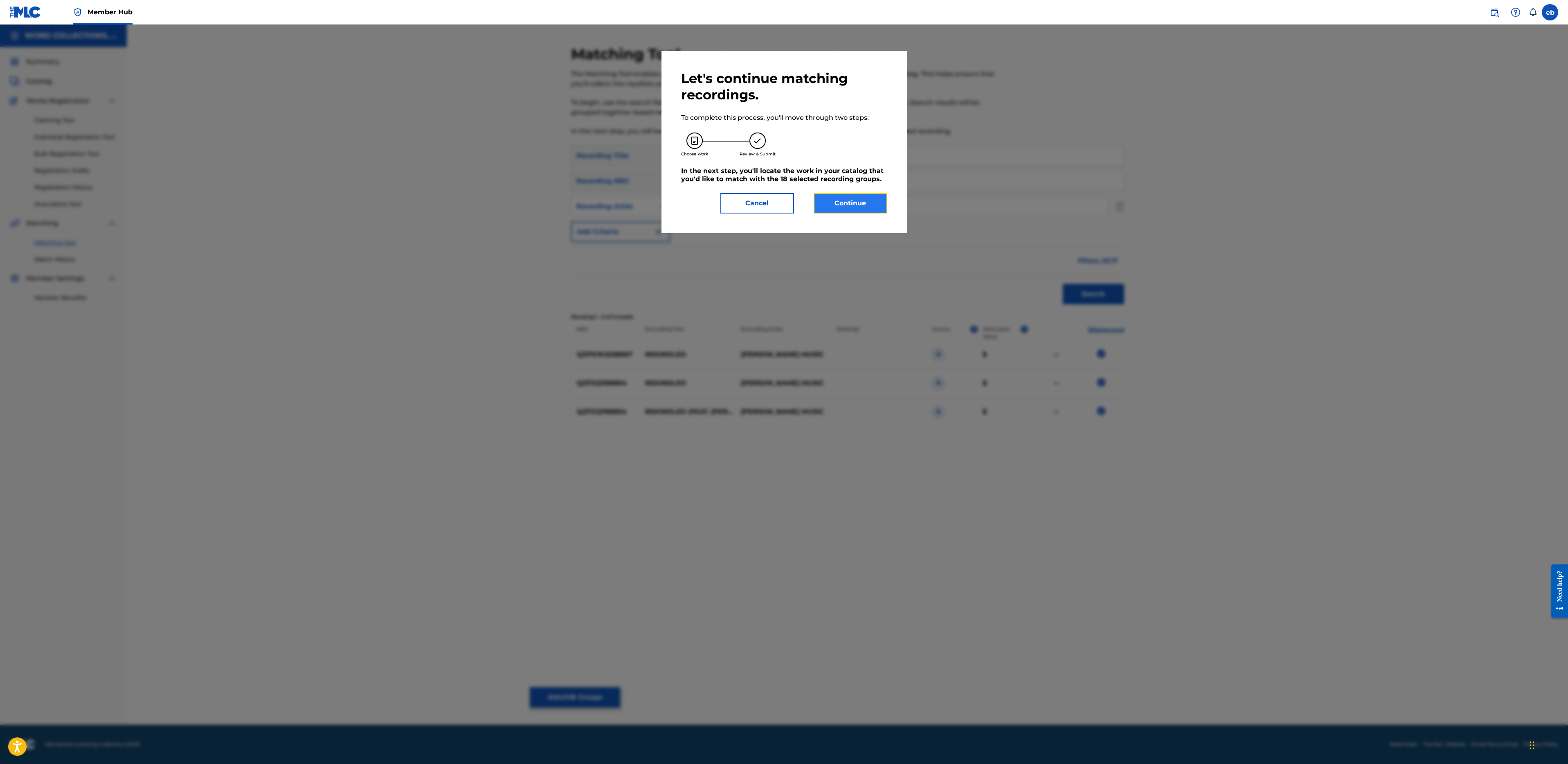
click at [848, 205] on button "Continue" at bounding box center [850, 203] width 74 height 21
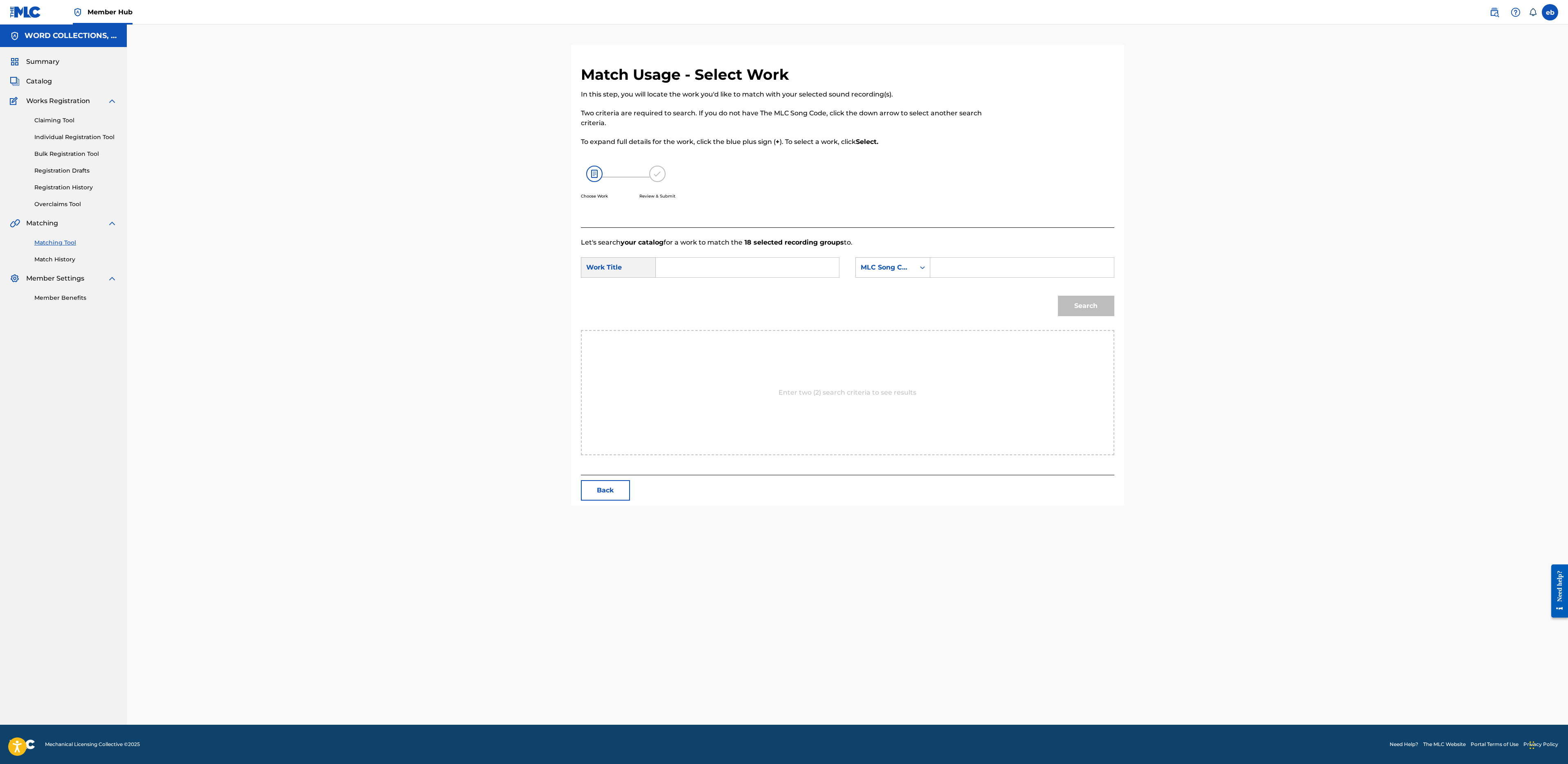
click at [783, 258] on div "Search Form" at bounding box center [747, 268] width 184 height 21
paste input "JT Music"
type input "rekindled"
click at [965, 261] on input "Search Form" at bounding box center [1022, 267] width 169 height 19
click at [901, 262] on div "MLC Song Code" at bounding box center [885, 267] width 49 height 10
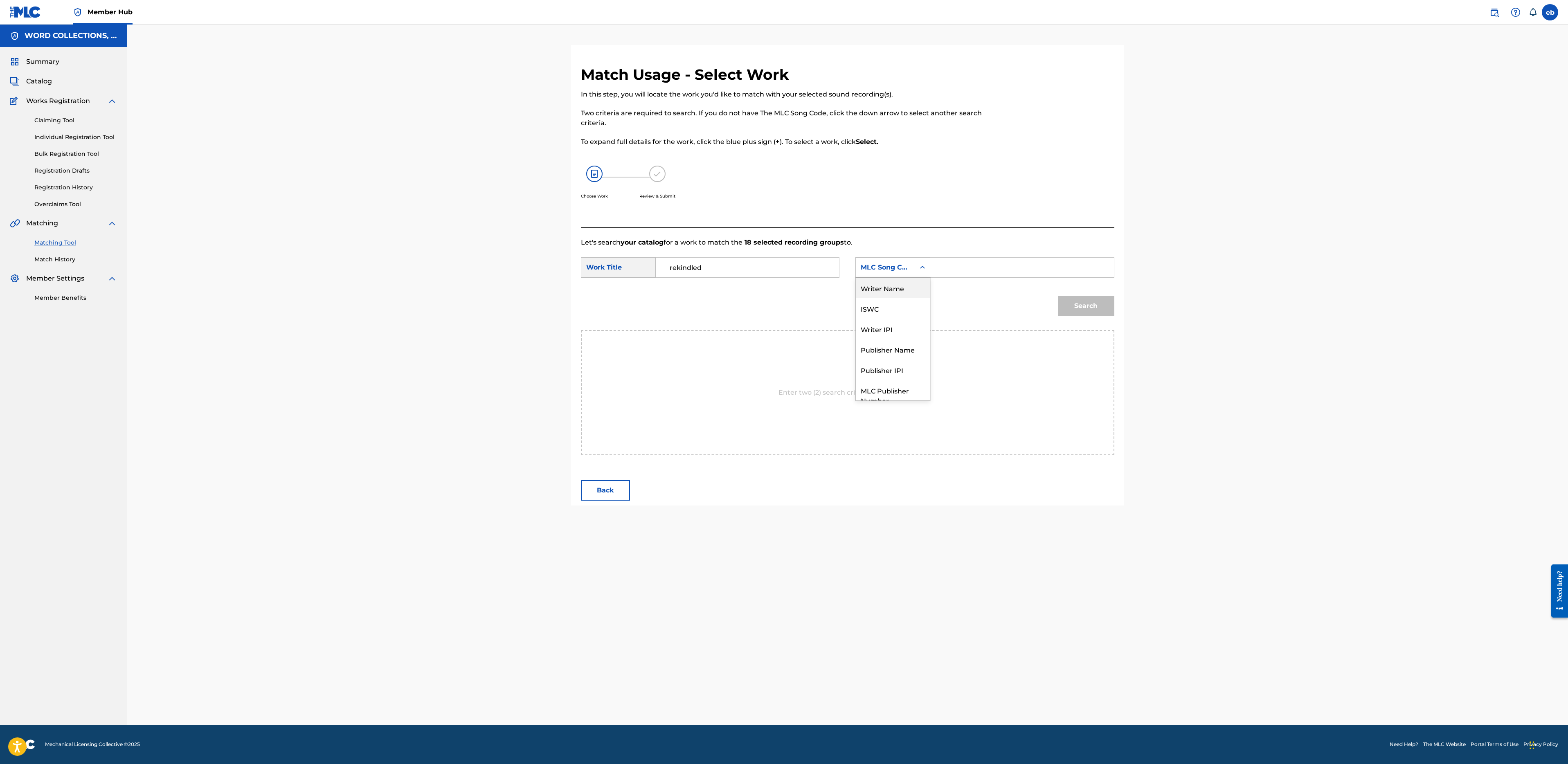
click at [901, 284] on div "Writer Name" at bounding box center [893, 288] width 74 height 21
click at [965, 261] on input "Search Form" at bounding box center [1022, 267] width 169 height 19
type input "gelardi"
click at [1058, 296] on button "Search" at bounding box center [1086, 306] width 57 height 21
click at [1083, 244] on p "Let's search your catalog for a work to match the 18 selected recording groups …" at bounding box center [847, 242] width 533 height 10
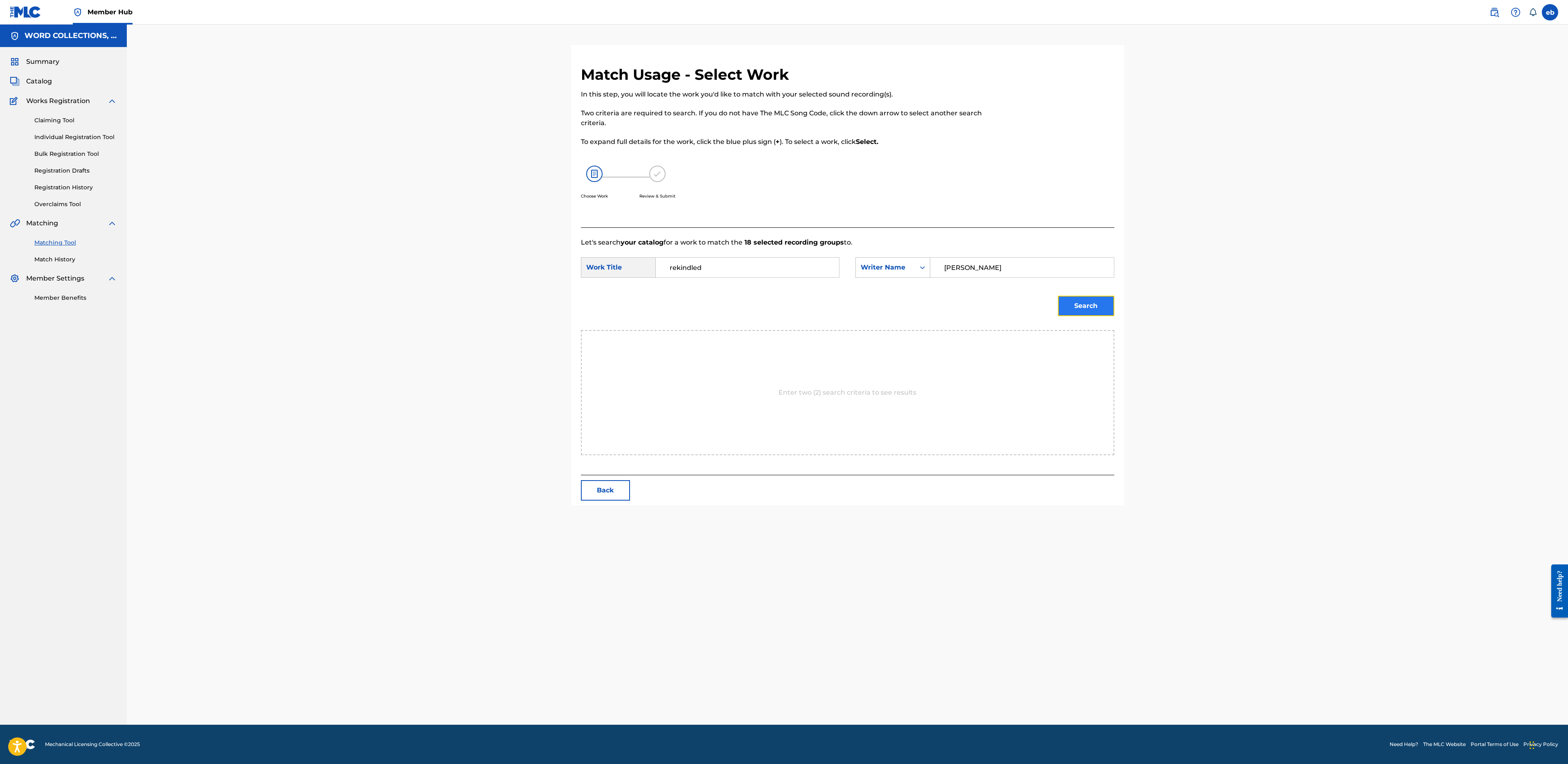
click at [1069, 306] on button "Search" at bounding box center [1086, 306] width 57 height 21
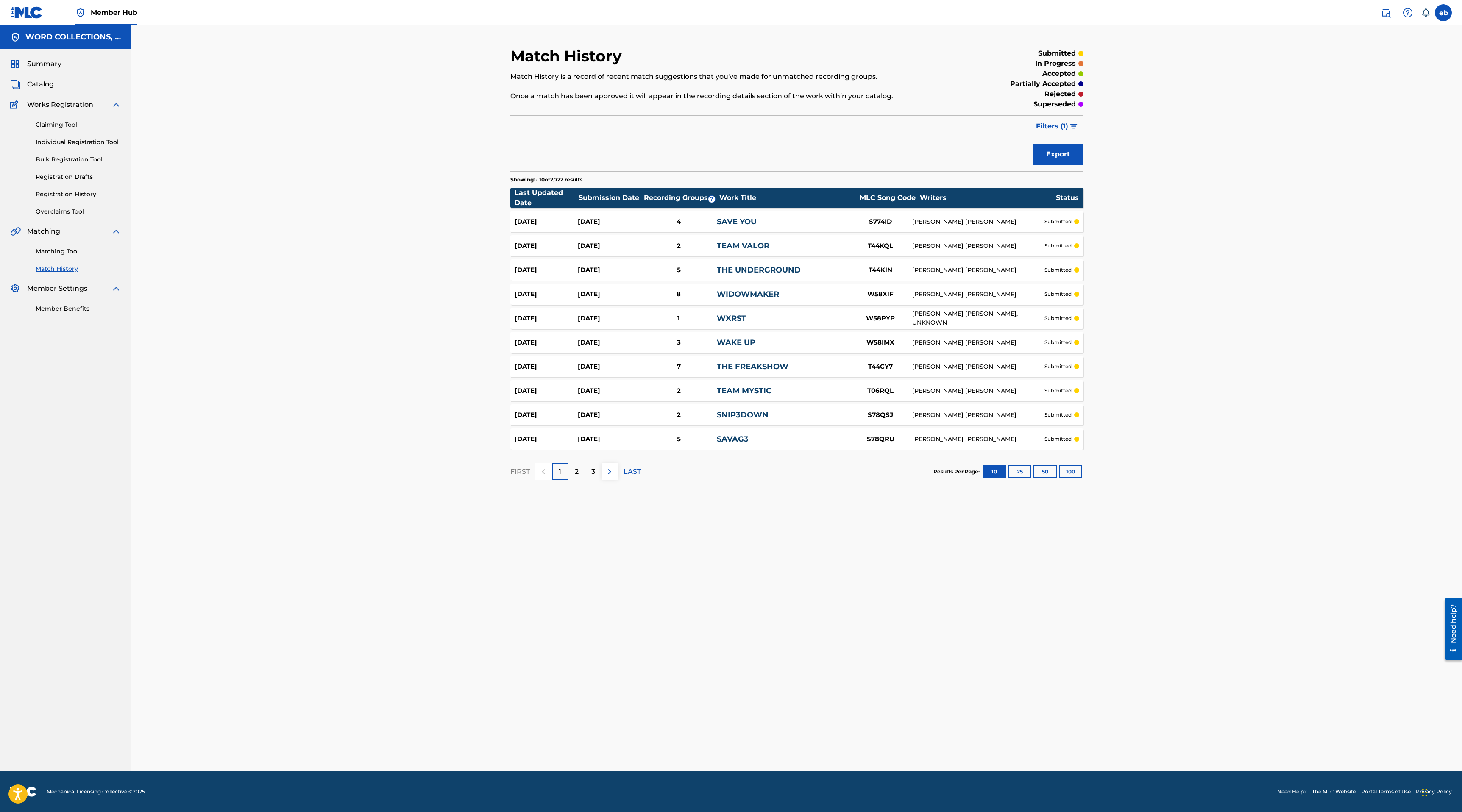
click at [49, 225] on div "Summary Catalog Works Registration Claiming Tool Individual Registration Tool B…" at bounding box center [66, 185] width 131 height 274
click at [55, 250] on link "Matching Tool" at bounding box center [78, 252] width 86 height 9
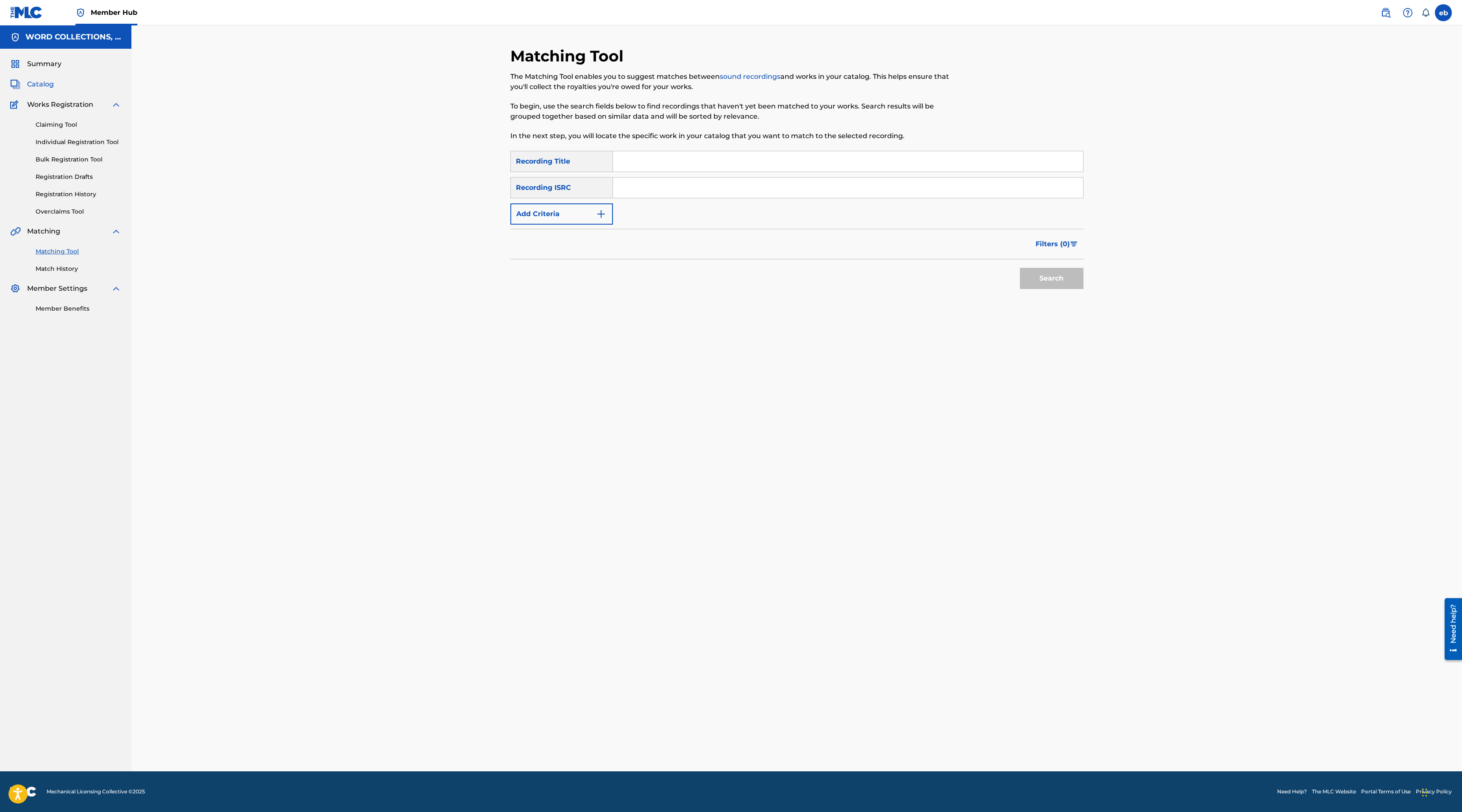
click at [42, 88] on span "Catalog" at bounding box center [40, 84] width 26 height 10
